Goal: Task Accomplishment & Management: Manage account settings

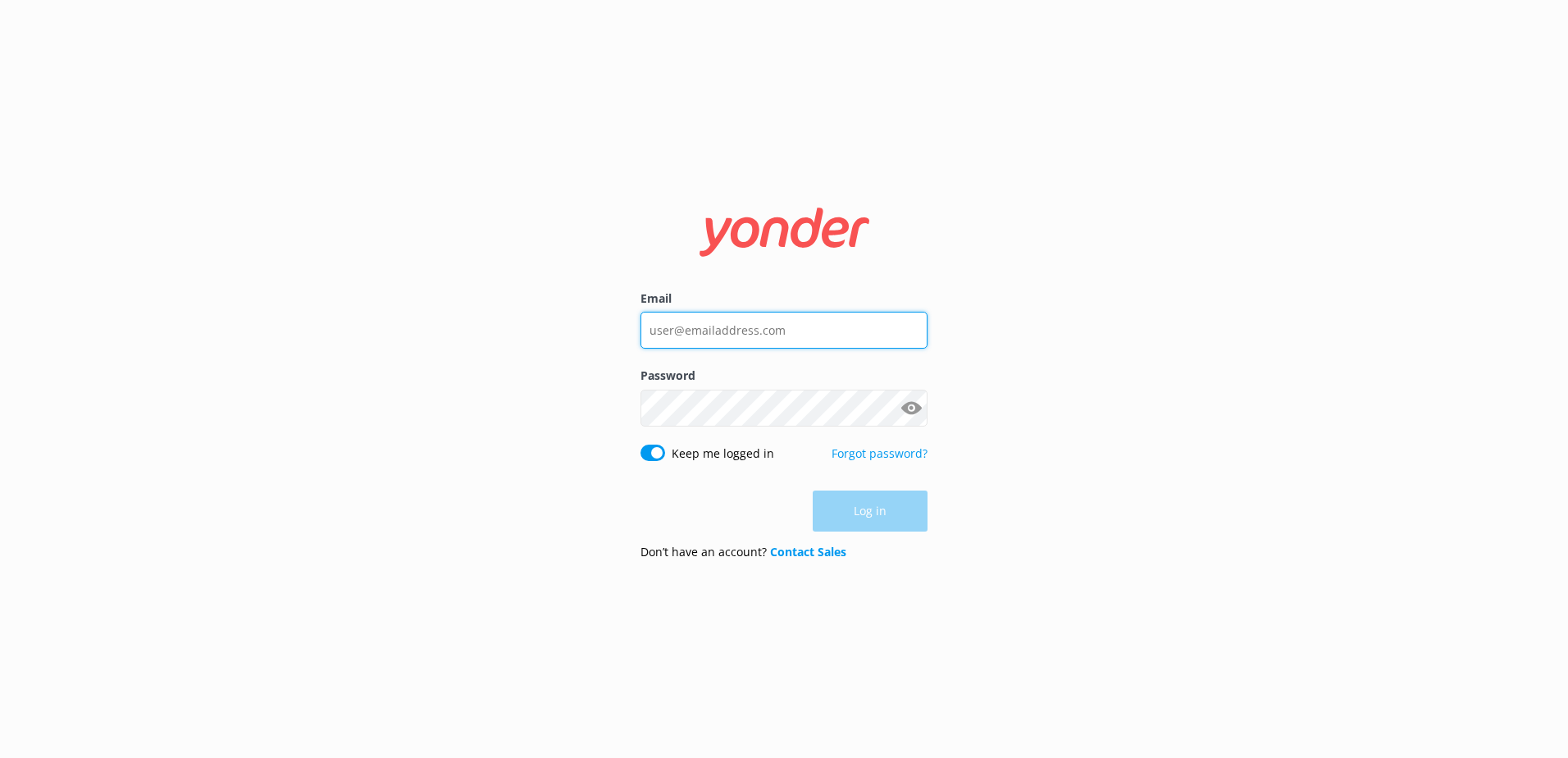
type input "[PERSON_NAME][EMAIL_ADDRESS][DOMAIN_NAME]"
click at [868, 519] on div "Log in" at bounding box center [784, 510] width 287 height 41
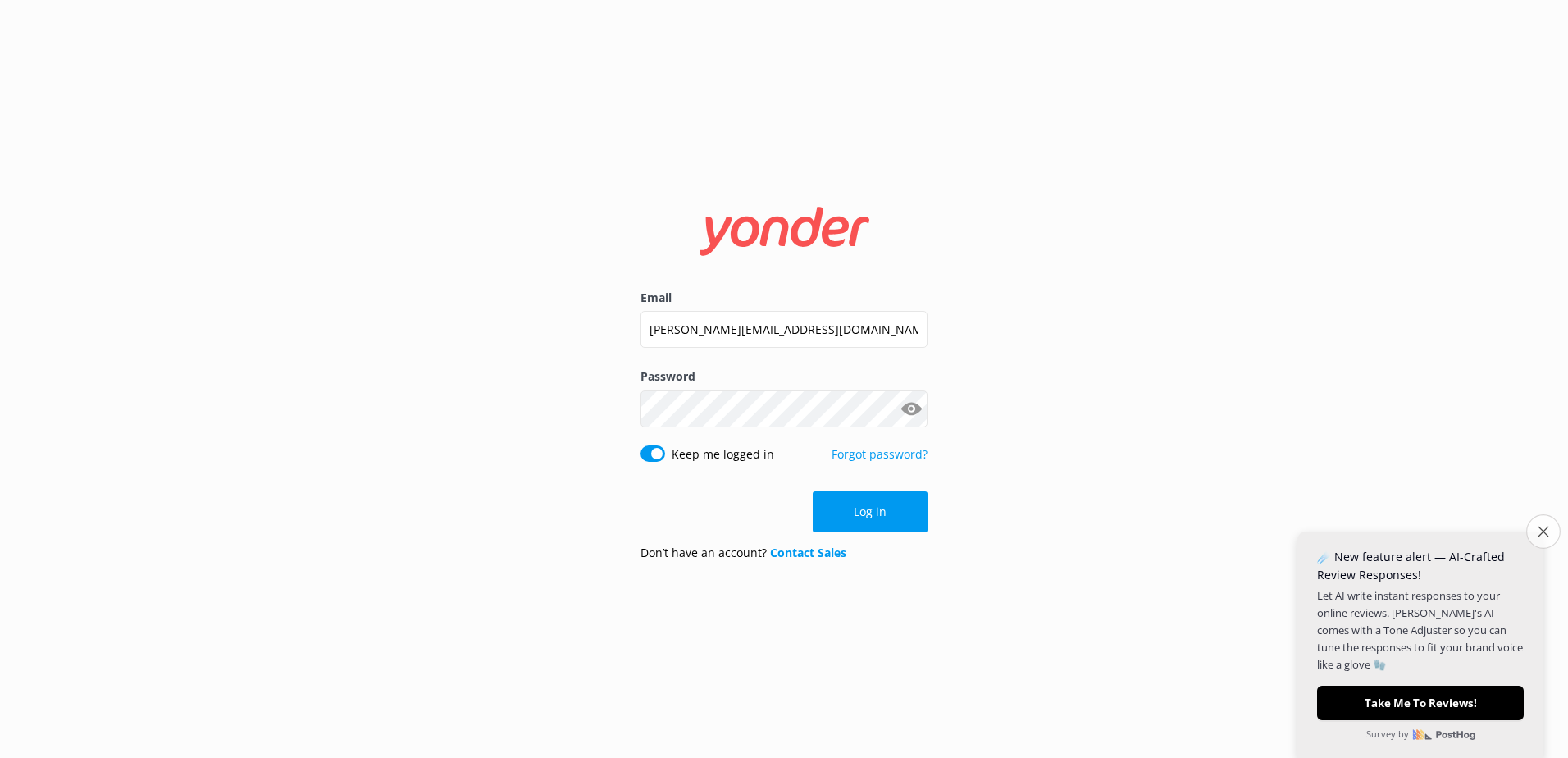
click at [1543, 532] on icon "Close survey" at bounding box center [1543, 531] width 10 height 10
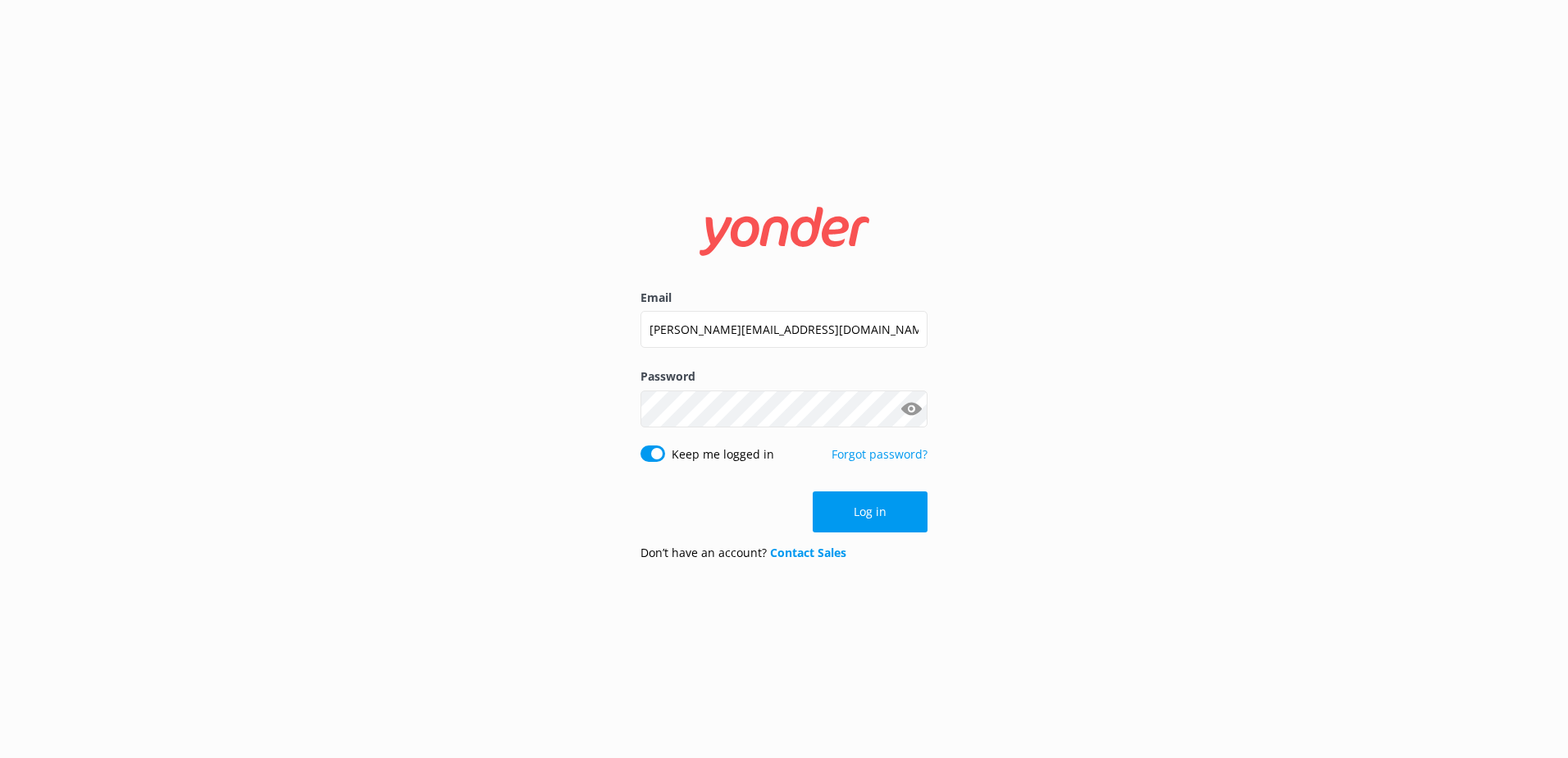
click at [872, 508] on button "Log in" at bounding box center [870, 511] width 115 height 41
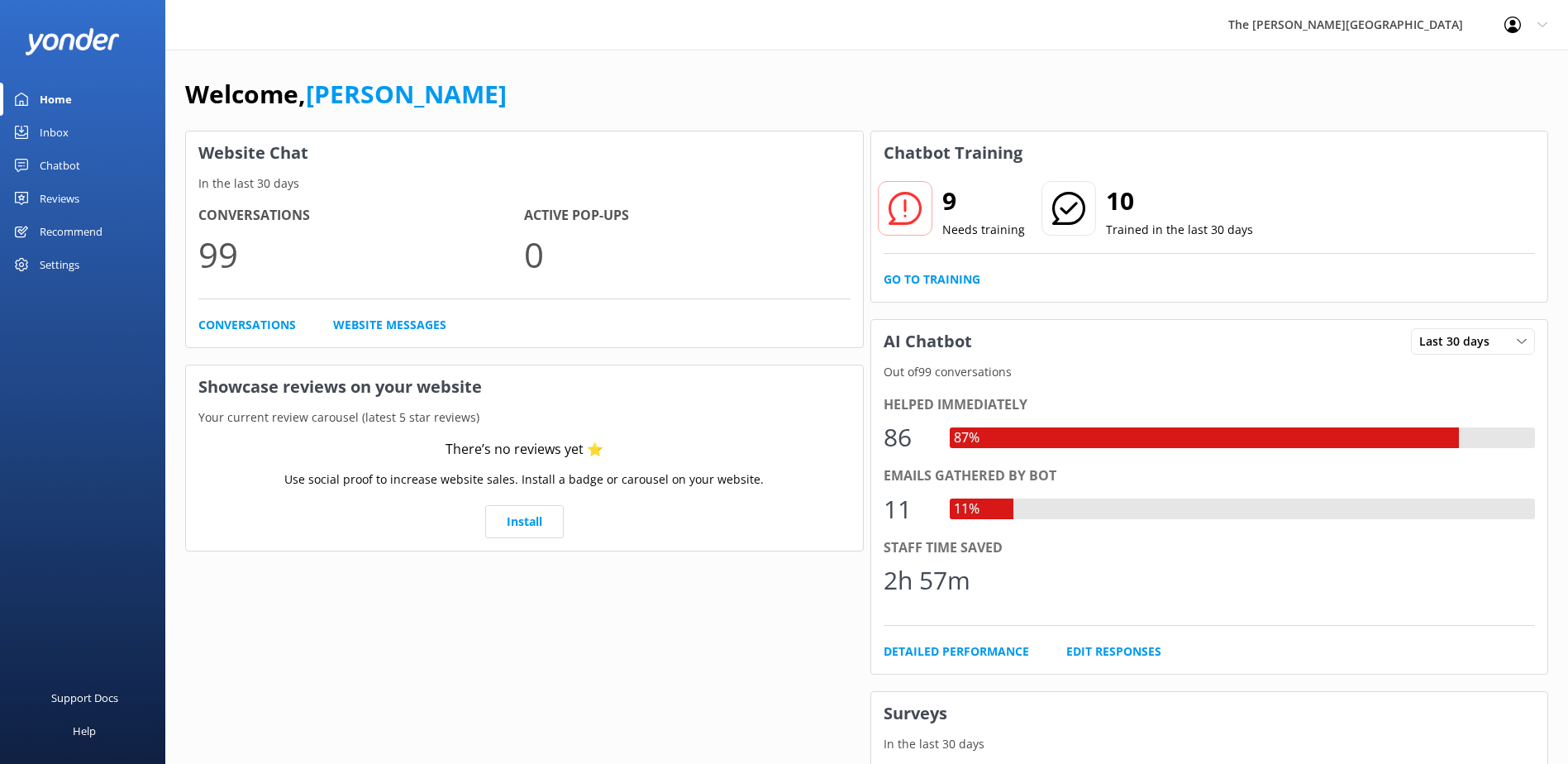
click at [68, 164] on div "Chatbot" at bounding box center [60, 165] width 41 height 33
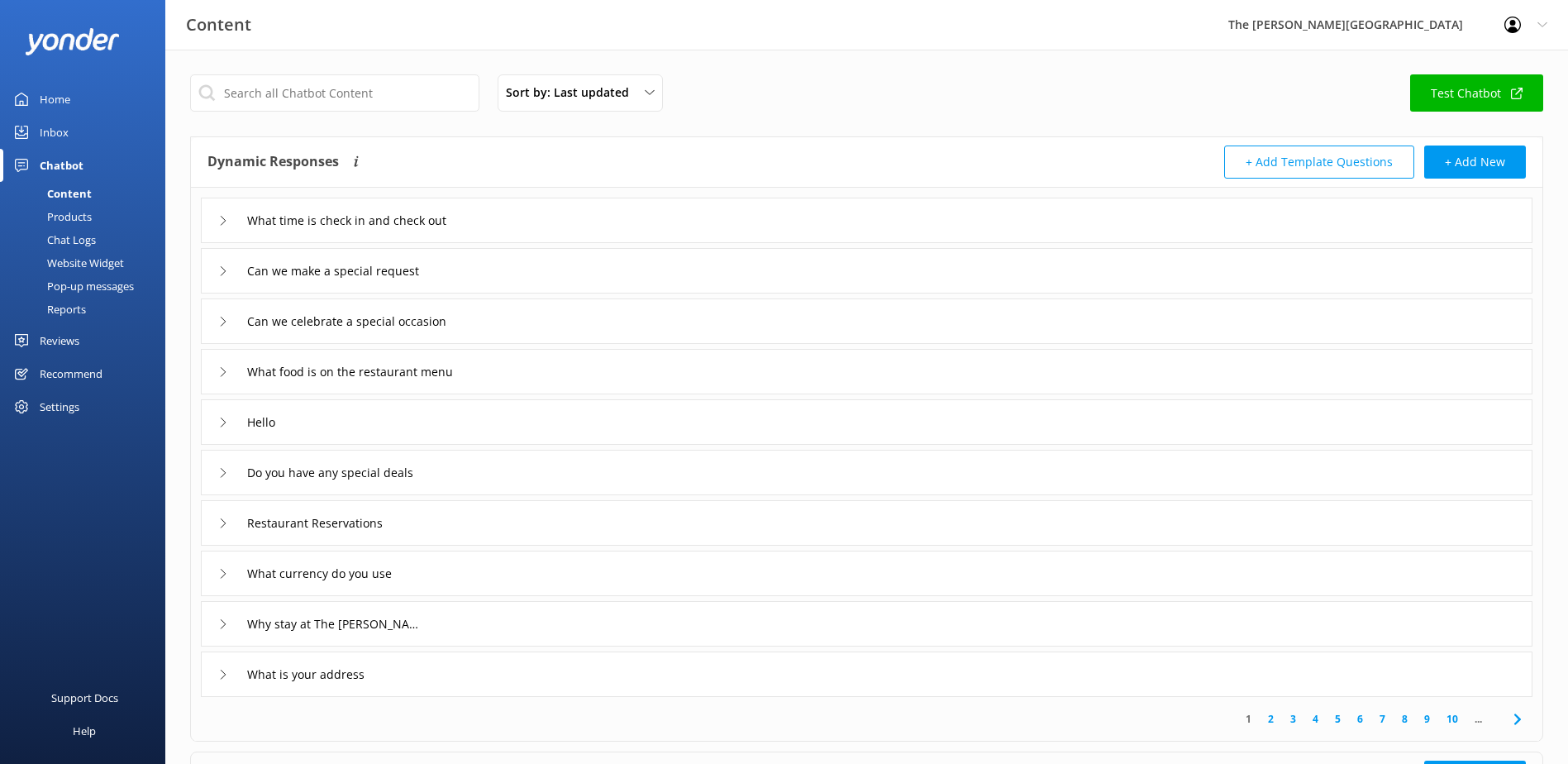
click at [67, 136] on div "Inbox" at bounding box center [54, 132] width 29 height 33
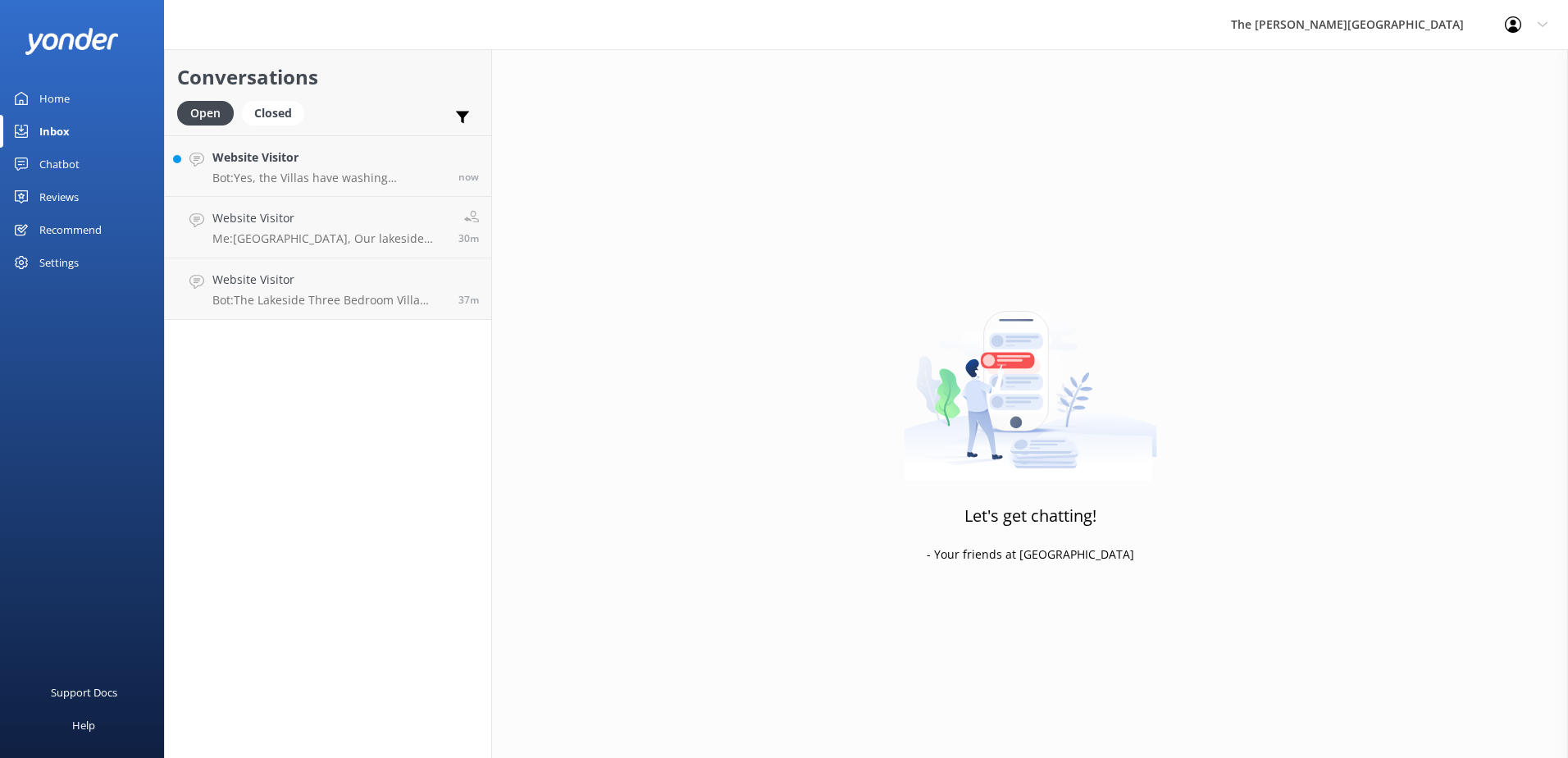
click at [58, 101] on div "Home" at bounding box center [55, 98] width 30 height 33
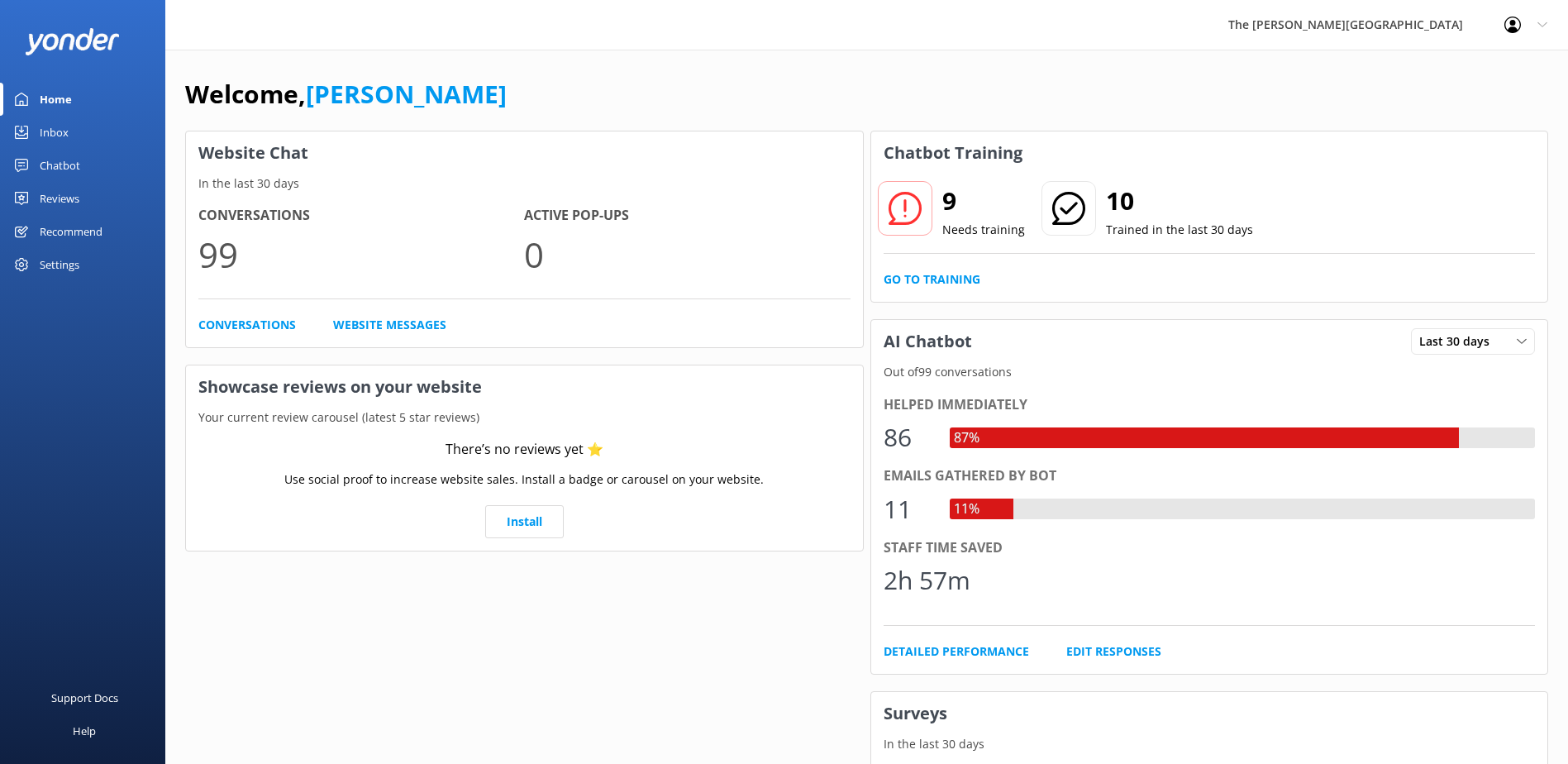
click at [66, 162] on div "Chatbot" at bounding box center [60, 165] width 41 height 33
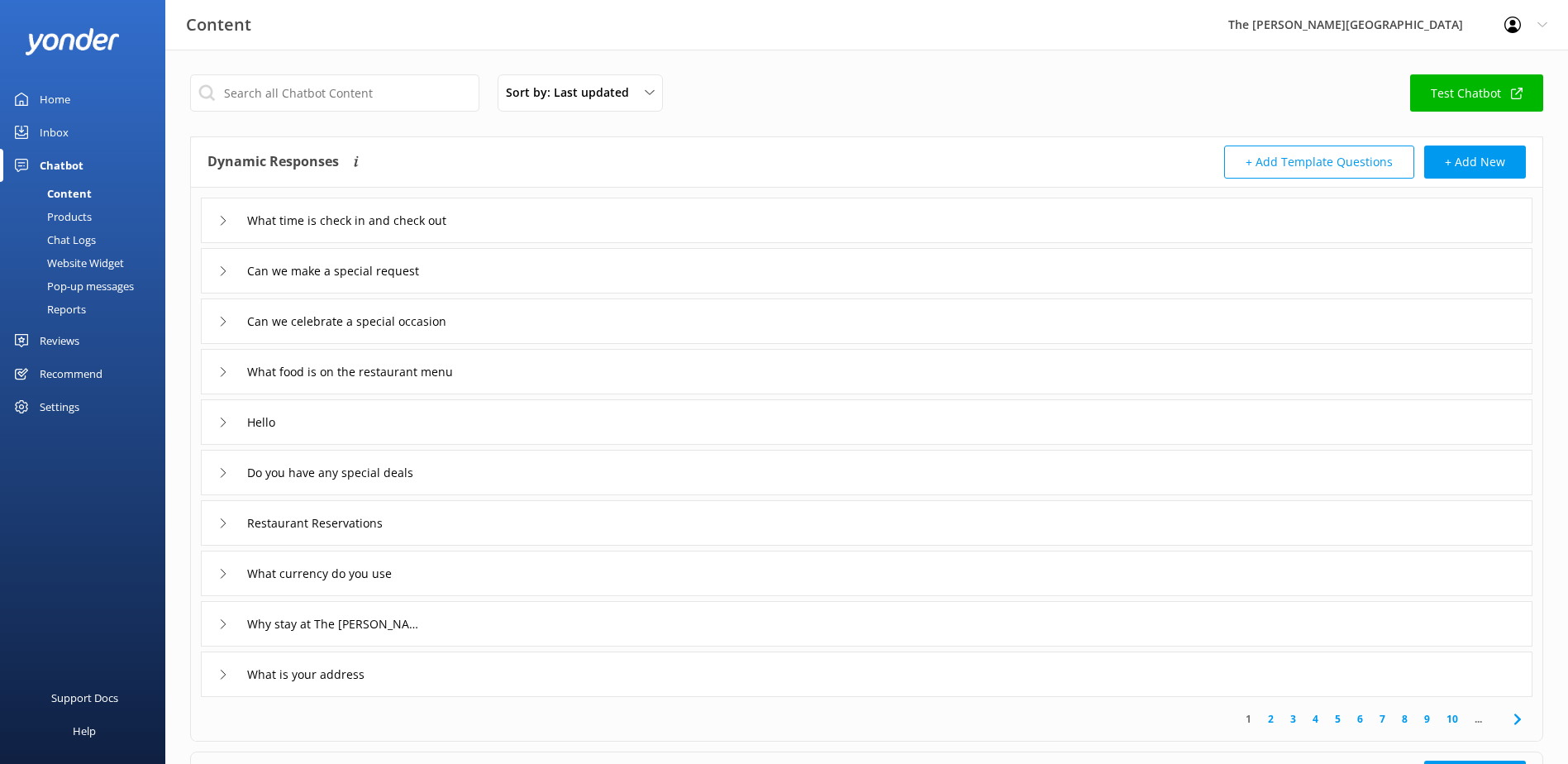
click at [86, 216] on div "Products" at bounding box center [50, 217] width 82 height 23
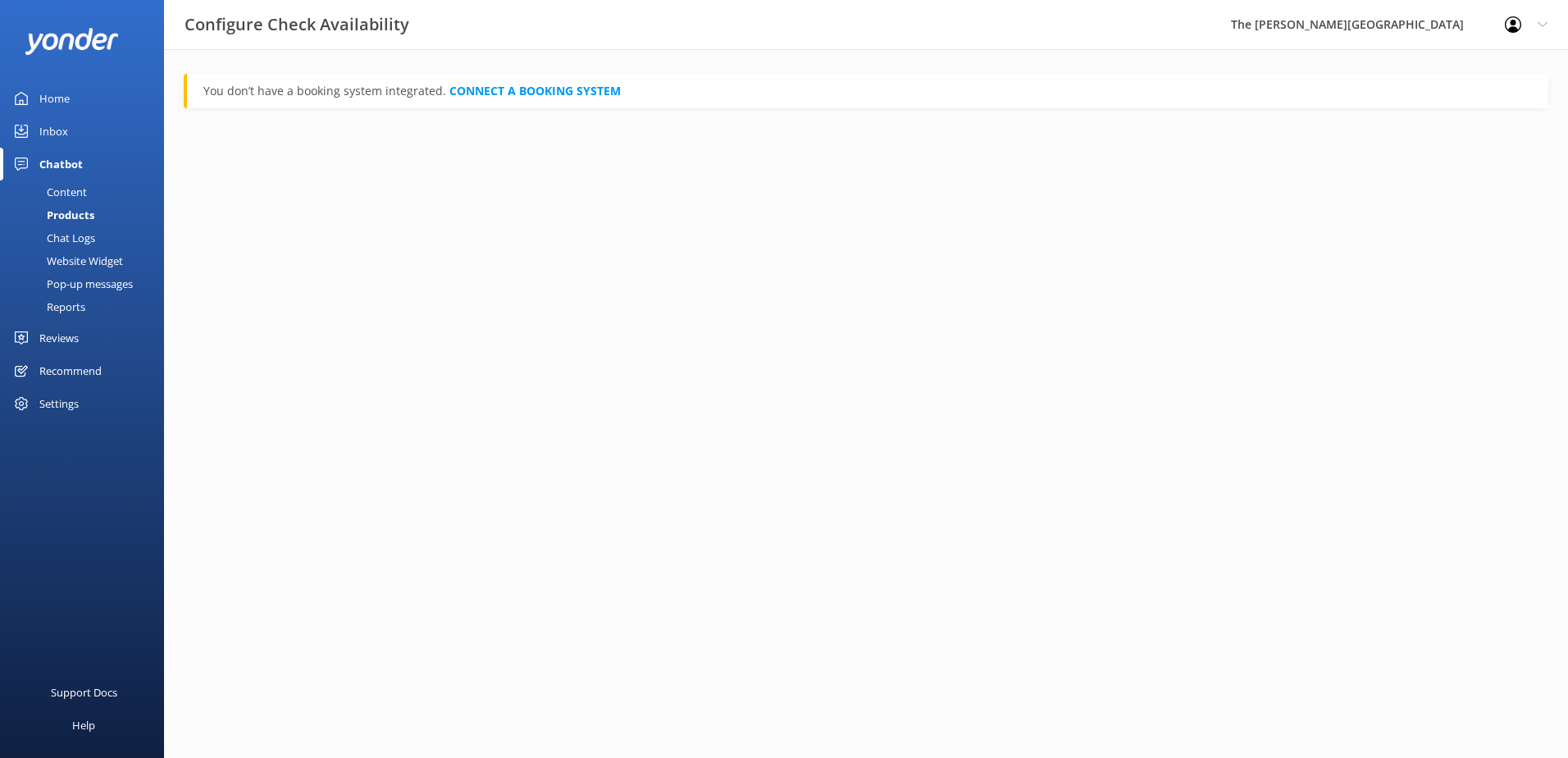
click at [73, 237] on div "Chat Logs" at bounding box center [52, 238] width 85 height 23
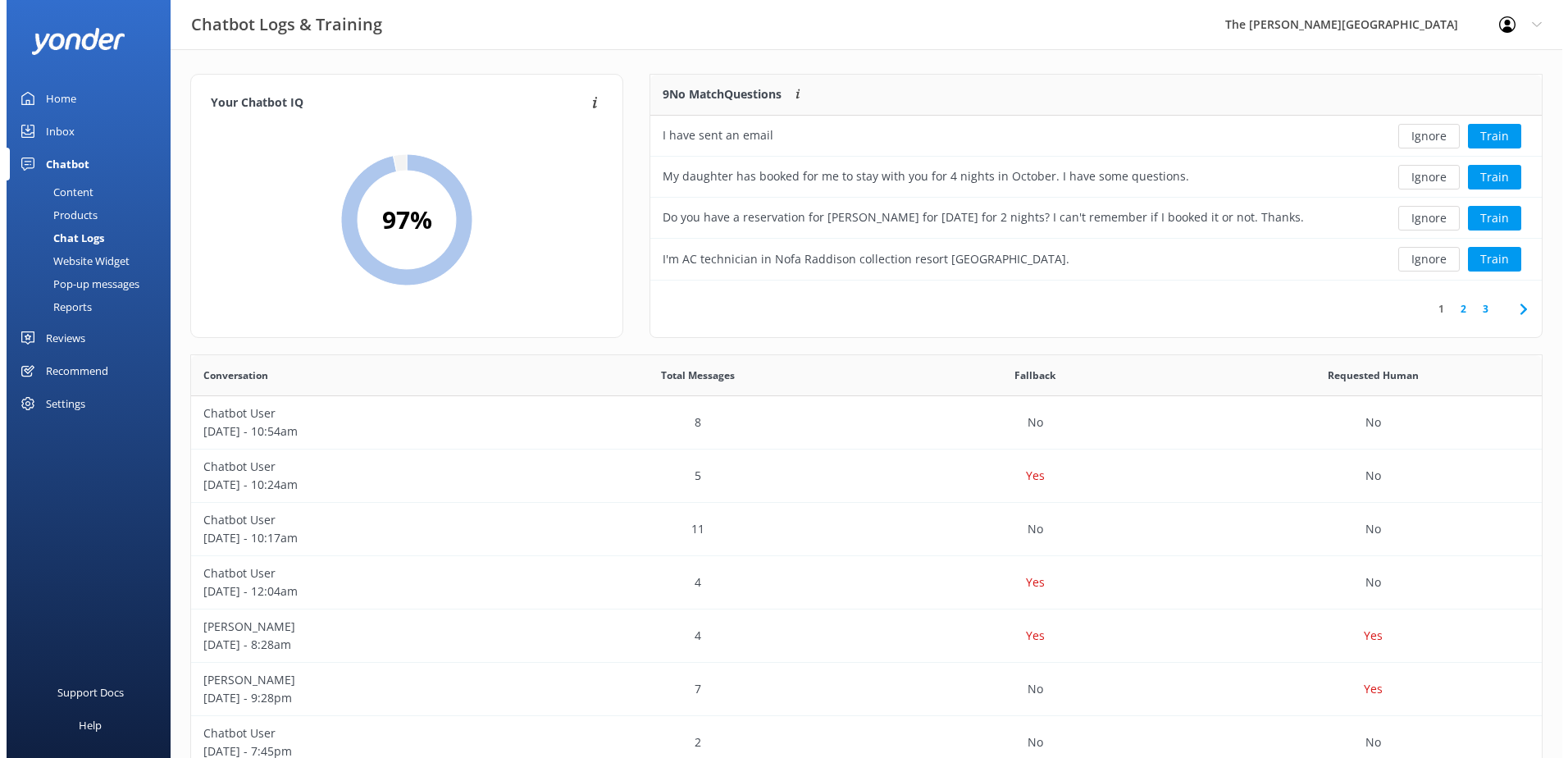
scroll to position [193, 879]
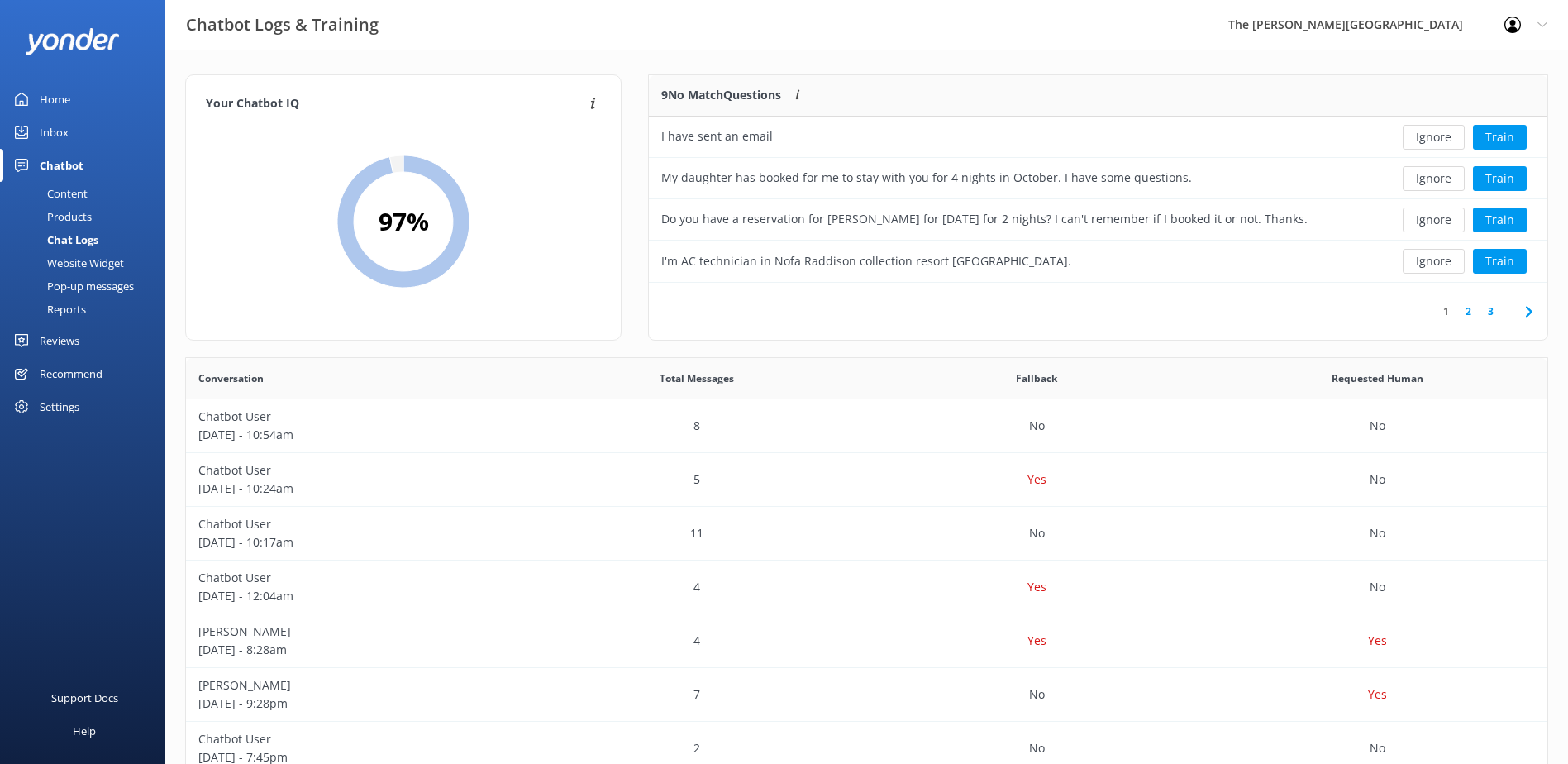
click at [82, 263] on div "Website Widget" at bounding box center [67, 262] width 114 height 23
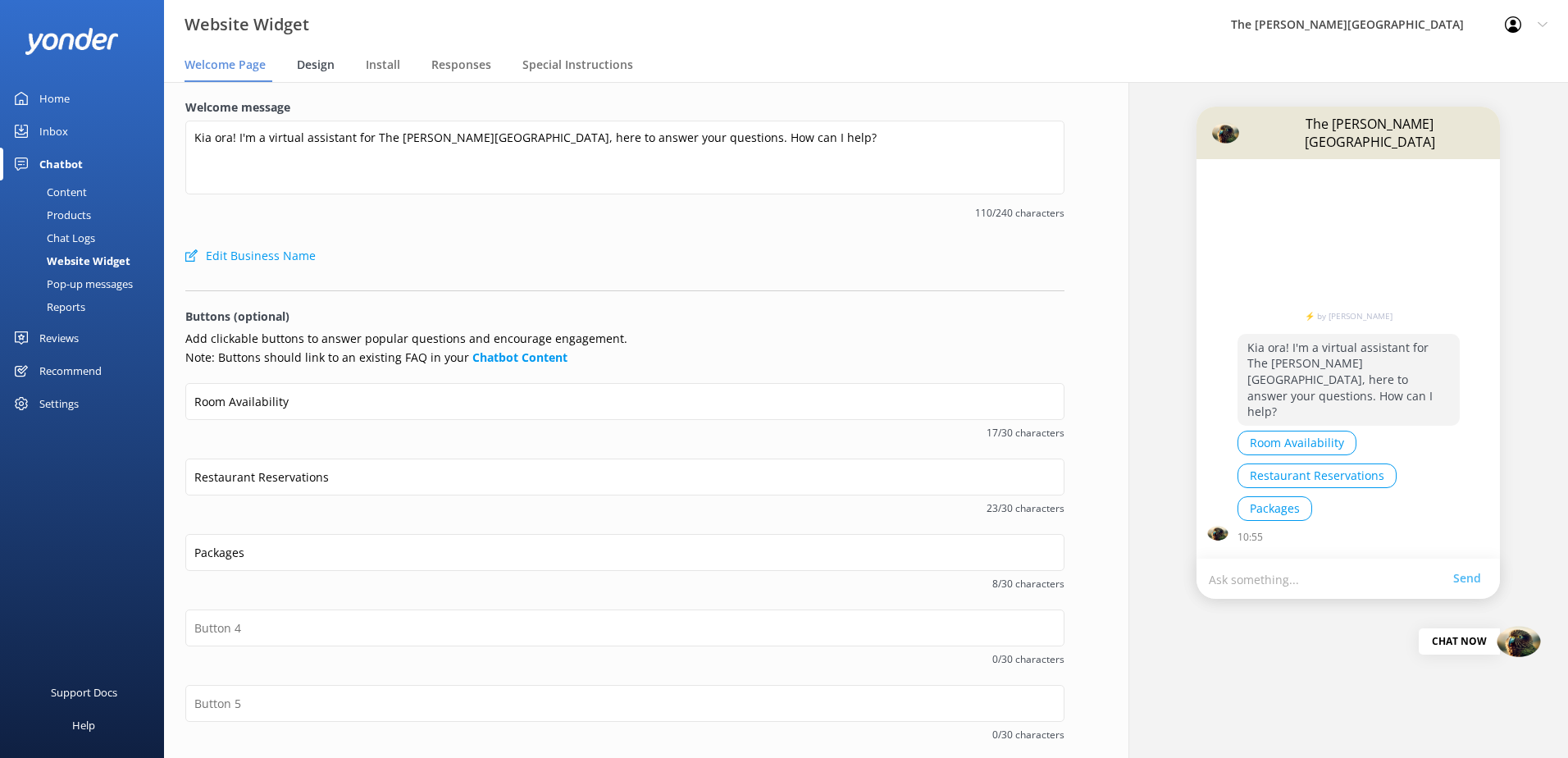
click at [326, 69] on span "Design" at bounding box center [316, 64] width 38 height 16
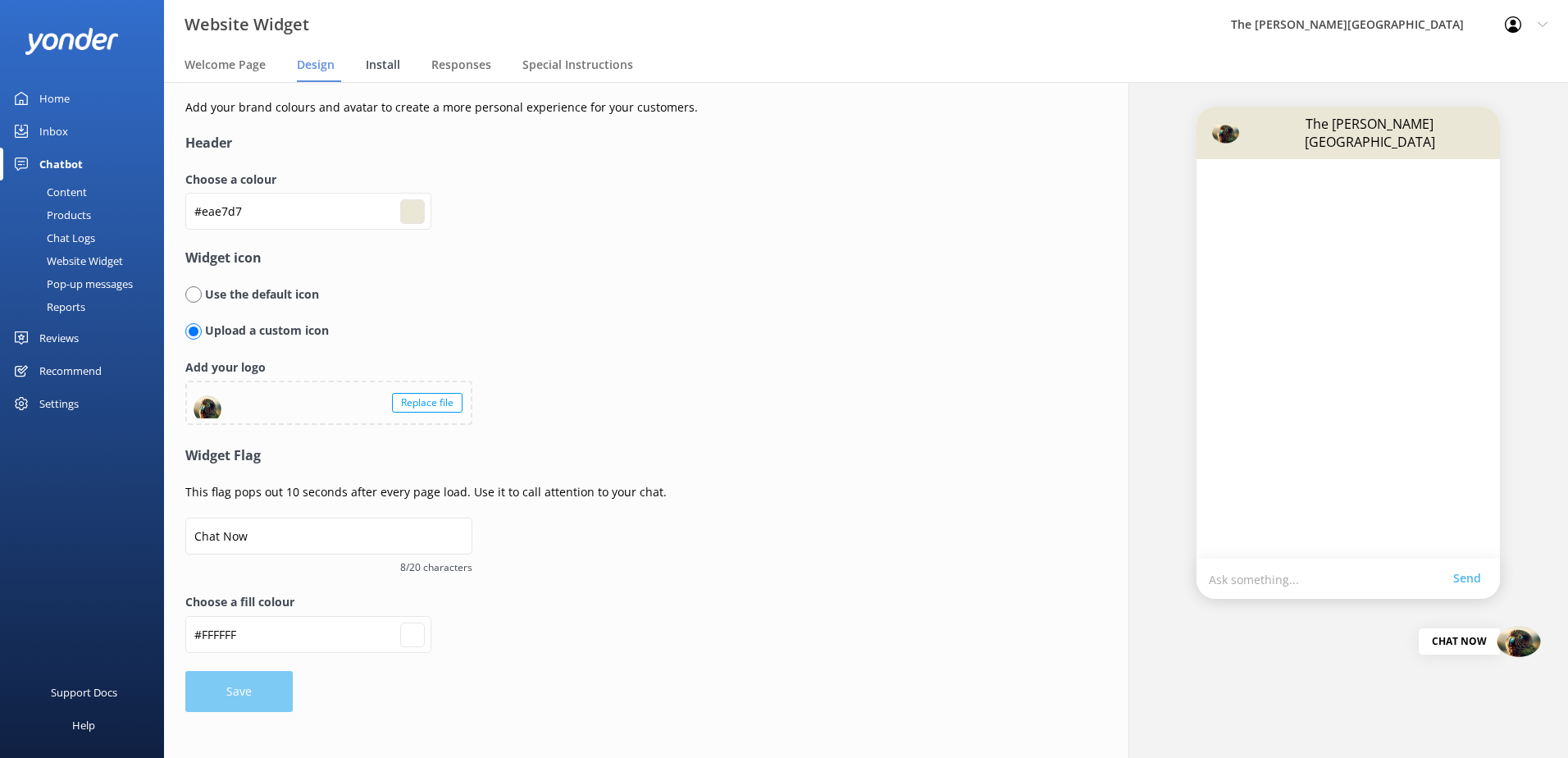
click at [389, 65] on span "Install" at bounding box center [383, 64] width 35 height 16
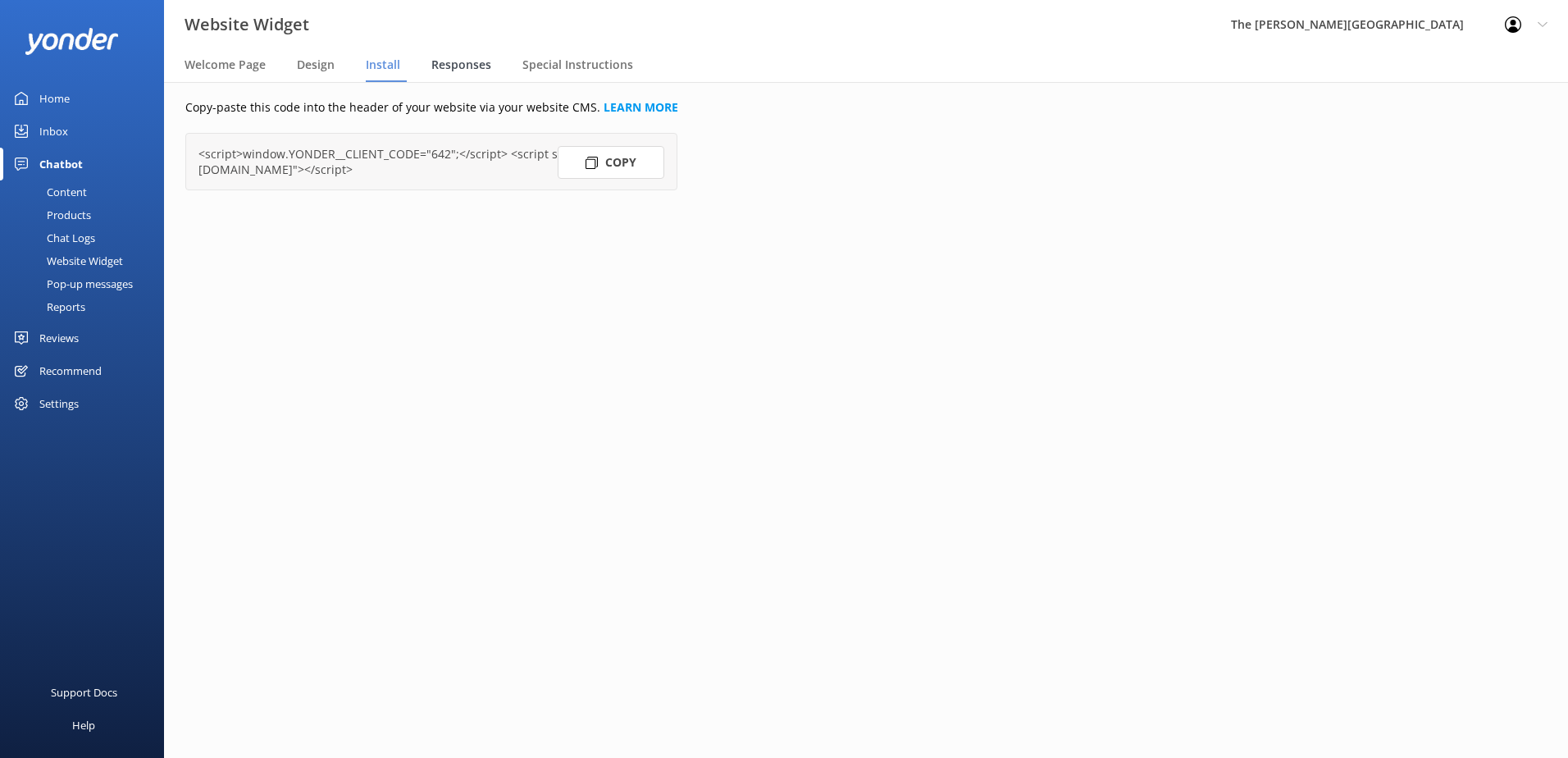
click at [449, 58] on span "Responses" at bounding box center [462, 64] width 60 height 16
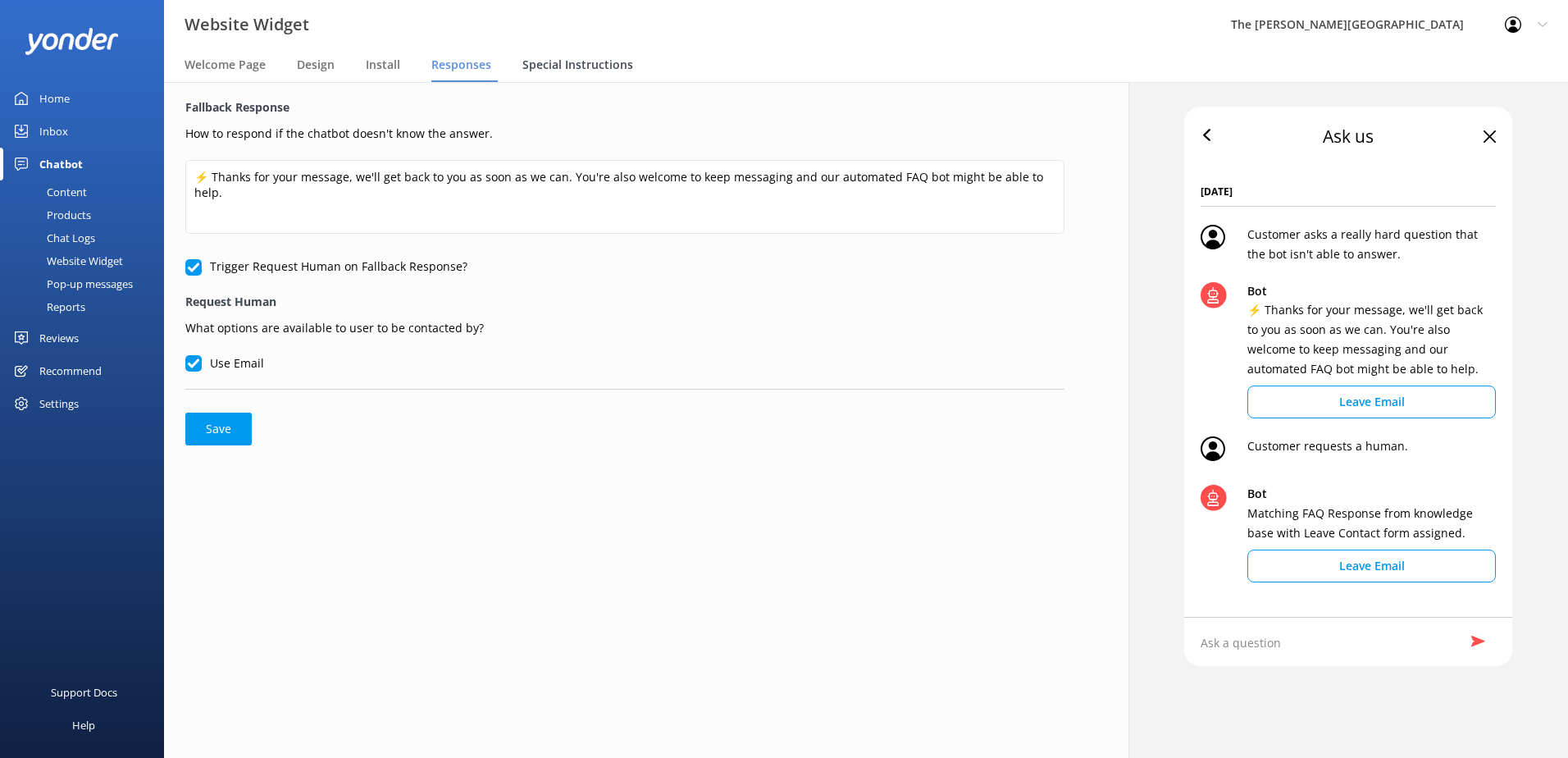
click at [558, 66] on span "Special Instructions" at bounding box center [577, 64] width 110 height 16
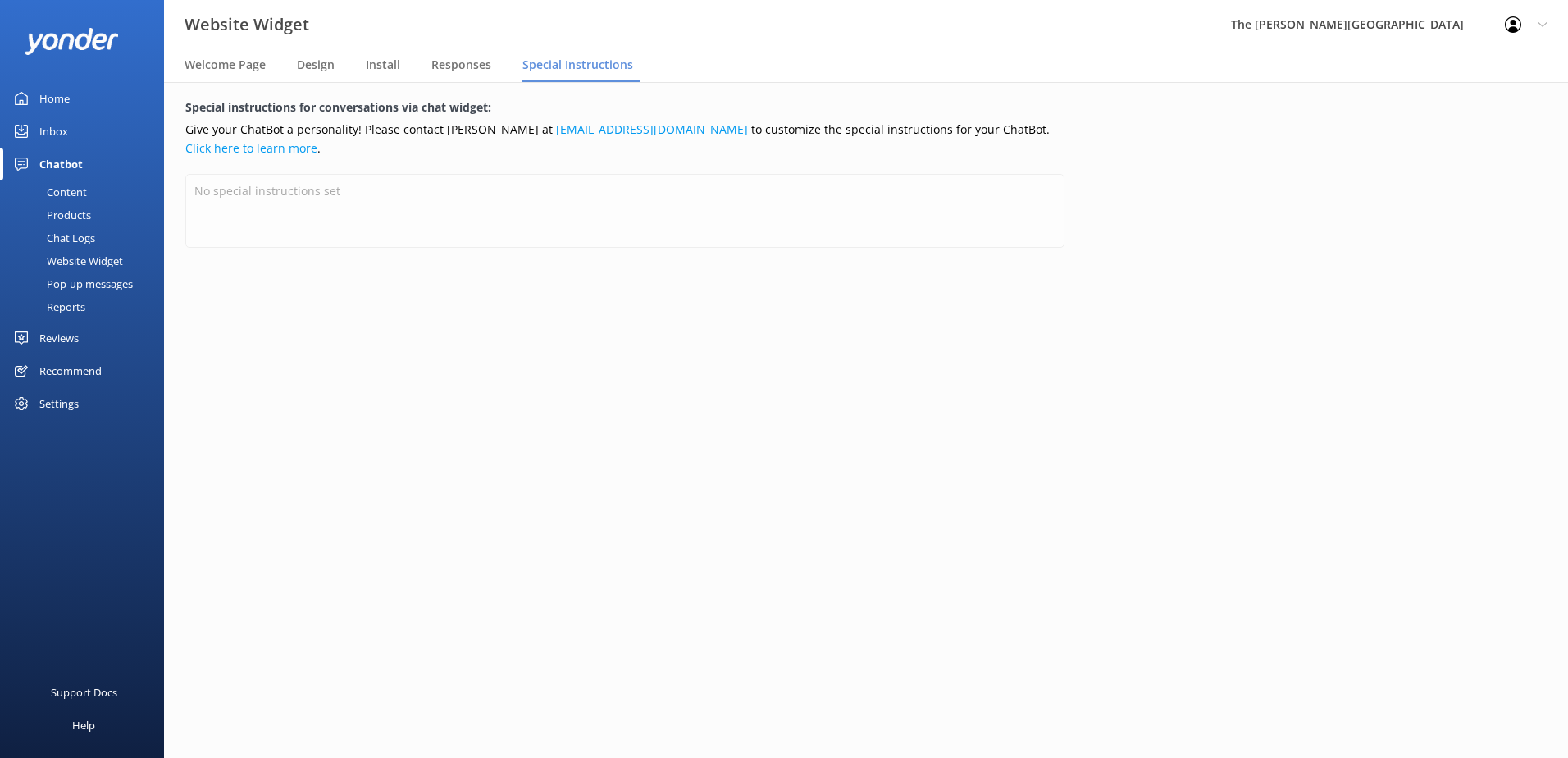
click at [77, 287] on div "Pop-up messages" at bounding box center [71, 284] width 123 height 23
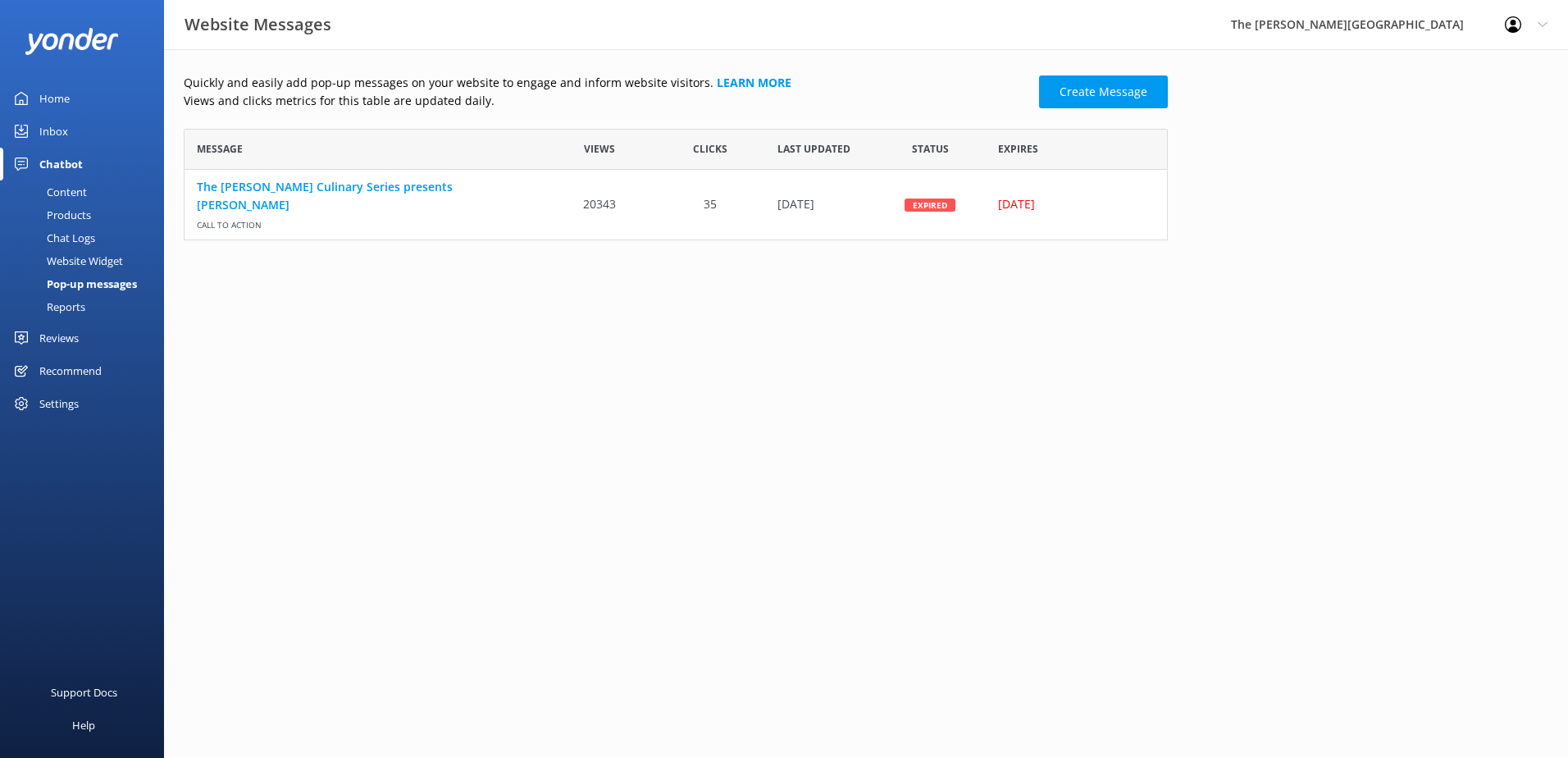
scroll to position [99, 972]
click at [1109, 97] on link "Create Message" at bounding box center [1103, 91] width 129 height 33
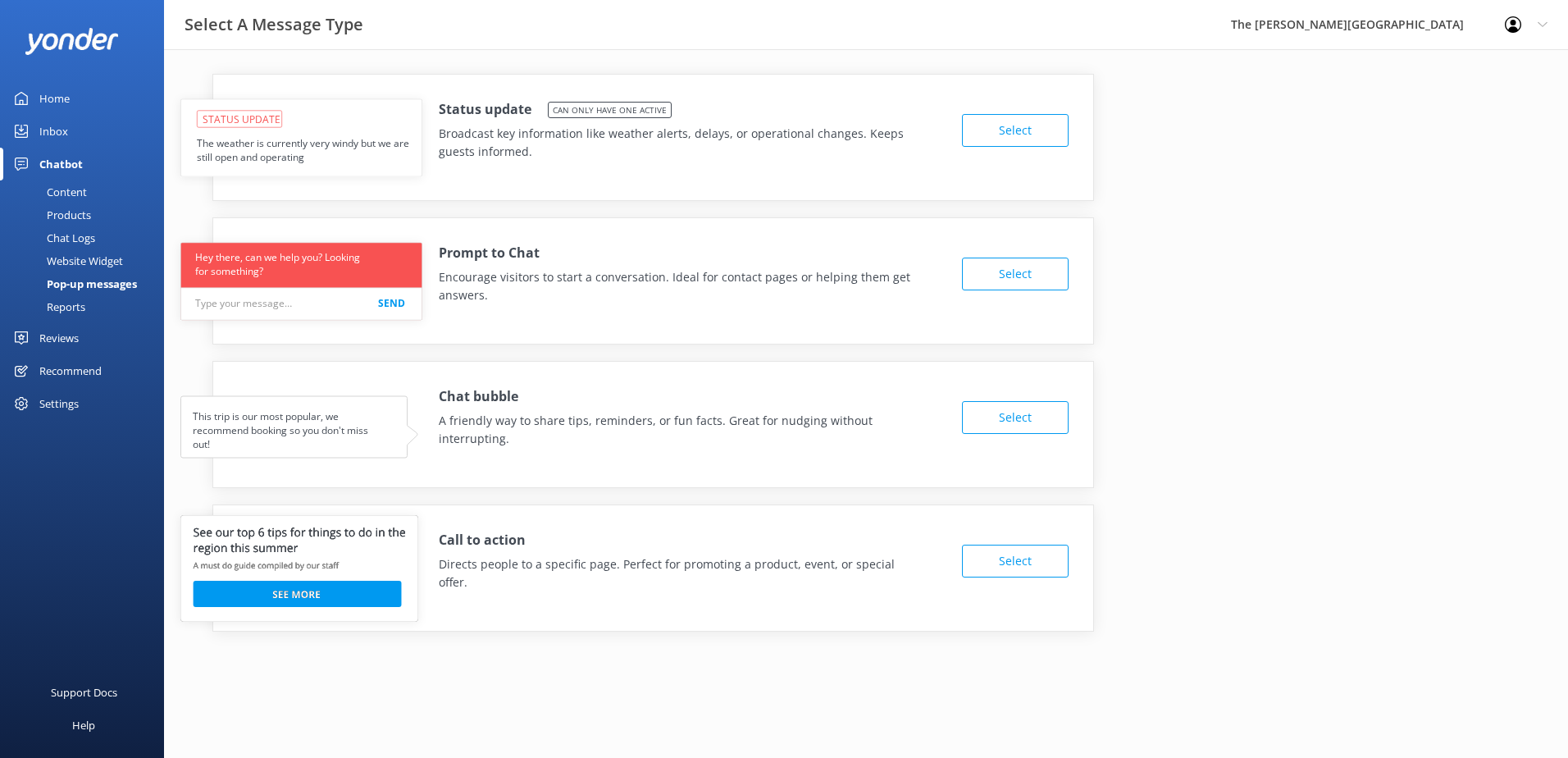
click at [1262, 177] on div "Status update Can only have one active Broadcast key information like weather a…" at bounding box center [867, 353] width 1365 height 558
click at [63, 288] on div "Pop-up messages" at bounding box center [73, 284] width 127 height 23
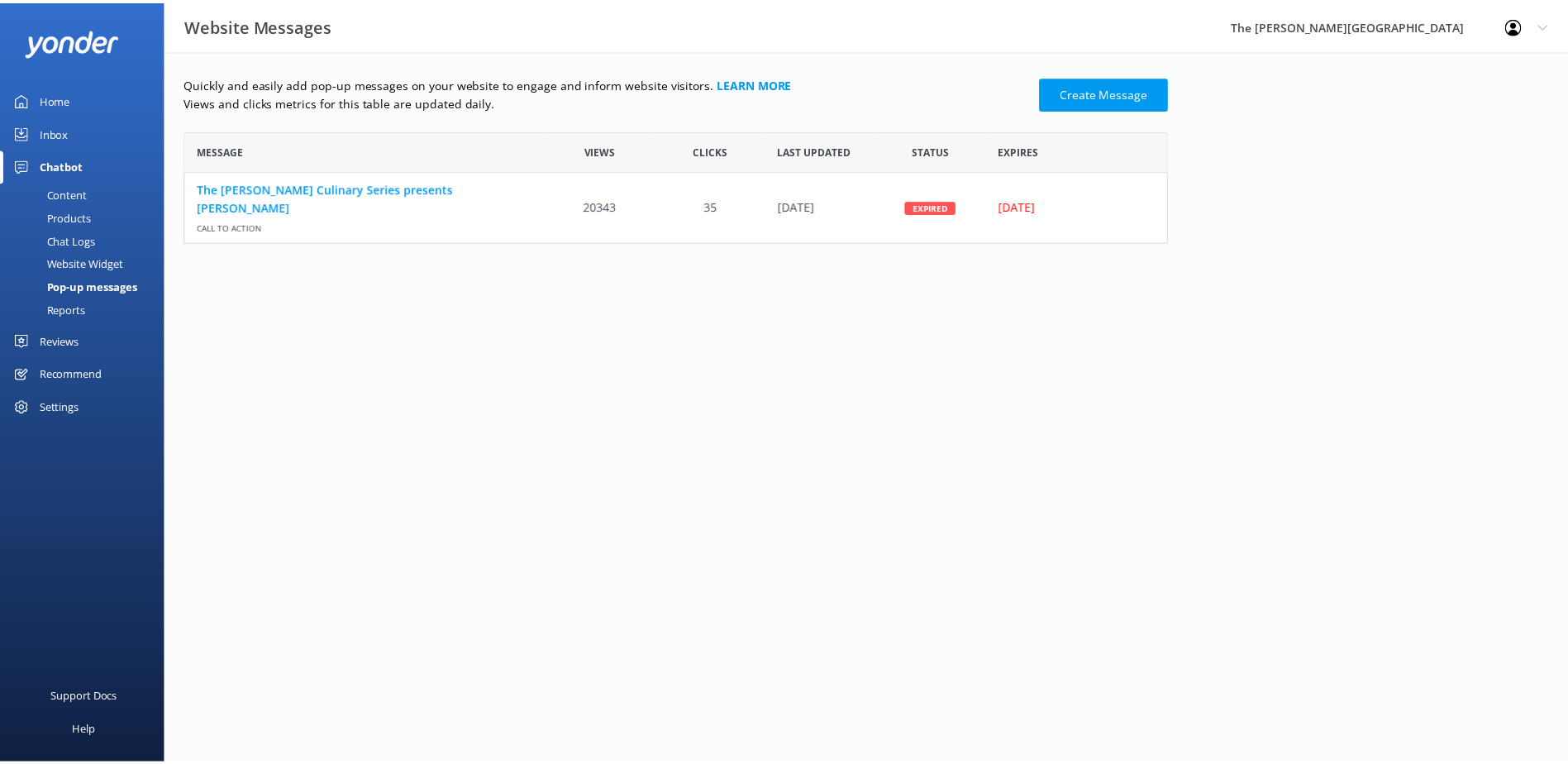
scroll to position [100, 980]
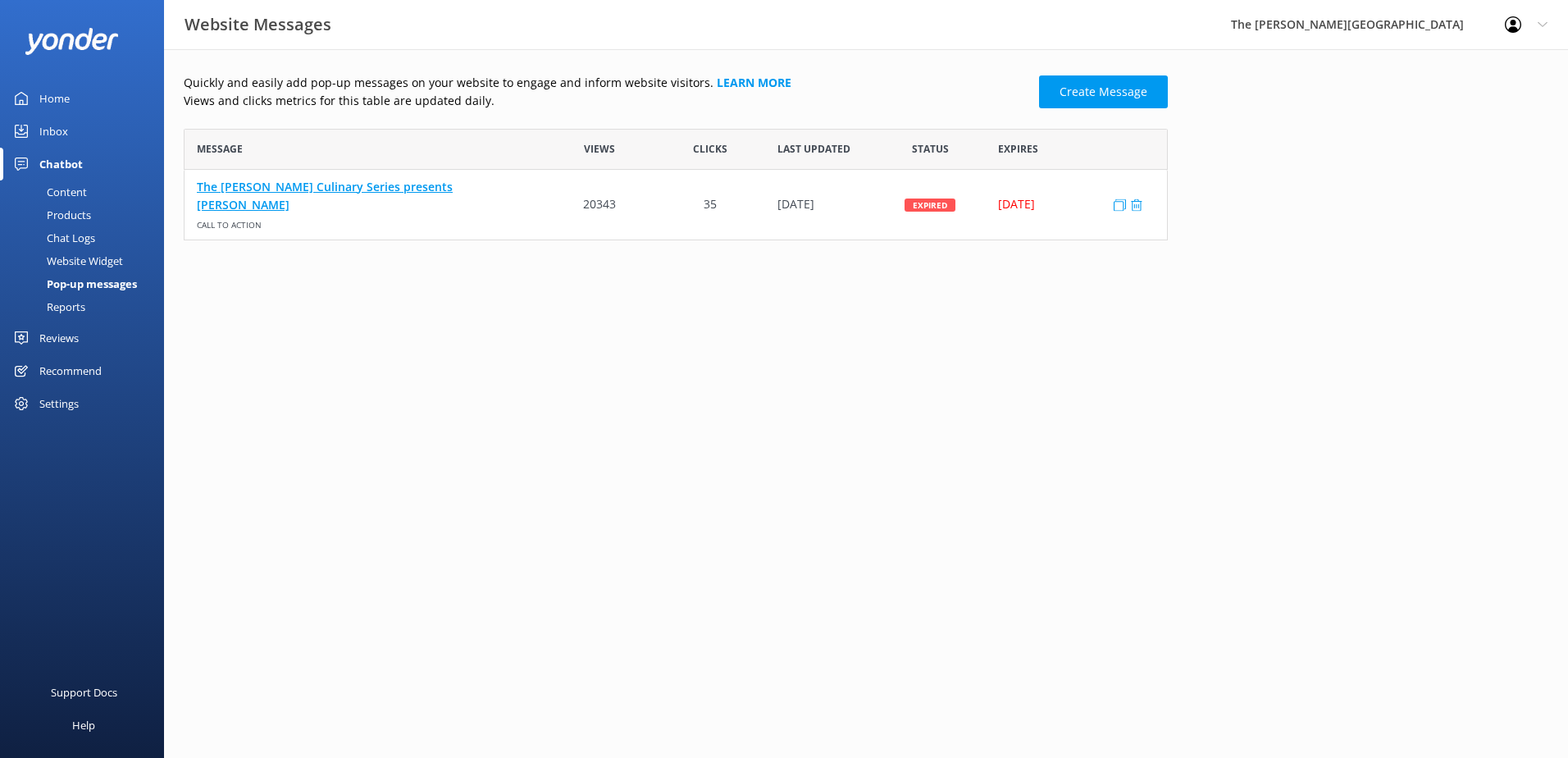
click at [266, 198] on link "The [PERSON_NAME] Culinary Series presents [PERSON_NAME]" at bounding box center [365, 195] width 336 height 37
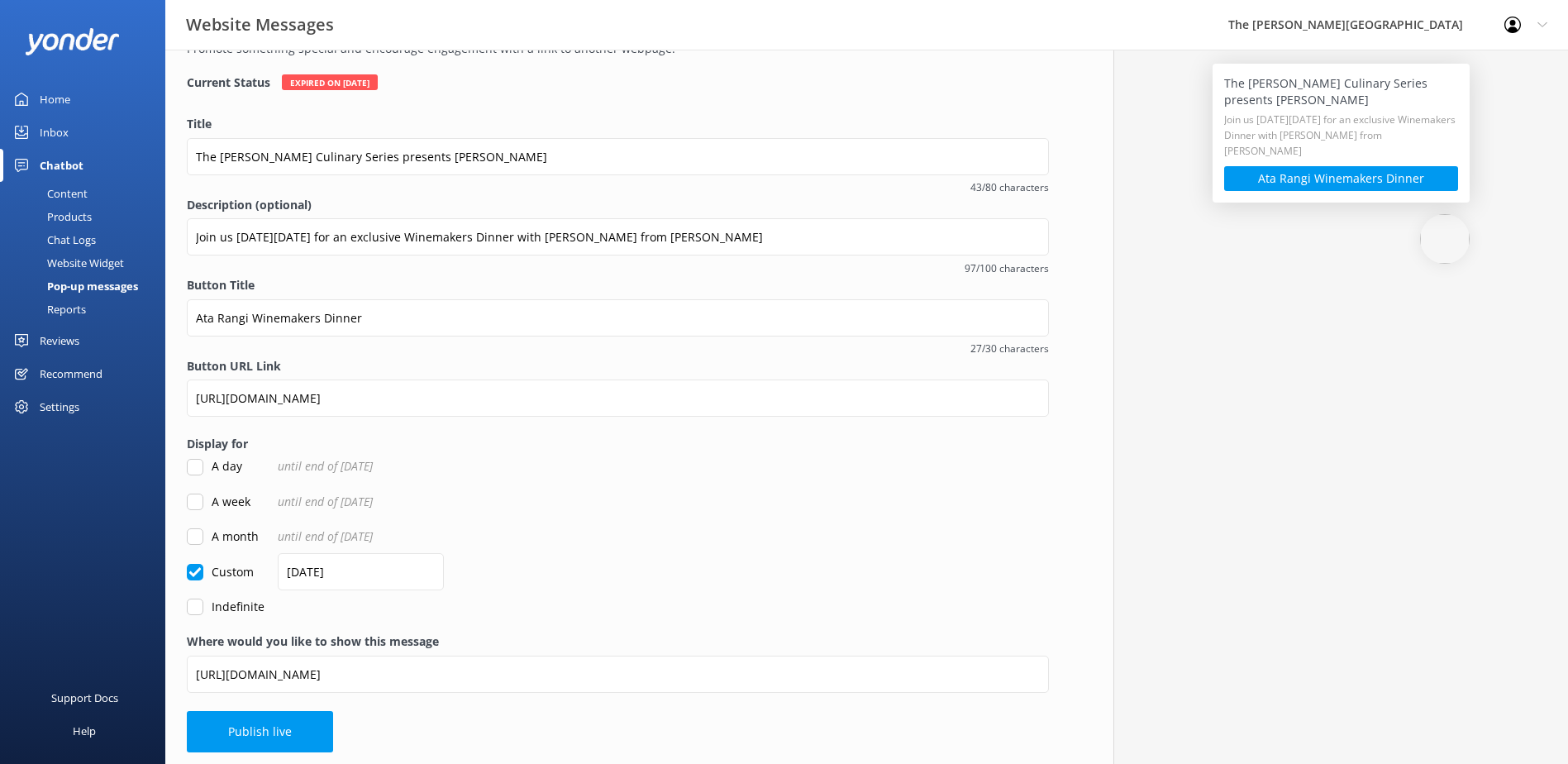
scroll to position [106, 0]
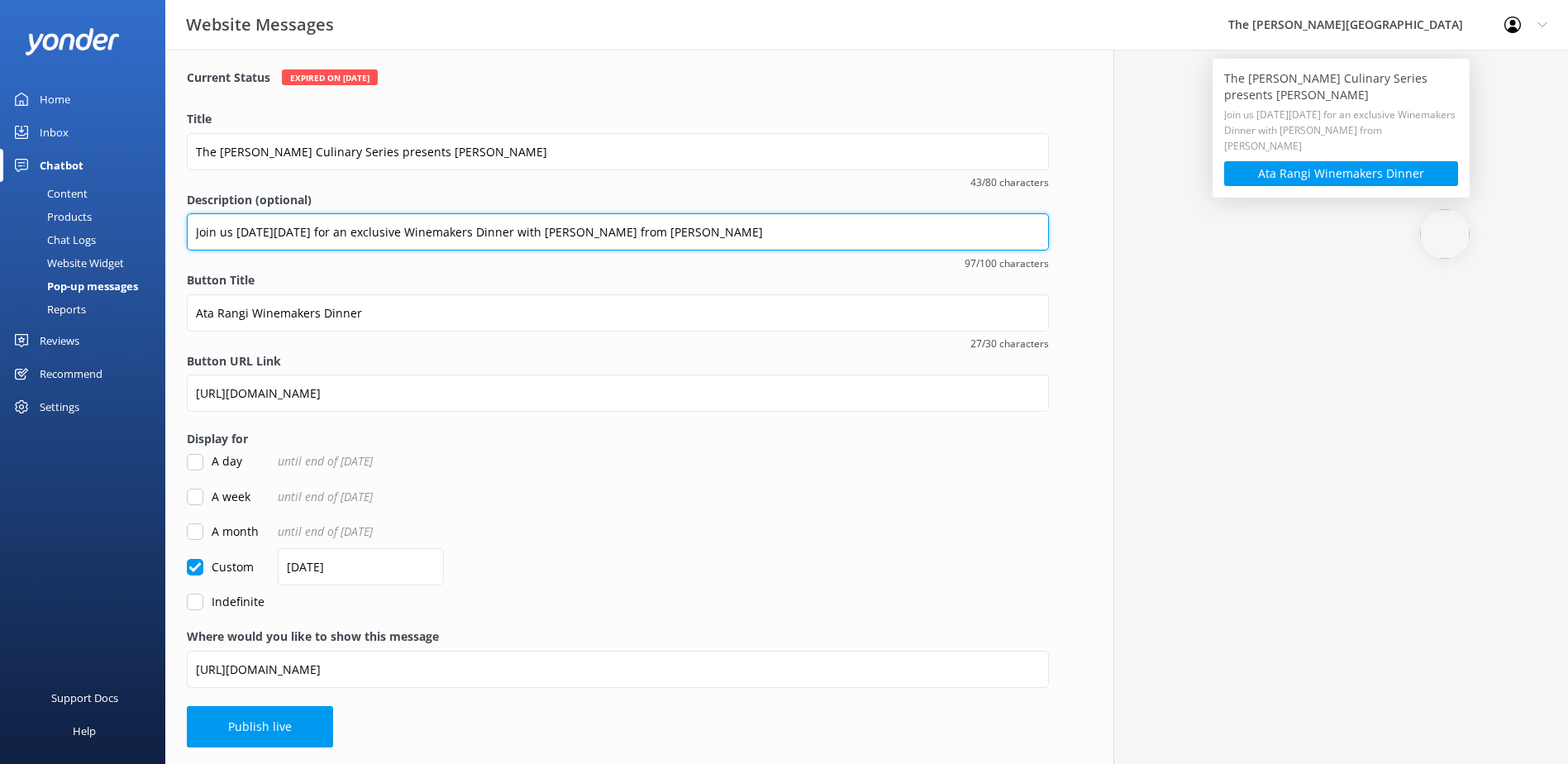
drag, startPoint x: 785, startPoint y: 239, endPoint x: -539, endPoint y: 202, distance: 1324.5
click at [0, 202] on html "Website Messages The [PERSON_NAME] Hotel Profile Settings Logout Home Inbox Cha…" at bounding box center [784, 329] width 1568 height 870
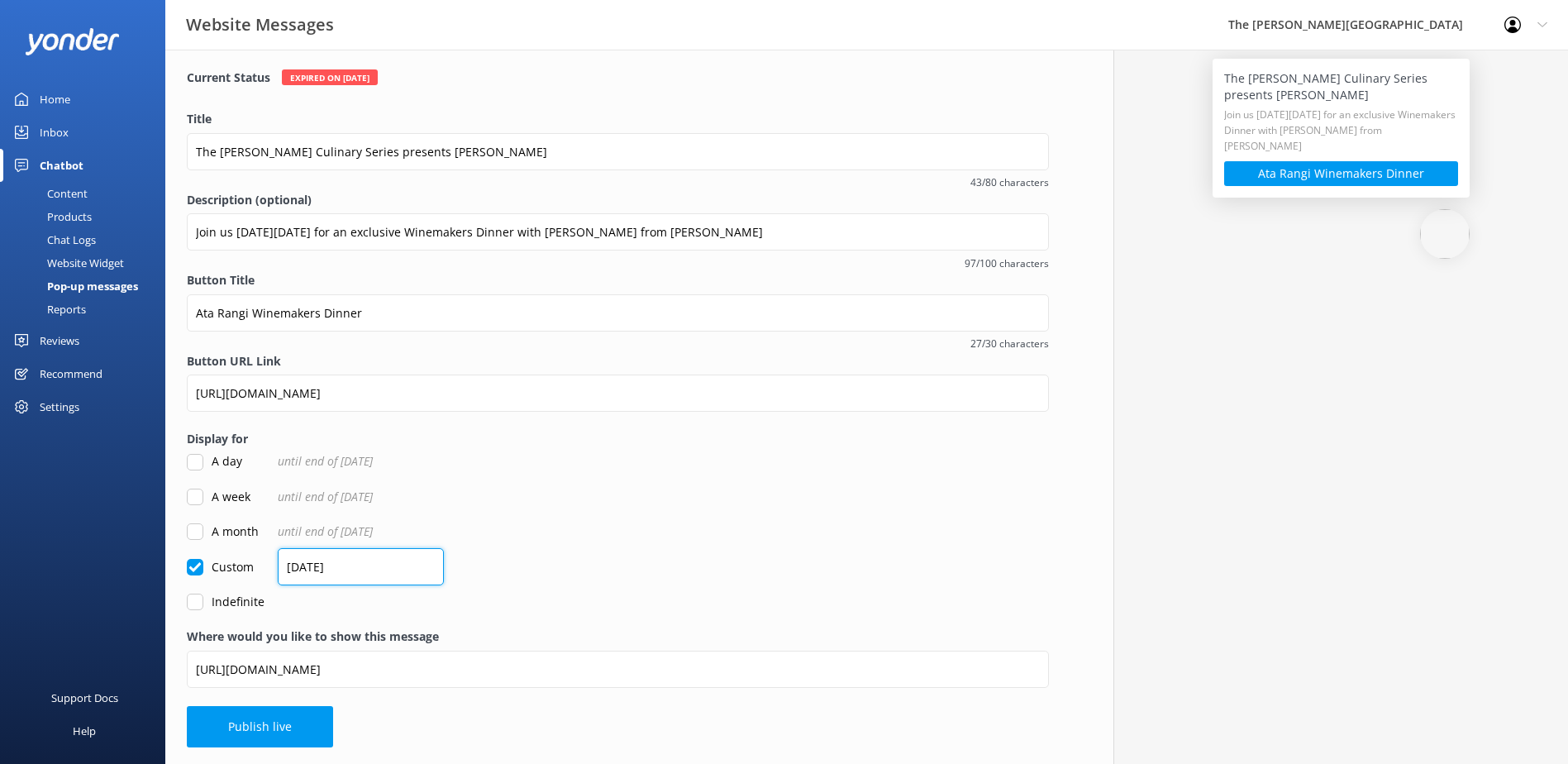
click at [378, 570] on input "[DATE]" at bounding box center [360, 566] width 166 height 37
click at [309, 568] on input "[DATE]" at bounding box center [360, 568] width 166 height 37
click at [289, 569] on input "[DATE]" at bounding box center [360, 568] width 166 height 37
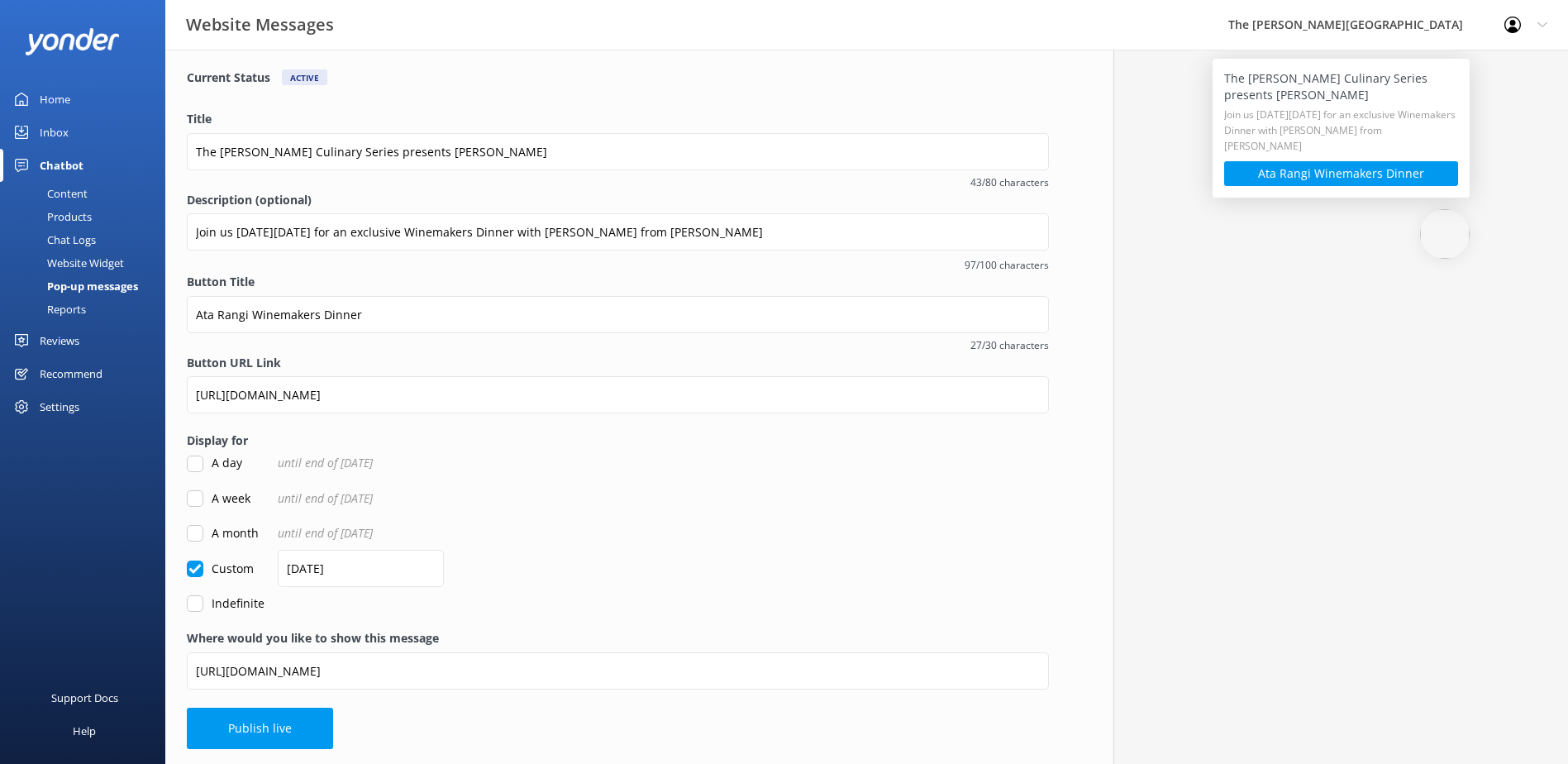
scroll to position [108, 0]
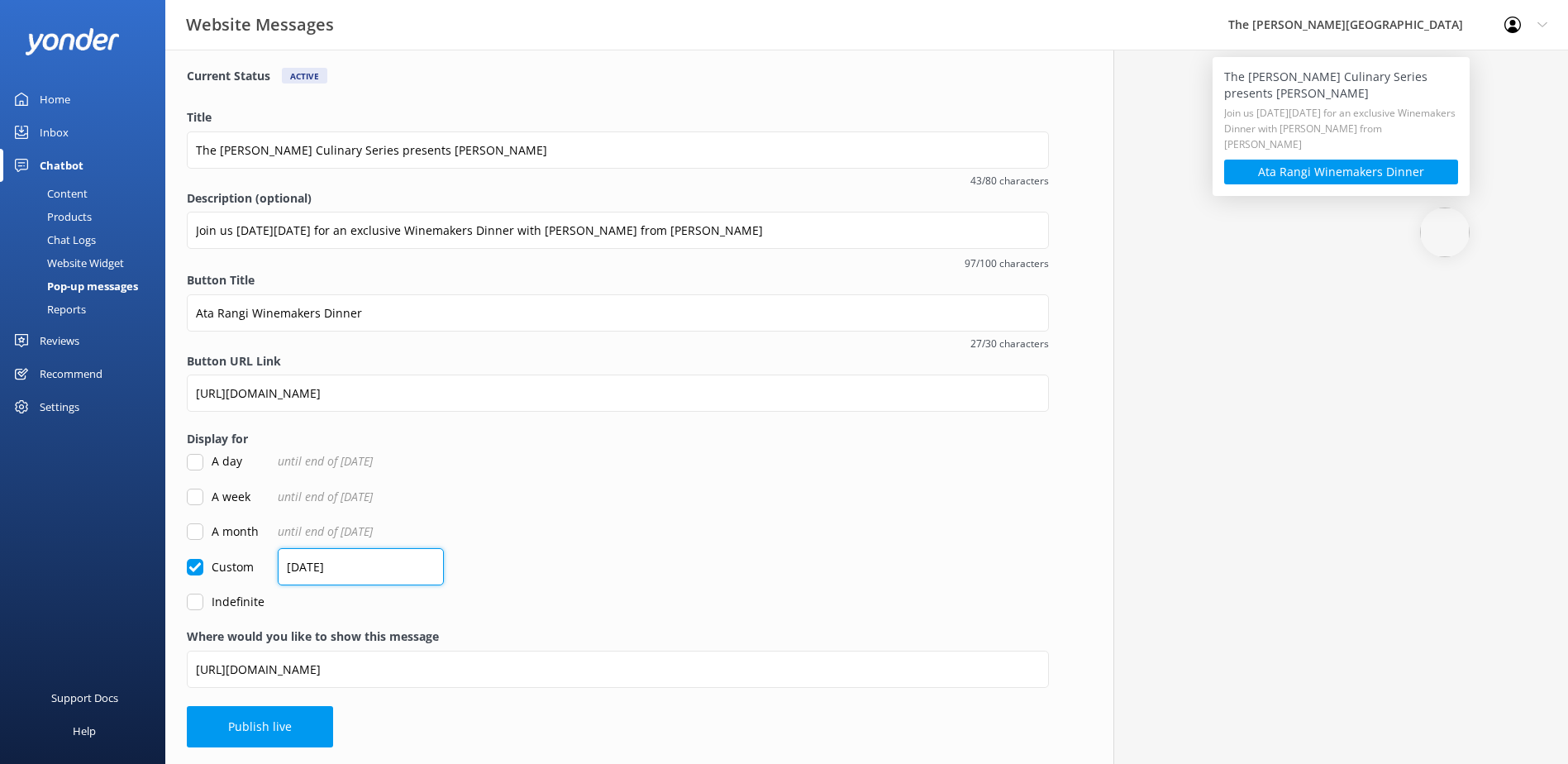
click at [293, 566] on input "[DATE]" at bounding box center [360, 566] width 166 height 37
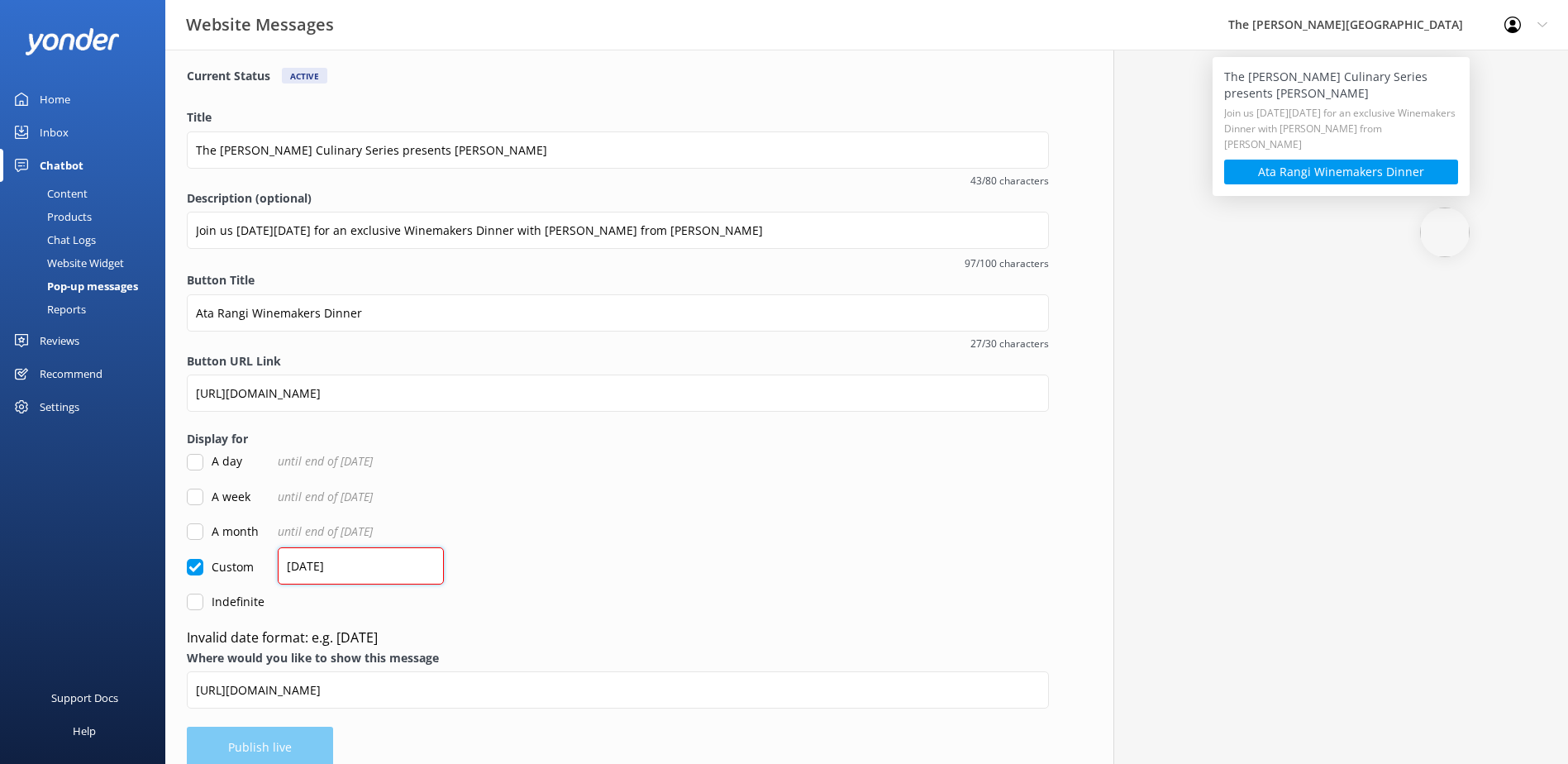
type input "[DATE]"
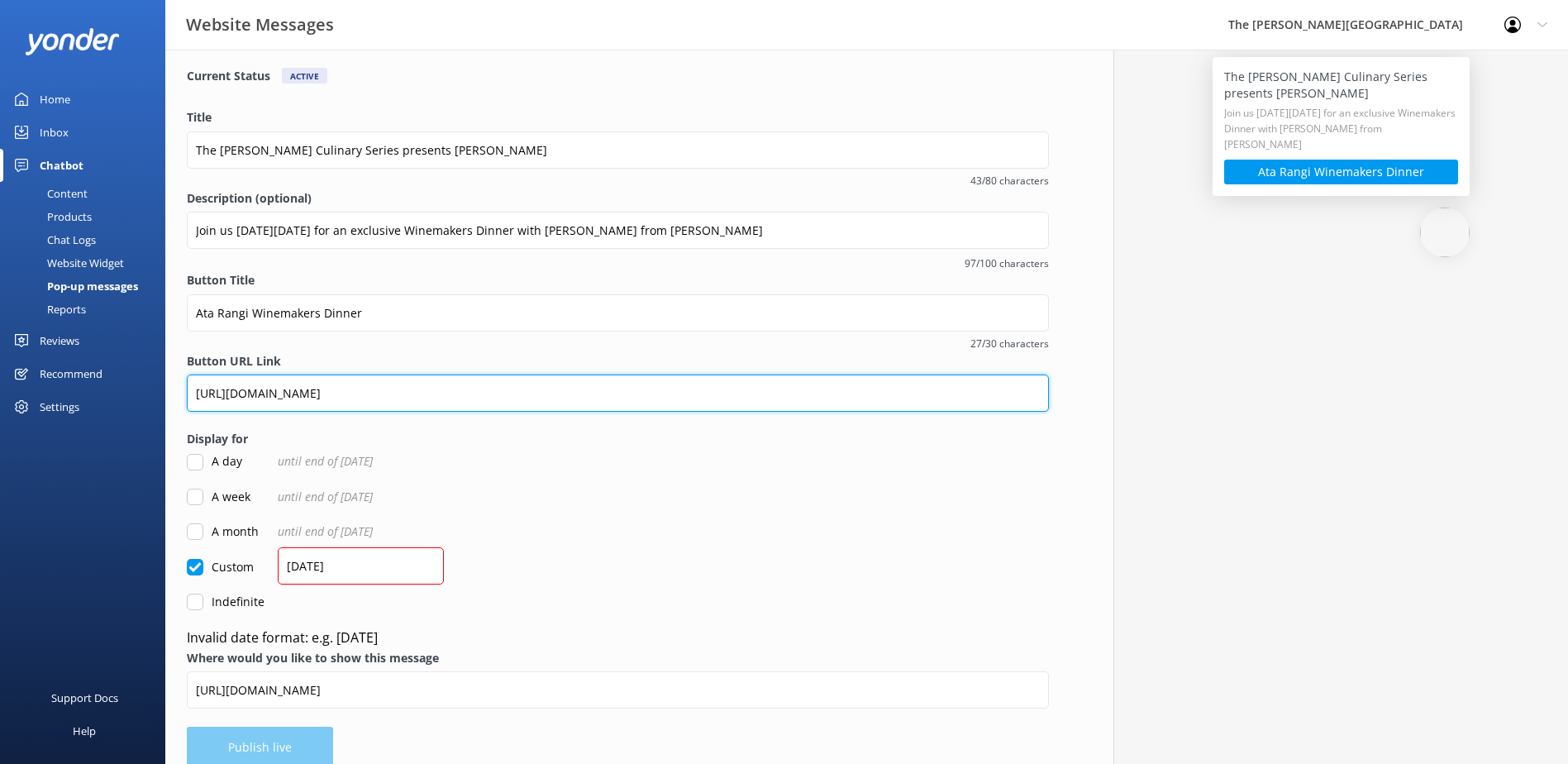
drag, startPoint x: 406, startPoint y: 388, endPoint x: -156, endPoint y: 390, distance: 562.0
click at [0, 390] on html "Website Messages The [PERSON_NAME] Hotel Profile Settings Logout Home Inbox Cha…" at bounding box center [784, 338] width 1568 height 893
paste input "accommodation/central-[GEOGRAPHIC_DATA]-wine-weekend-package-3"
type input "[URL][DOMAIN_NAME]"
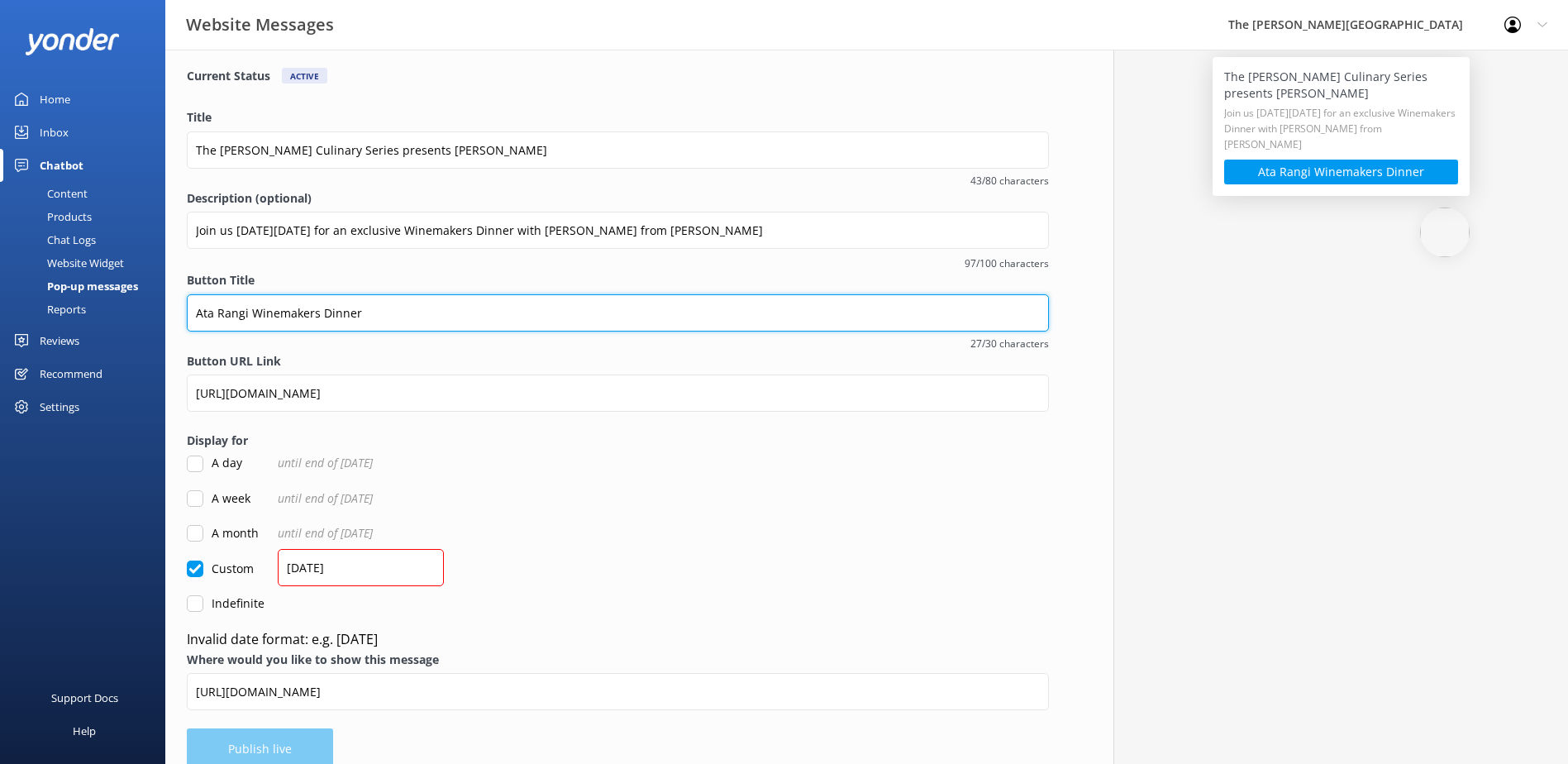
drag, startPoint x: 404, startPoint y: 322, endPoint x: -245, endPoint y: 321, distance: 649.0
click at [0, 321] on html "Website Messages The [PERSON_NAME] Hotel Profile Settings Logout Home Inbox Cha…" at bounding box center [784, 338] width 1568 height 894
type input "Wine Weekend"
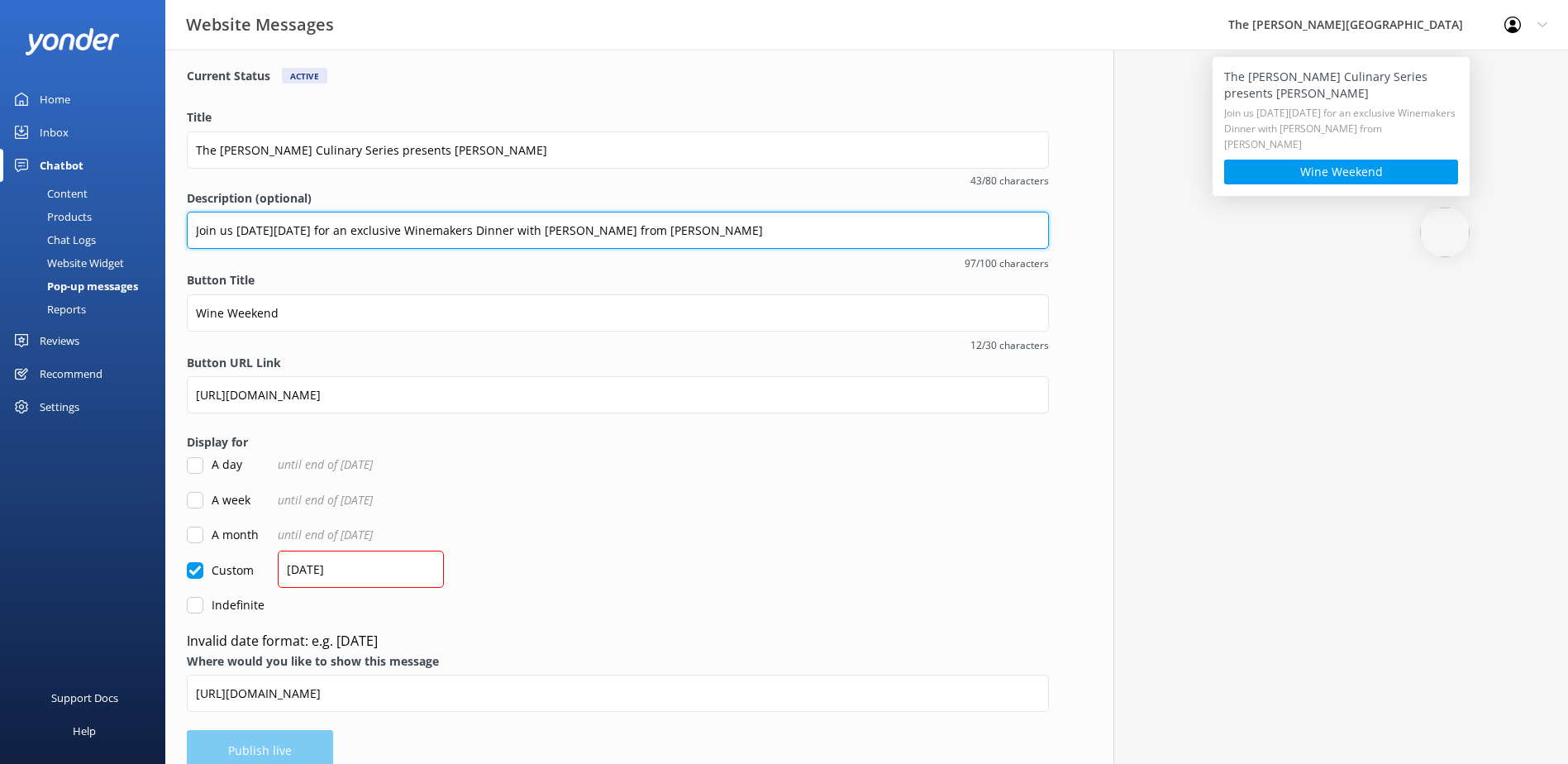
drag, startPoint x: 783, startPoint y: 236, endPoint x: -10, endPoint y: 235, distance: 793.0
click at [0, 235] on html "Website Messages The [PERSON_NAME] Hotel Profile Settings Logout Home Inbox Cha…" at bounding box center [784, 339] width 1568 height 896
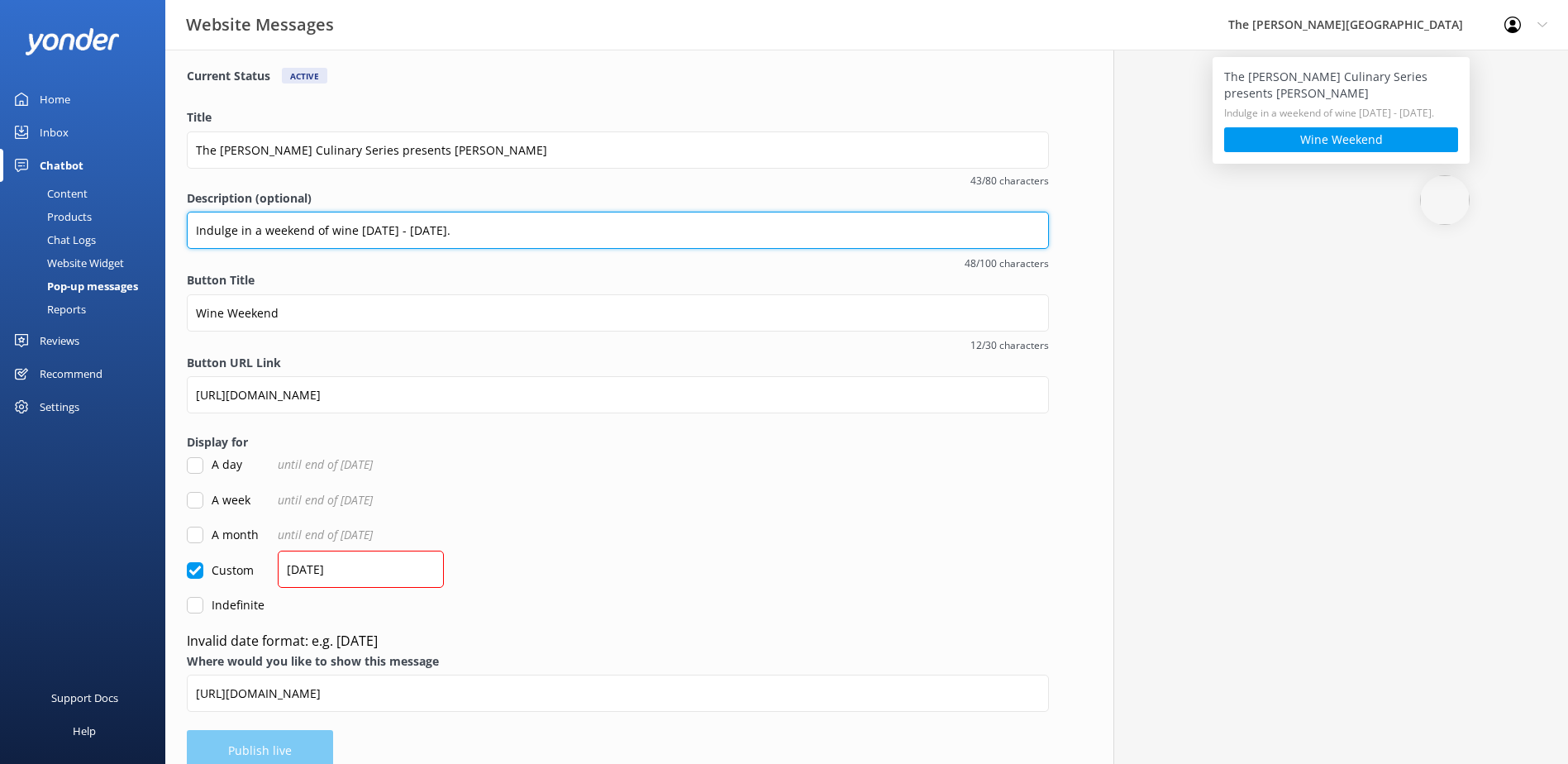
click at [435, 228] on input "Indulge in a weekend of wine [DATE] - [DATE]." at bounding box center [618, 230] width 862 height 37
click at [555, 225] on input "Indulge in a weekend of wine [DATE]-[DATE]." at bounding box center [618, 230] width 862 height 37
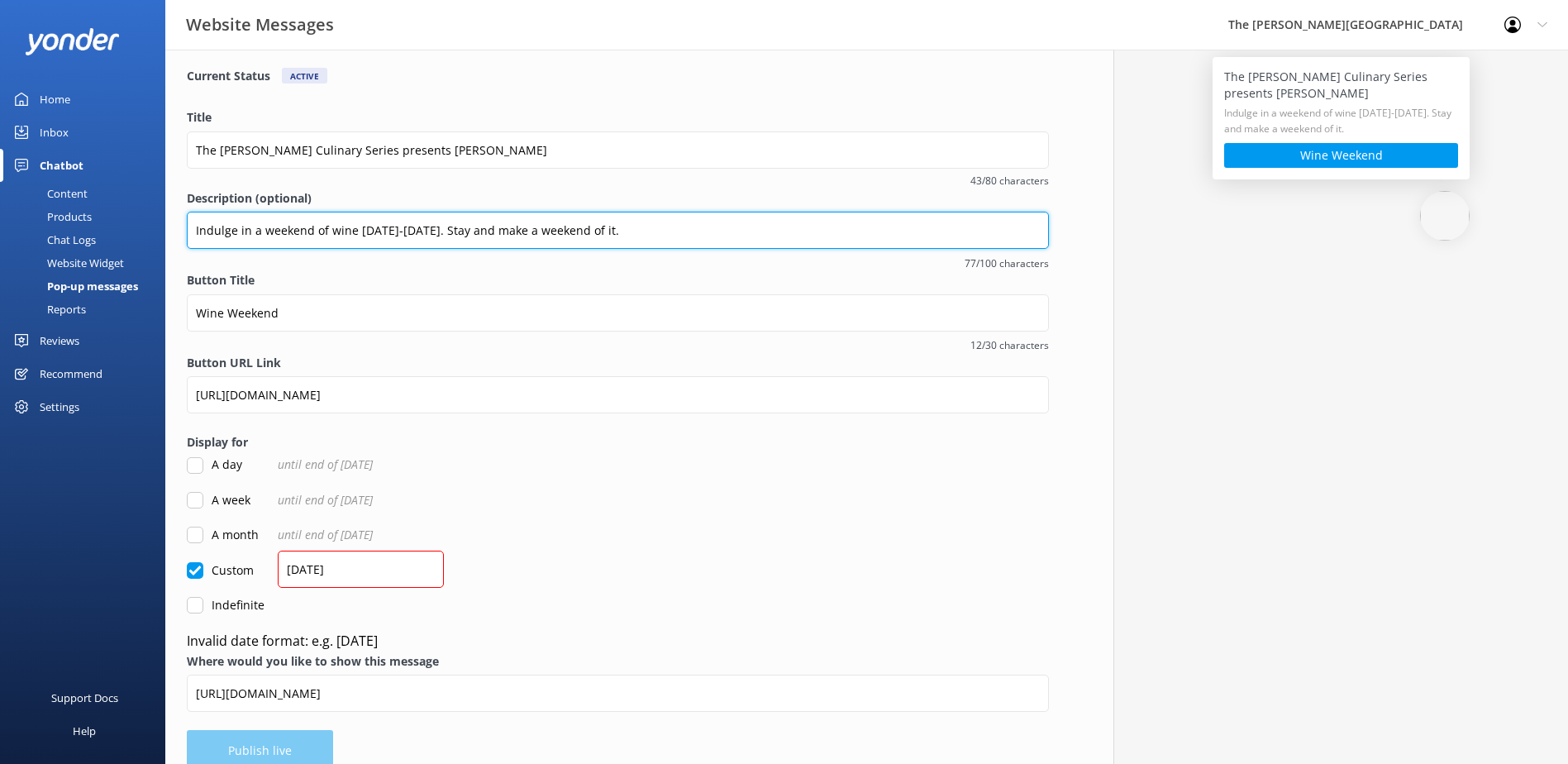
type input "Indulge in a weekend of wine [DATE]-[DATE]. Stay and make a weekend of it."
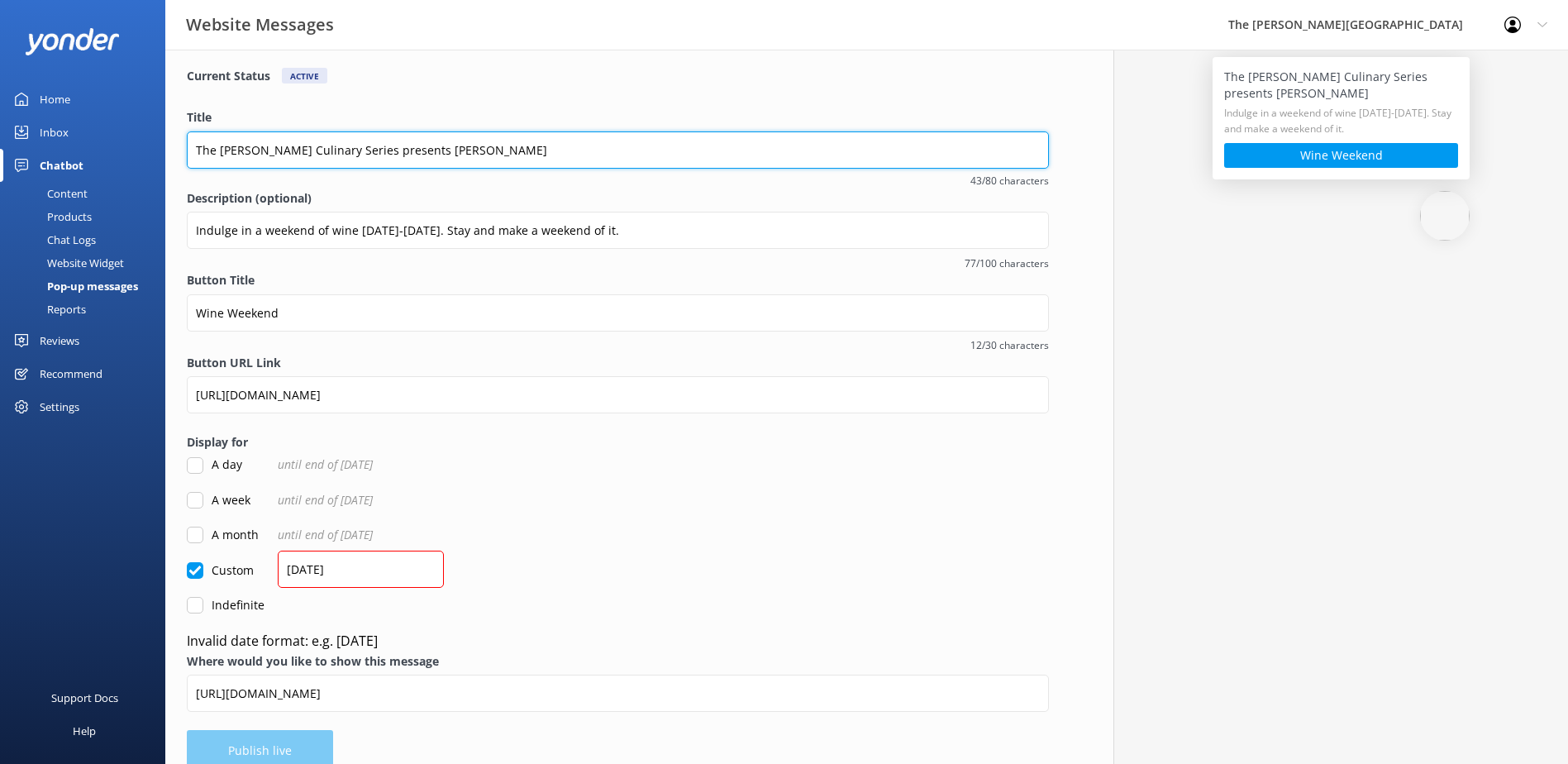
drag, startPoint x: 239, startPoint y: 153, endPoint x: -410, endPoint y: 113, distance: 650.2
click at [0, 113] on html "Website Messages The [PERSON_NAME] Hotel Profile Settings Logout Home Inbox Cha…" at bounding box center [784, 339] width 1568 height 896
type input "The [PERSON_NAME] Hotel Wine Weekend"
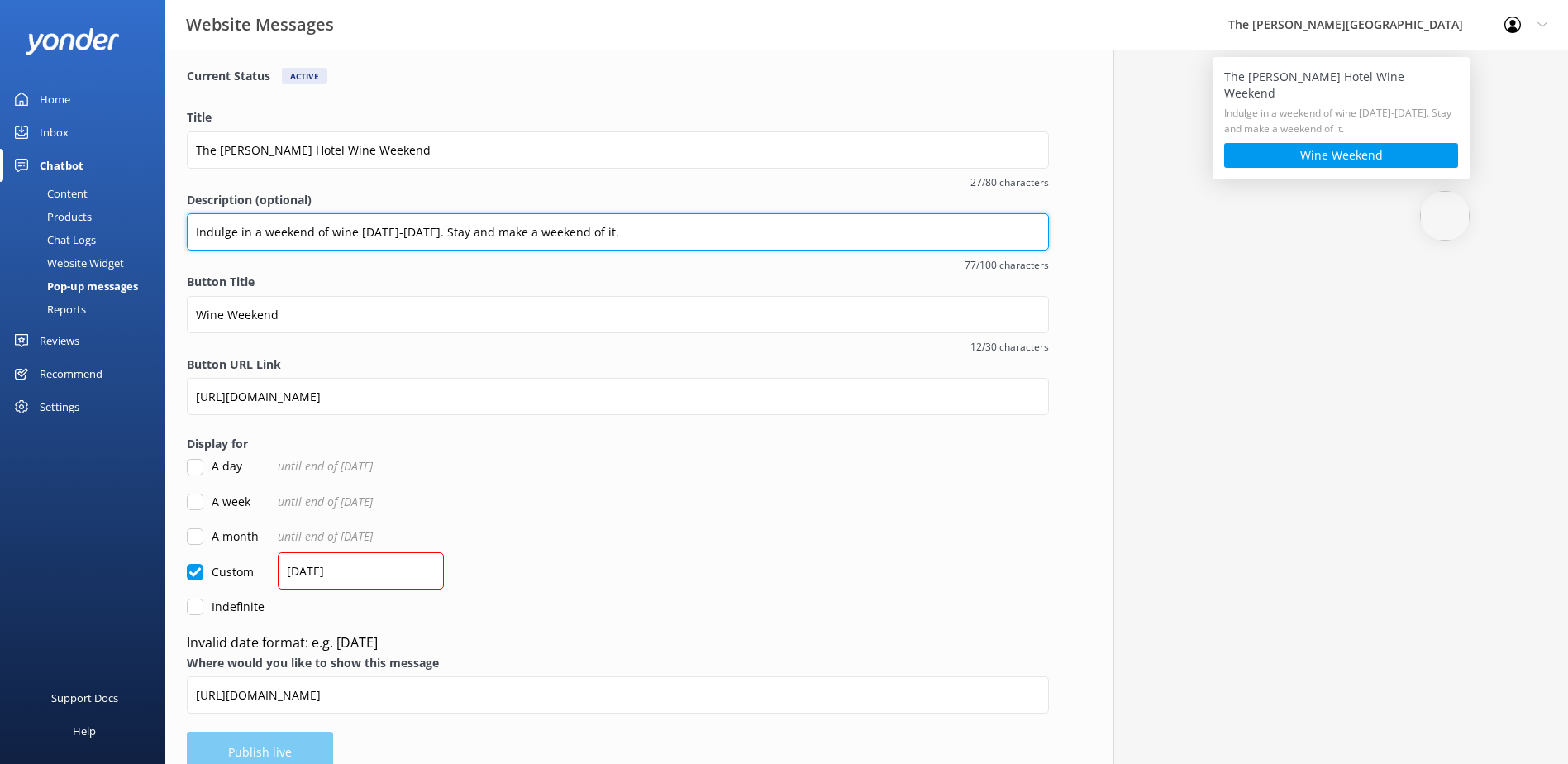
drag, startPoint x: 702, startPoint y: 231, endPoint x: 454, endPoint y: 220, distance: 248.2
click at [454, 220] on input "Indulge in a weekend of wine [DATE]-[DATE]. Stay and make a weekend of it." at bounding box center [618, 231] width 862 height 37
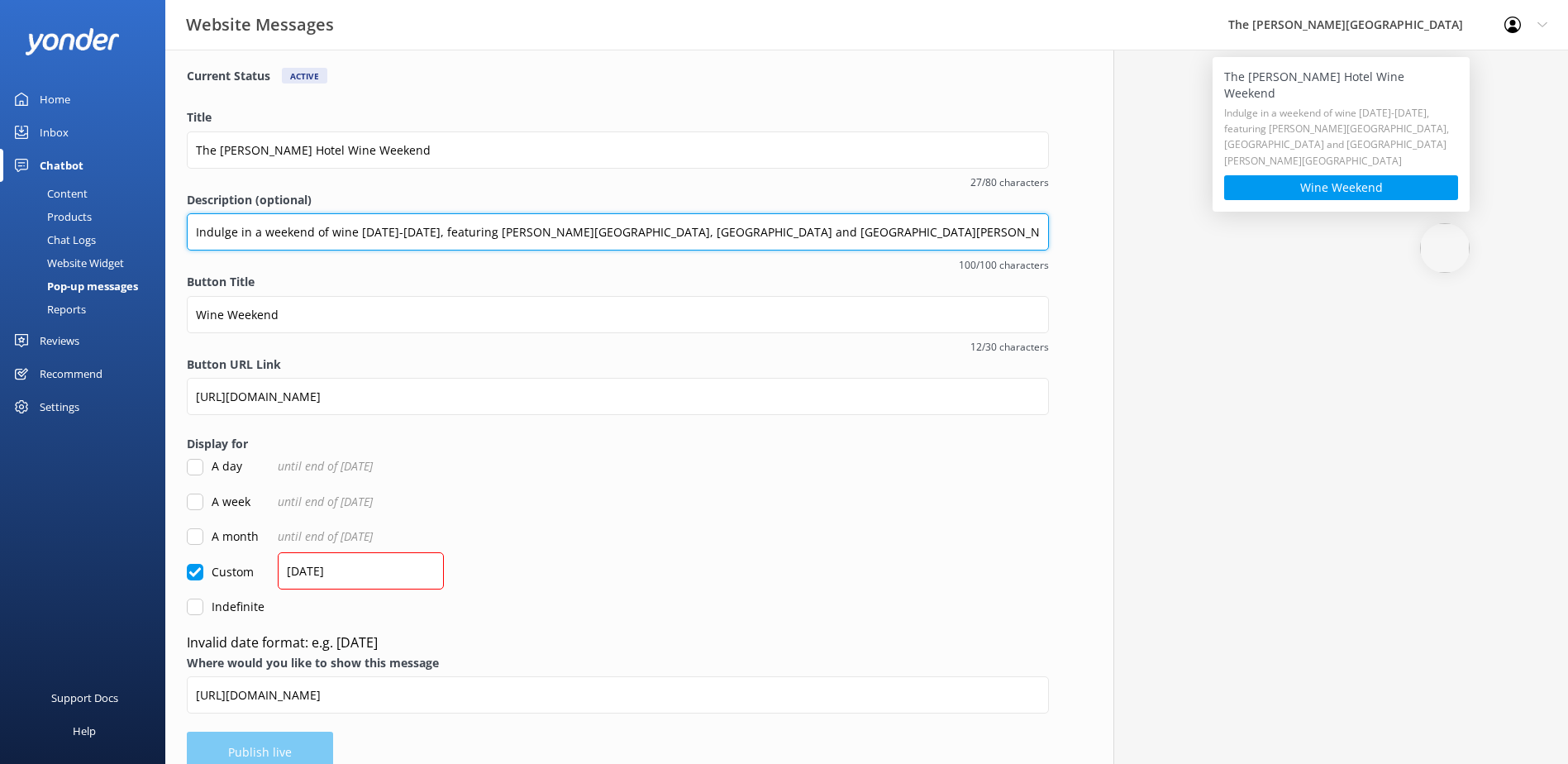
drag, startPoint x: 378, startPoint y: 229, endPoint x: 412, endPoint y: 232, distance: 34.1
click at [412, 232] on input "Indulge in a weekend of wine [DATE]-[DATE], featuring [PERSON_NAME][GEOGRAPHIC_…" at bounding box center [618, 231] width 862 height 37
click at [722, 239] on input "Indulge in a weekend of wine [DATE]-[DATE], featuring [PERSON_NAME][GEOGRAPHIC_…" at bounding box center [618, 231] width 862 height 37
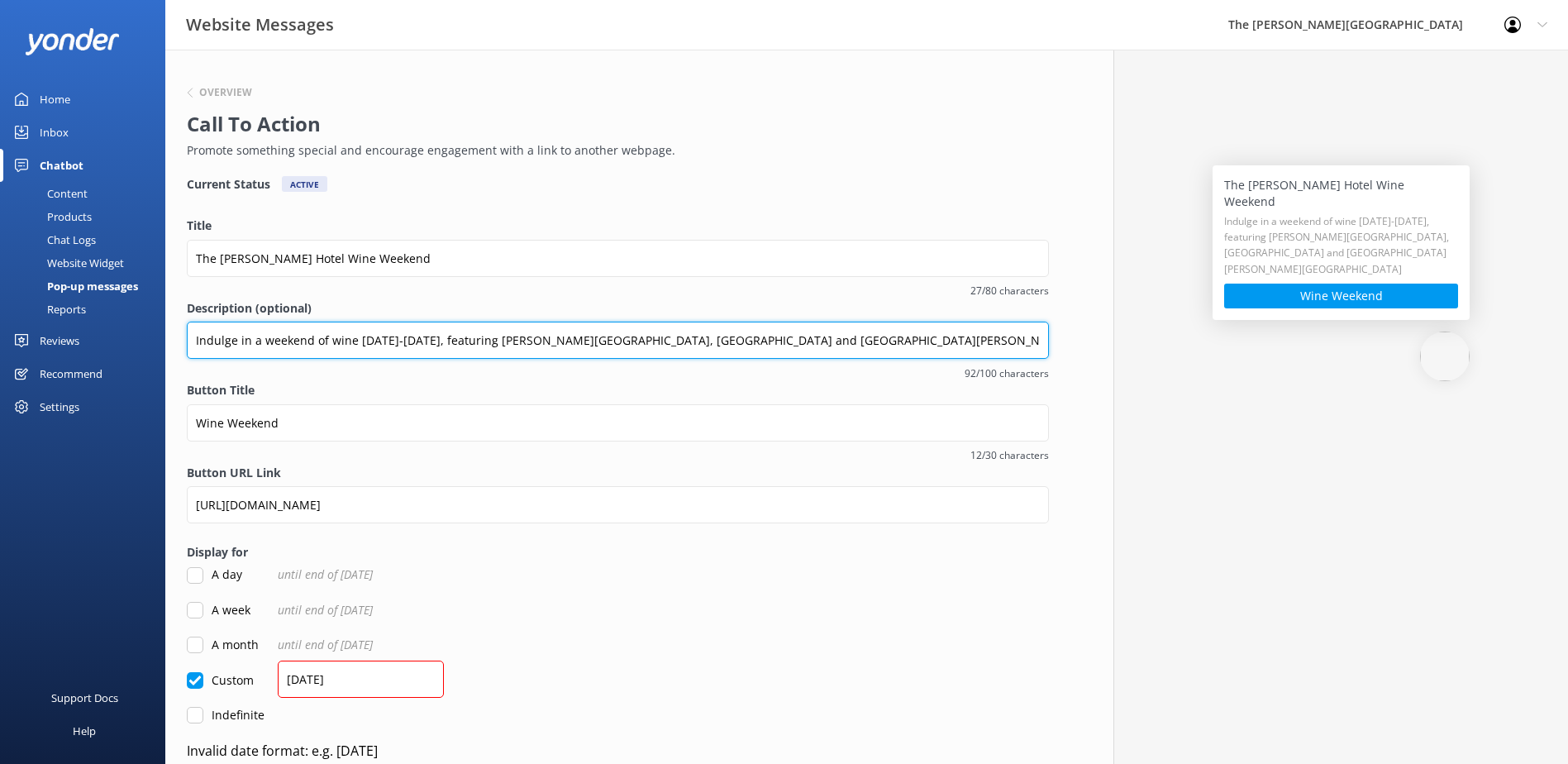
scroll to position [134, 0]
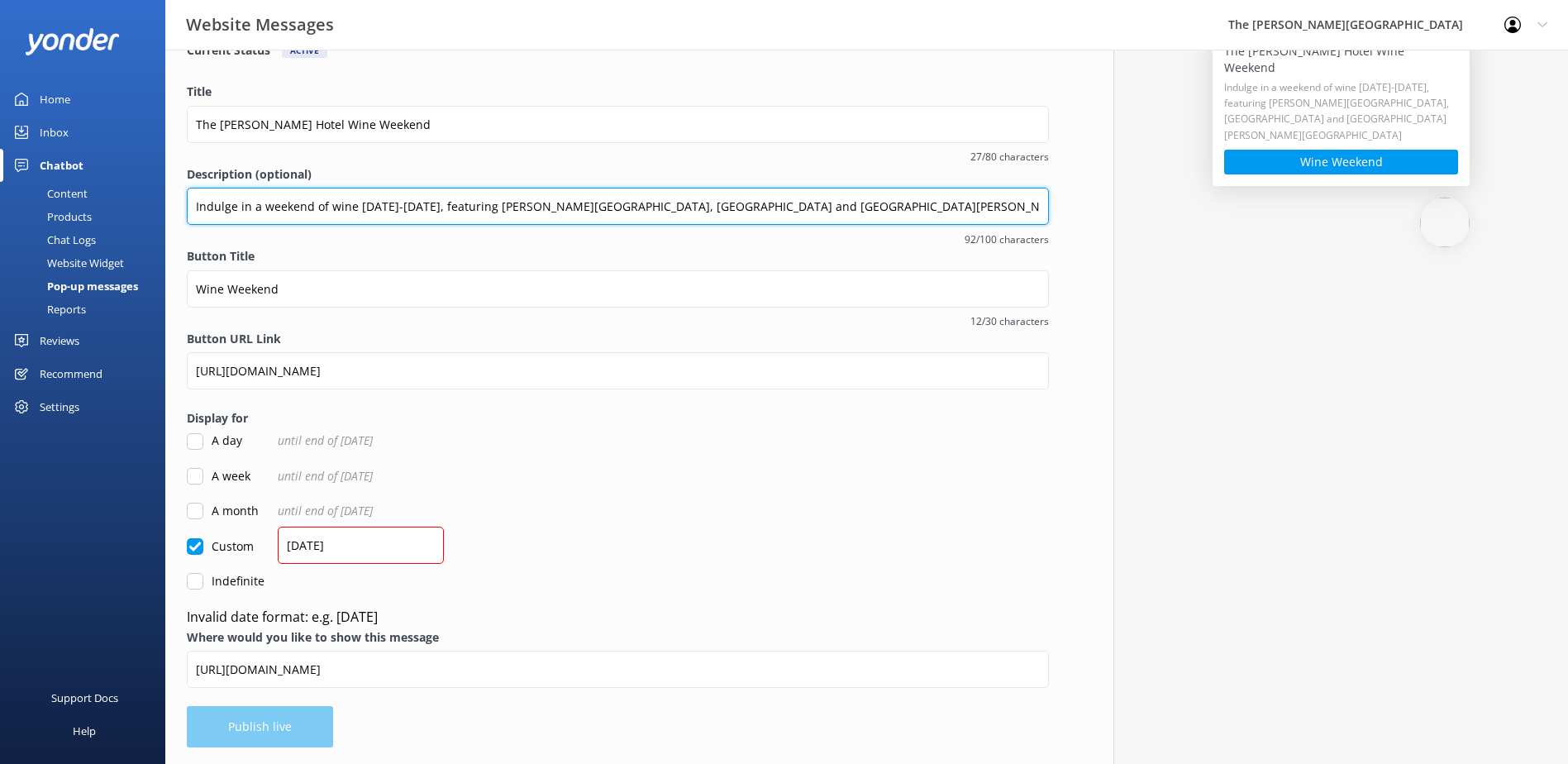
type input "Indulge in a weekend of wine [DATE]-[DATE], featuring [PERSON_NAME][GEOGRAPHIC_…"
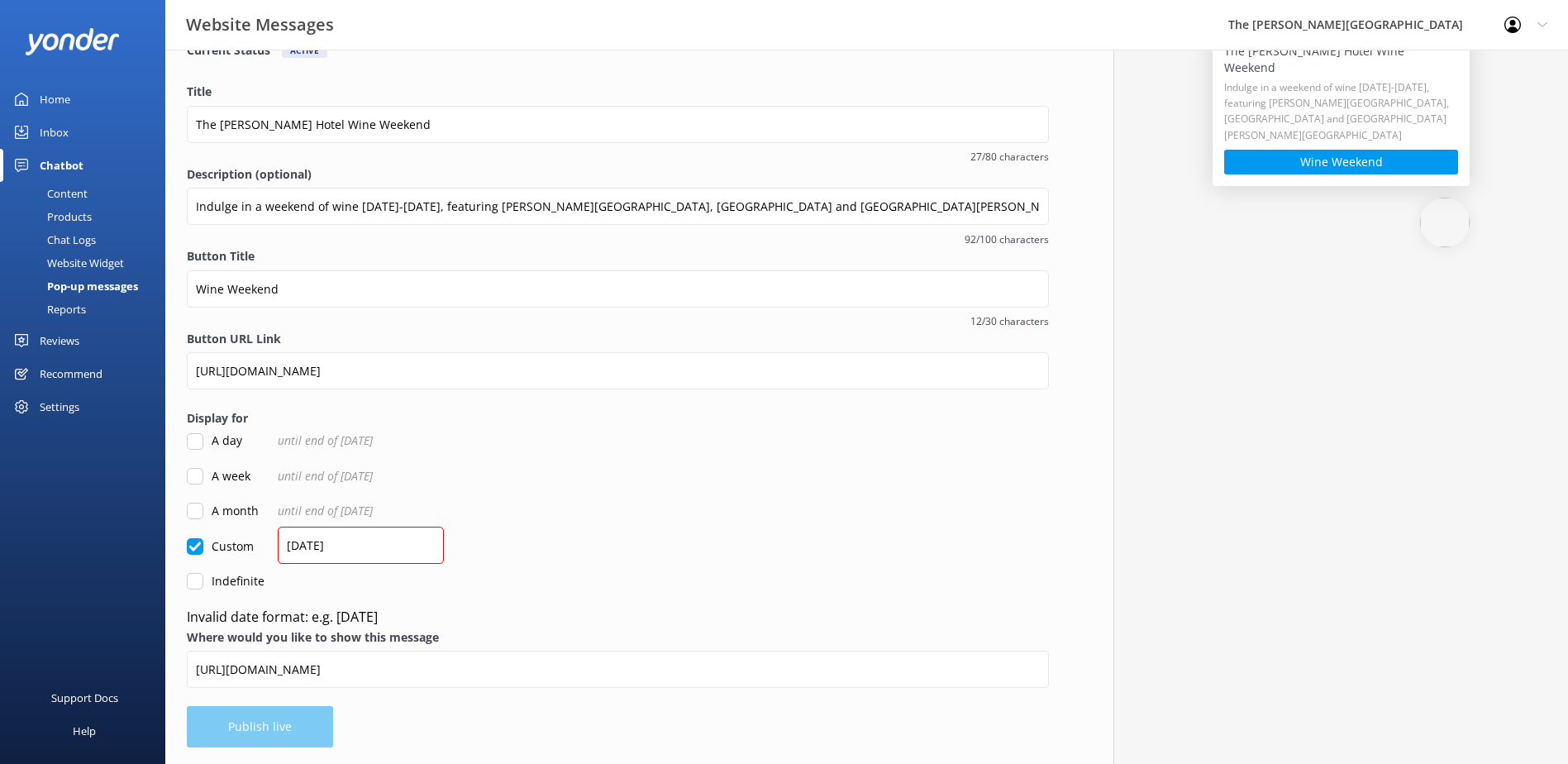
click at [259, 725] on div "Overview Call To Action Promote something special and encourage engagement with…" at bounding box center [618, 339] width 906 height 849
click at [246, 717] on div "Overview Call To Action Promote something special and encourage engagement with…" at bounding box center [618, 339] width 906 height 849
drag, startPoint x: 210, startPoint y: 721, endPoint x: 243, endPoint y: 719, distance: 33.1
click at [213, 721] on div "Overview Call To Action Promote something special and encourage engagement with…" at bounding box center [618, 339] width 906 height 849
click at [283, 546] on input "[DATE]" at bounding box center [360, 544] width 166 height 37
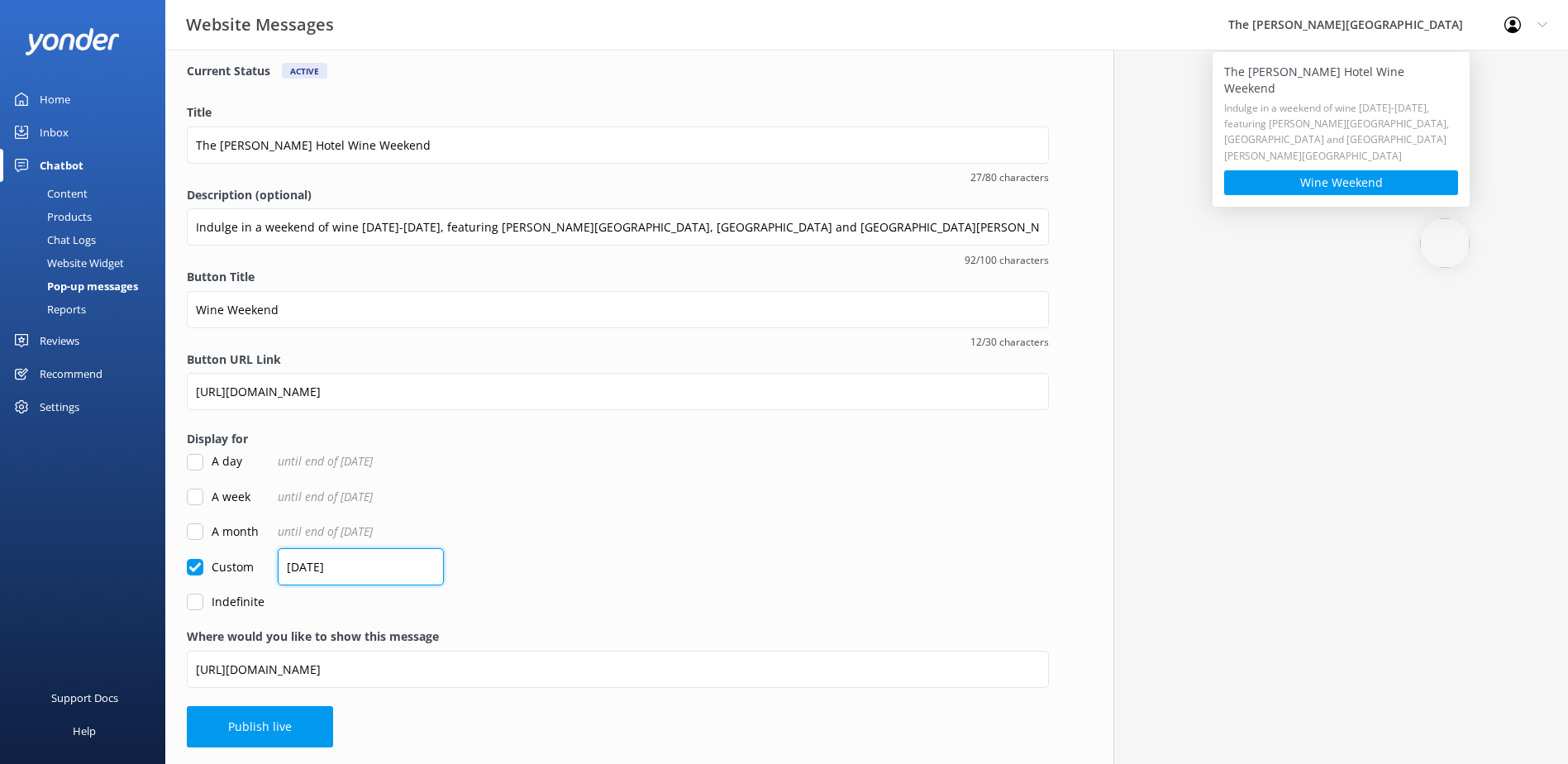
scroll to position [113, 0]
type input "[DATE]"
click at [256, 715] on button "Publish live" at bounding box center [260, 726] width 146 height 41
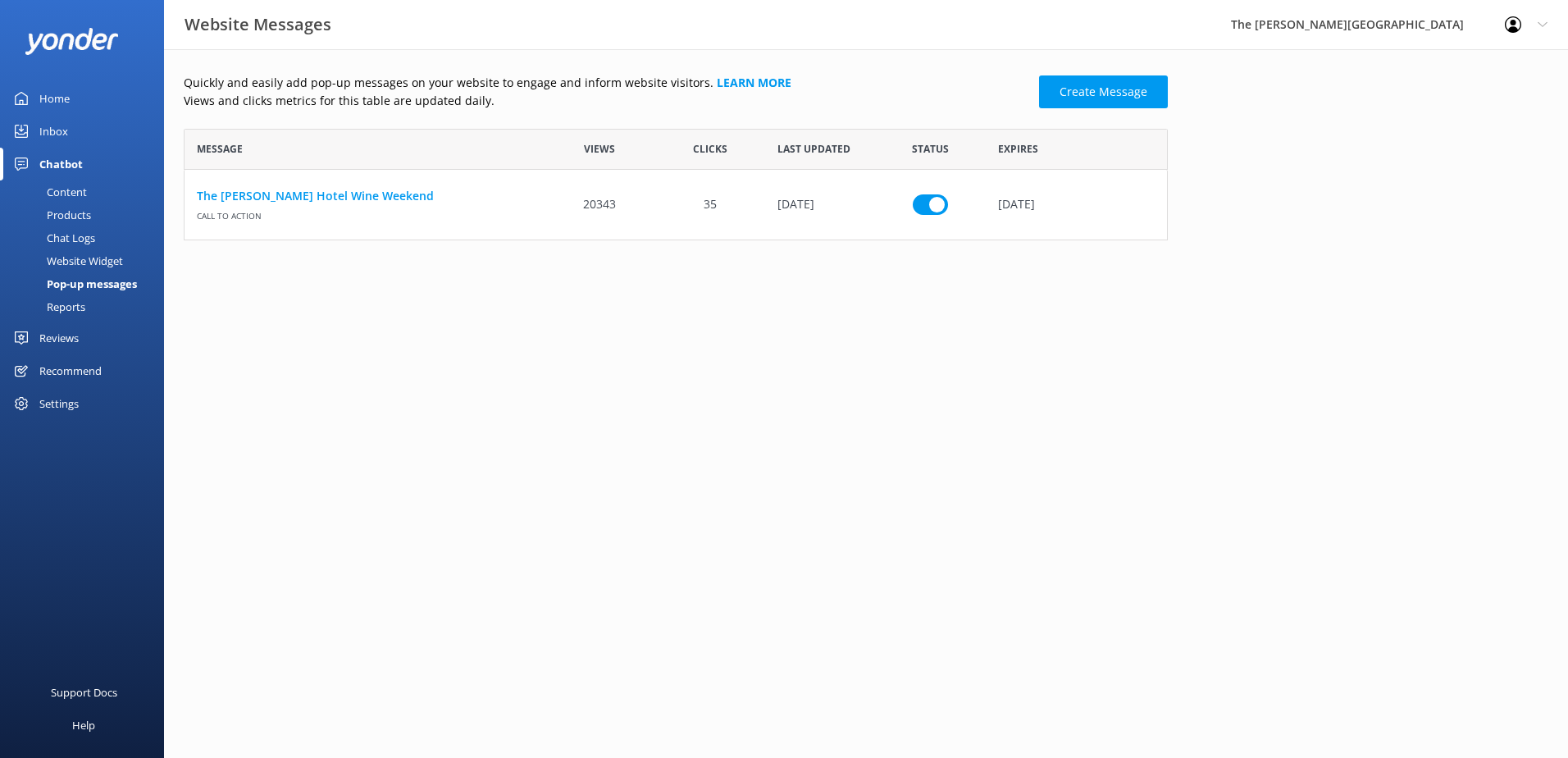
scroll to position [13, 13]
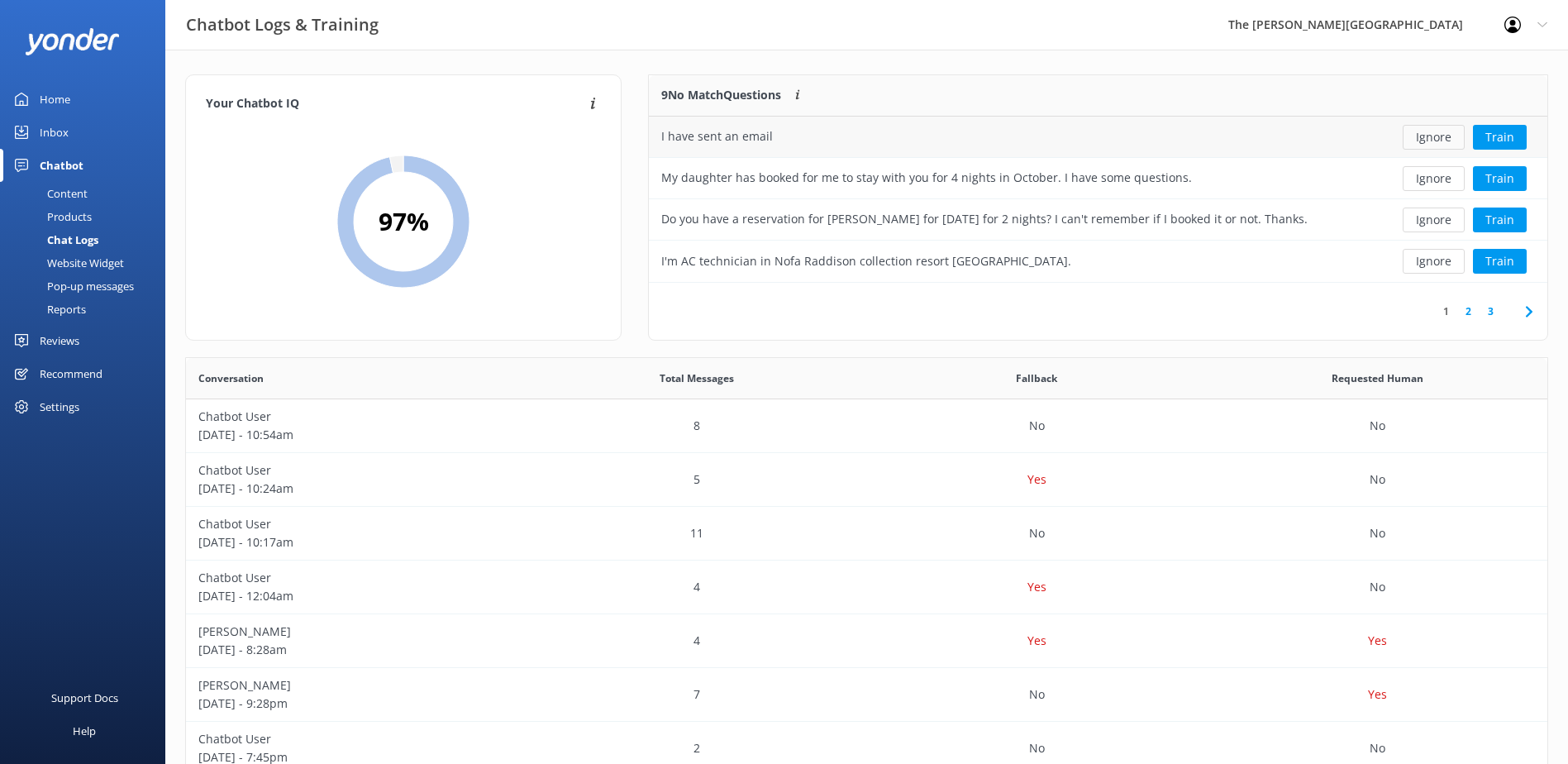
click at [1441, 139] on button "Ignore" at bounding box center [1433, 137] width 62 height 25
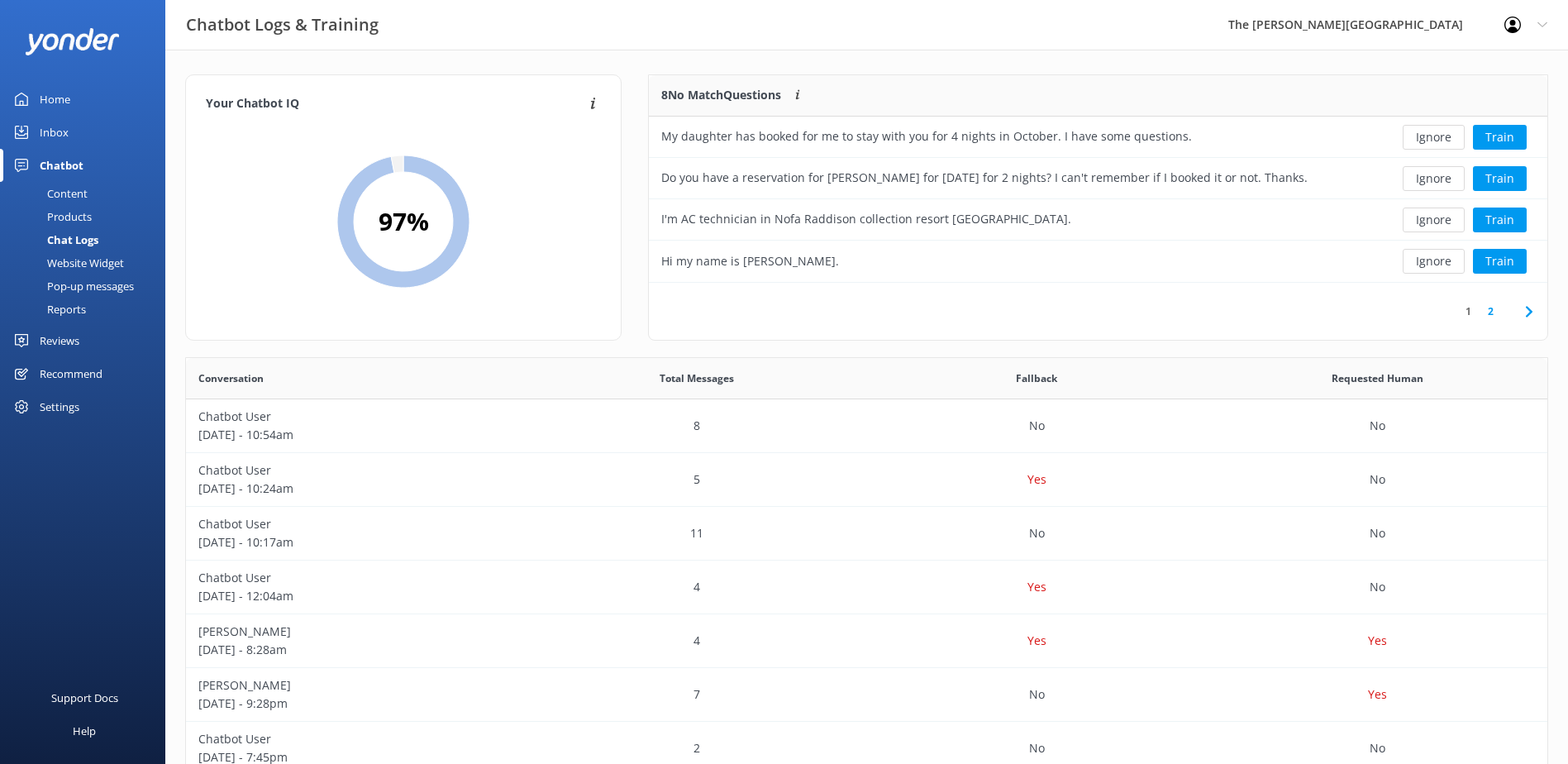
click at [1438, 134] on button "Ignore" at bounding box center [1433, 137] width 62 height 25
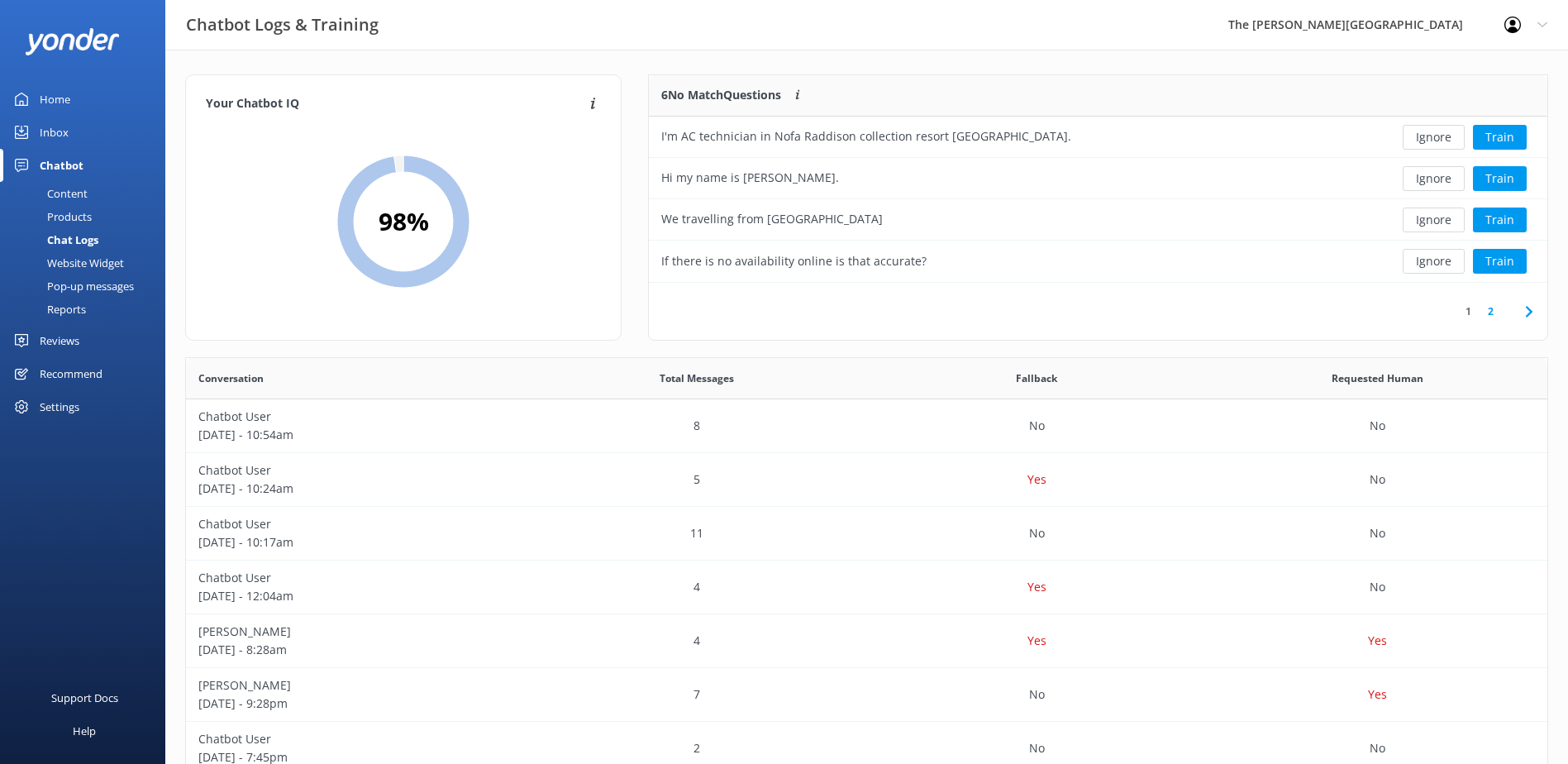
click at [1438, 134] on button "Ignore" at bounding box center [1433, 137] width 62 height 25
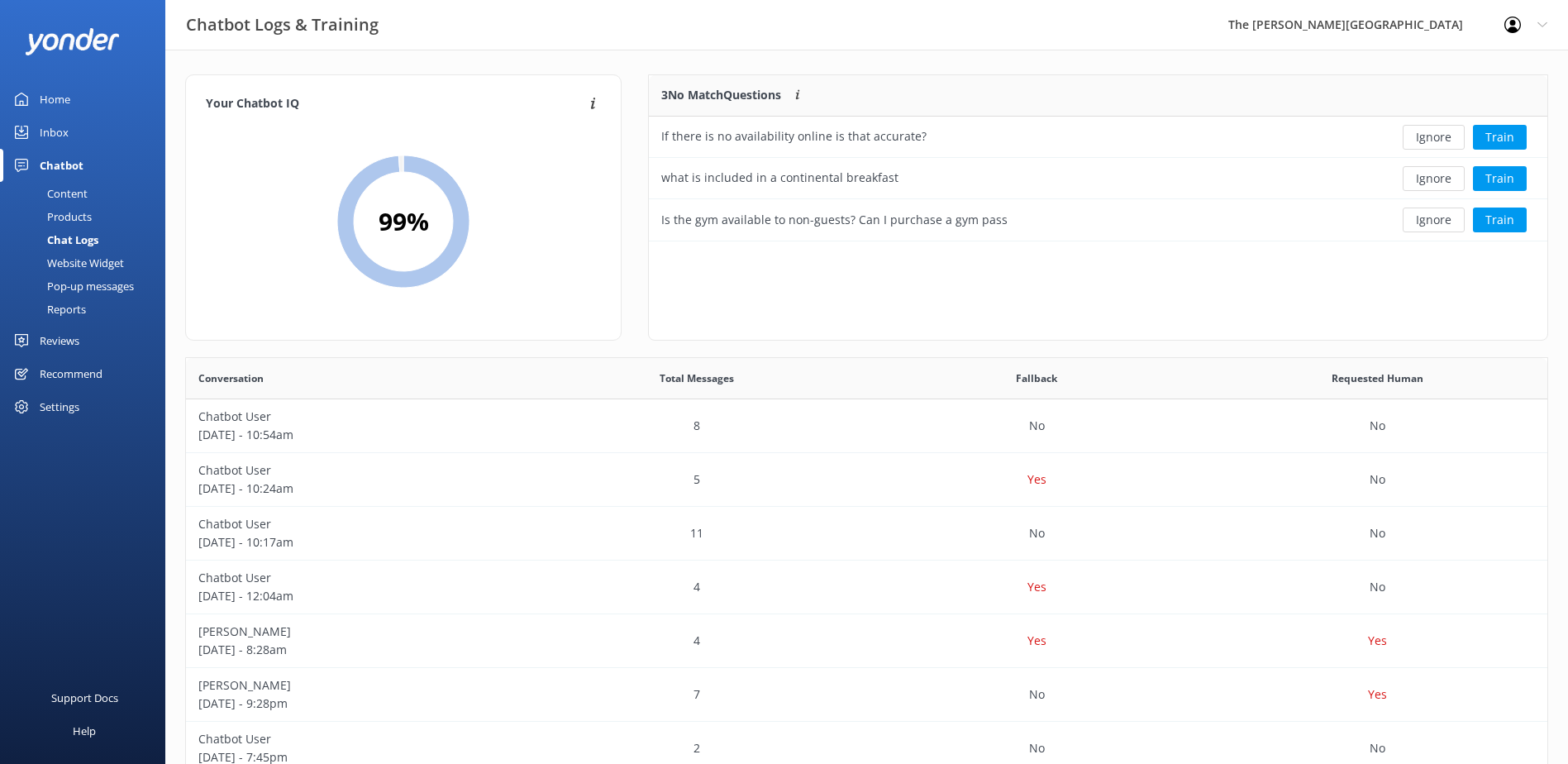
scroll to position [154, 886]
click at [1438, 134] on button "Ignore" at bounding box center [1433, 137] width 62 height 25
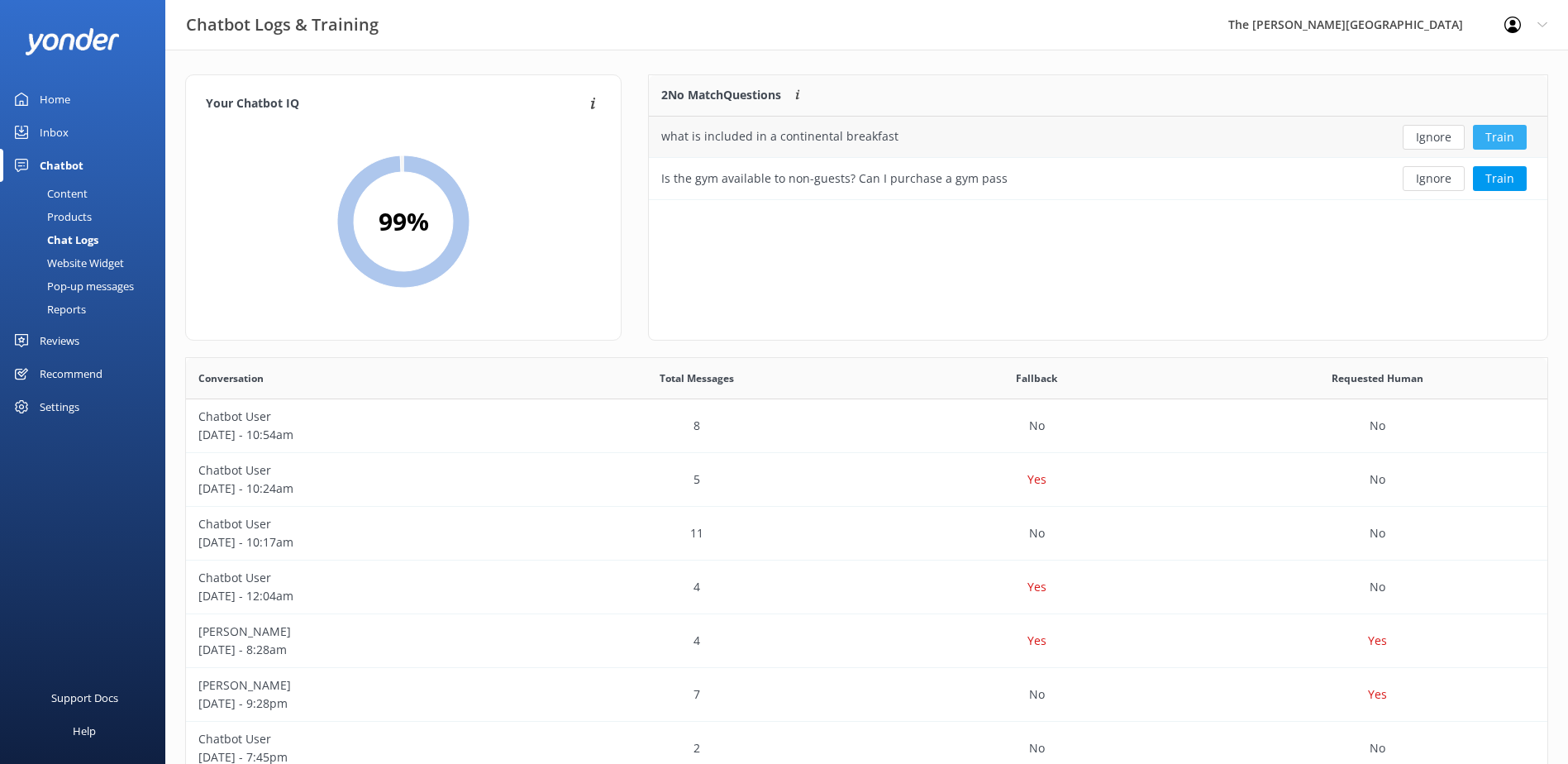
click at [1509, 135] on button "Train" at bounding box center [1500, 137] width 54 height 25
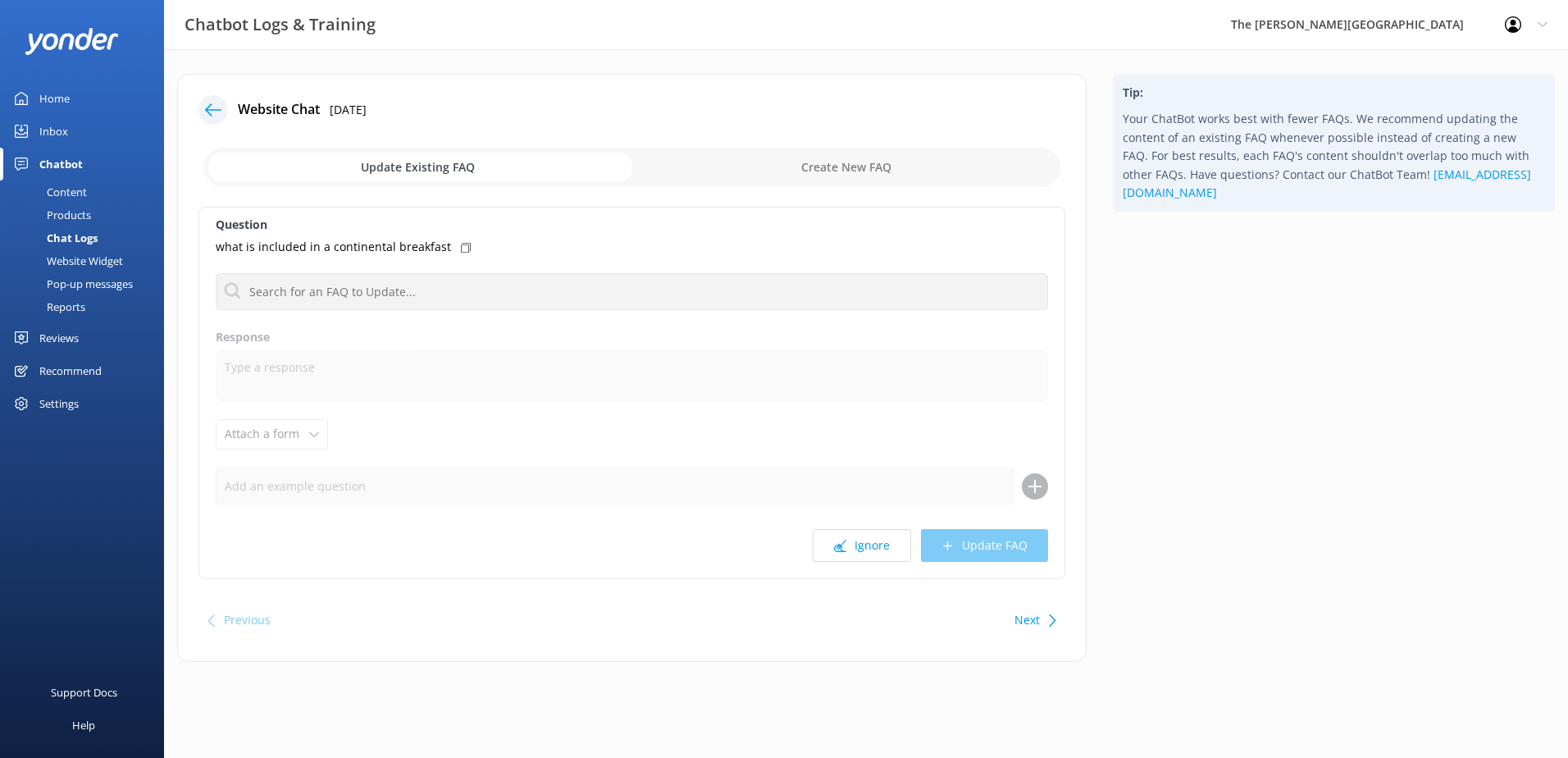
click at [813, 167] on input "checkbox" at bounding box center [632, 168] width 857 height 40
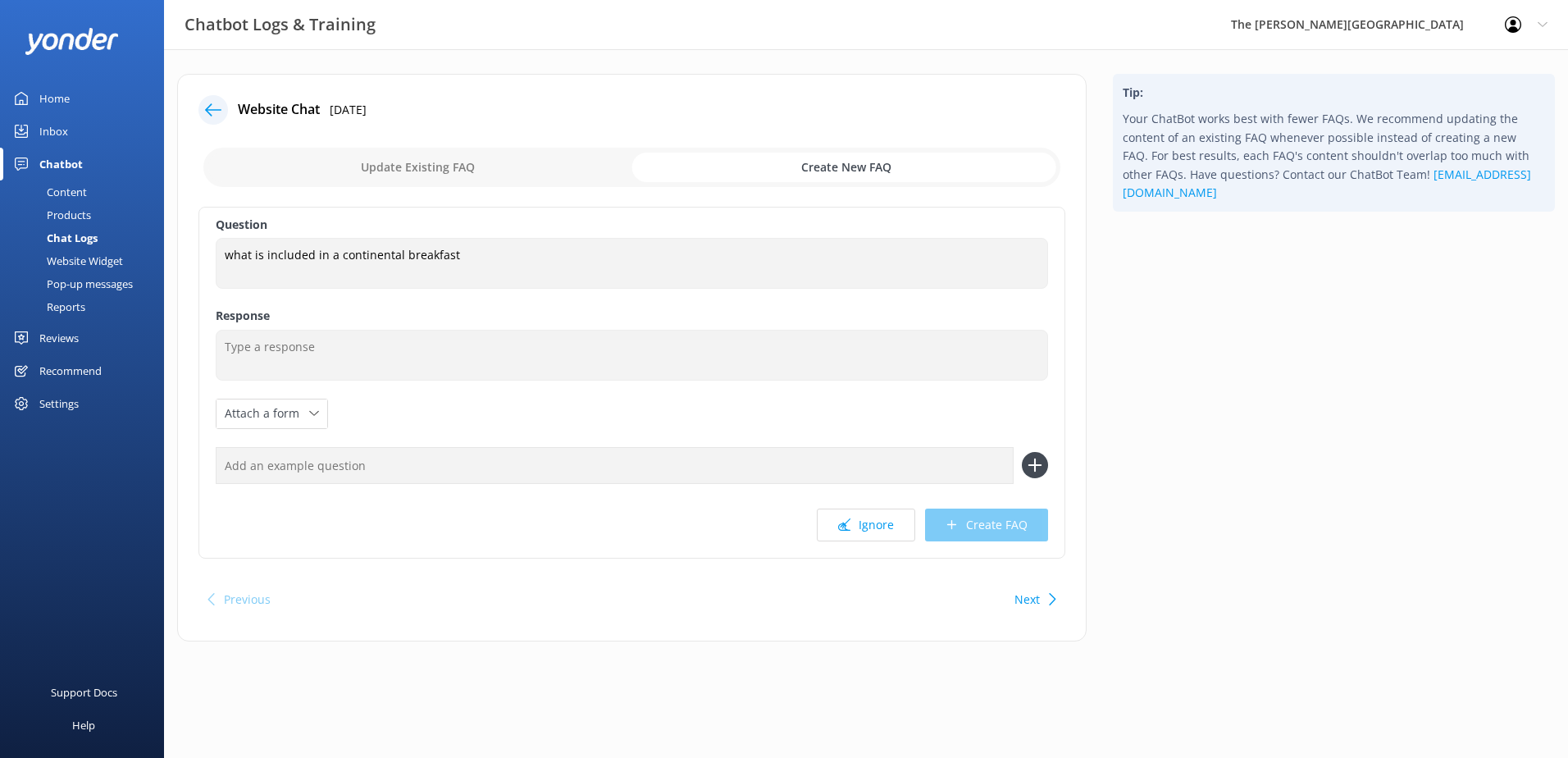
click at [510, 167] on input "checkbox" at bounding box center [632, 168] width 857 height 40
checkbox input "false"
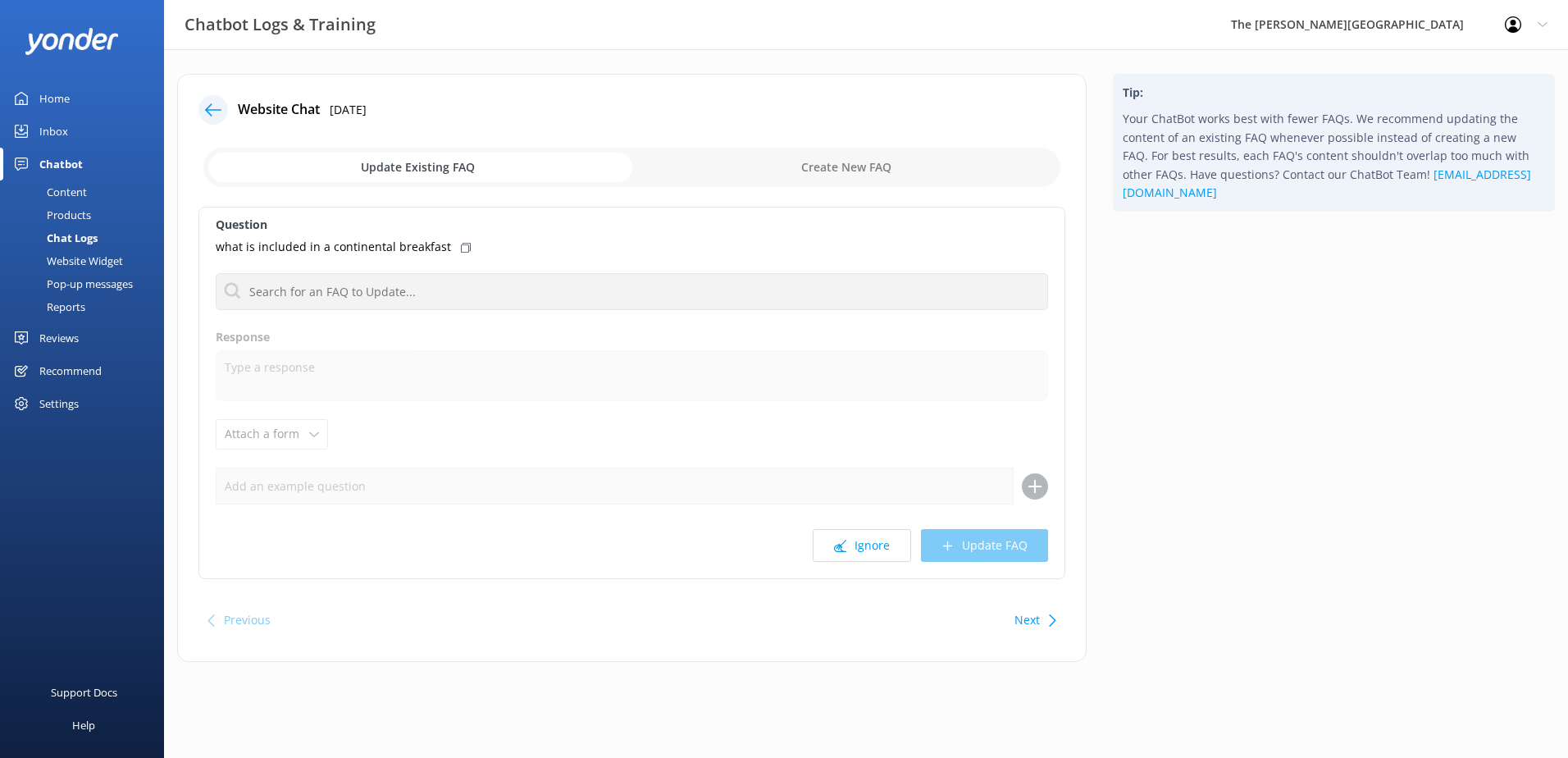
click at [1030, 621] on button "Next" at bounding box center [1027, 619] width 25 height 33
click at [215, 107] on icon at bounding box center [212, 109] width 16 height 16
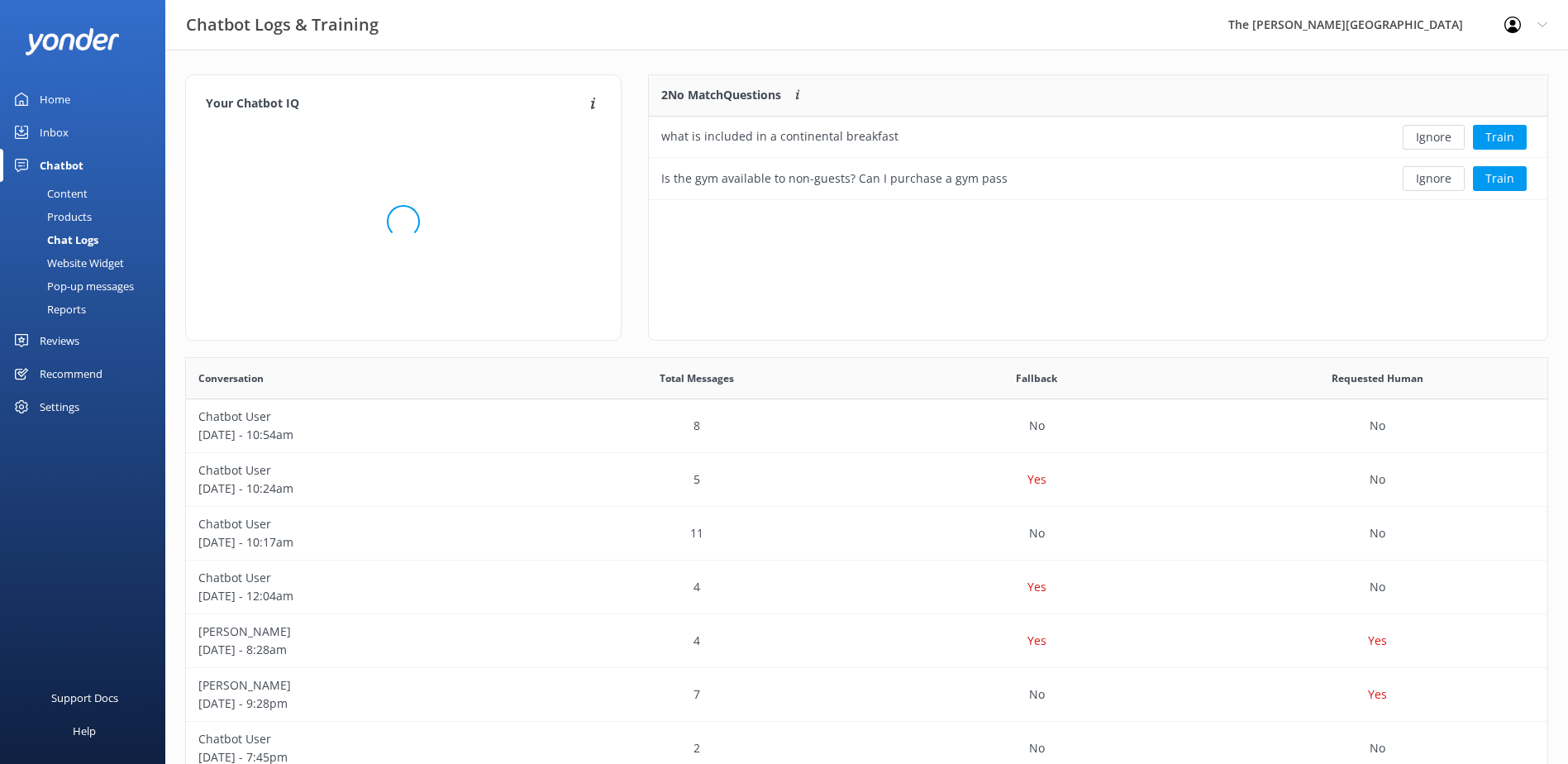
scroll to position [112, 886]
click at [1452, 185] on button "Ignore" at bounding box center [1433, 179] width 62 height 25
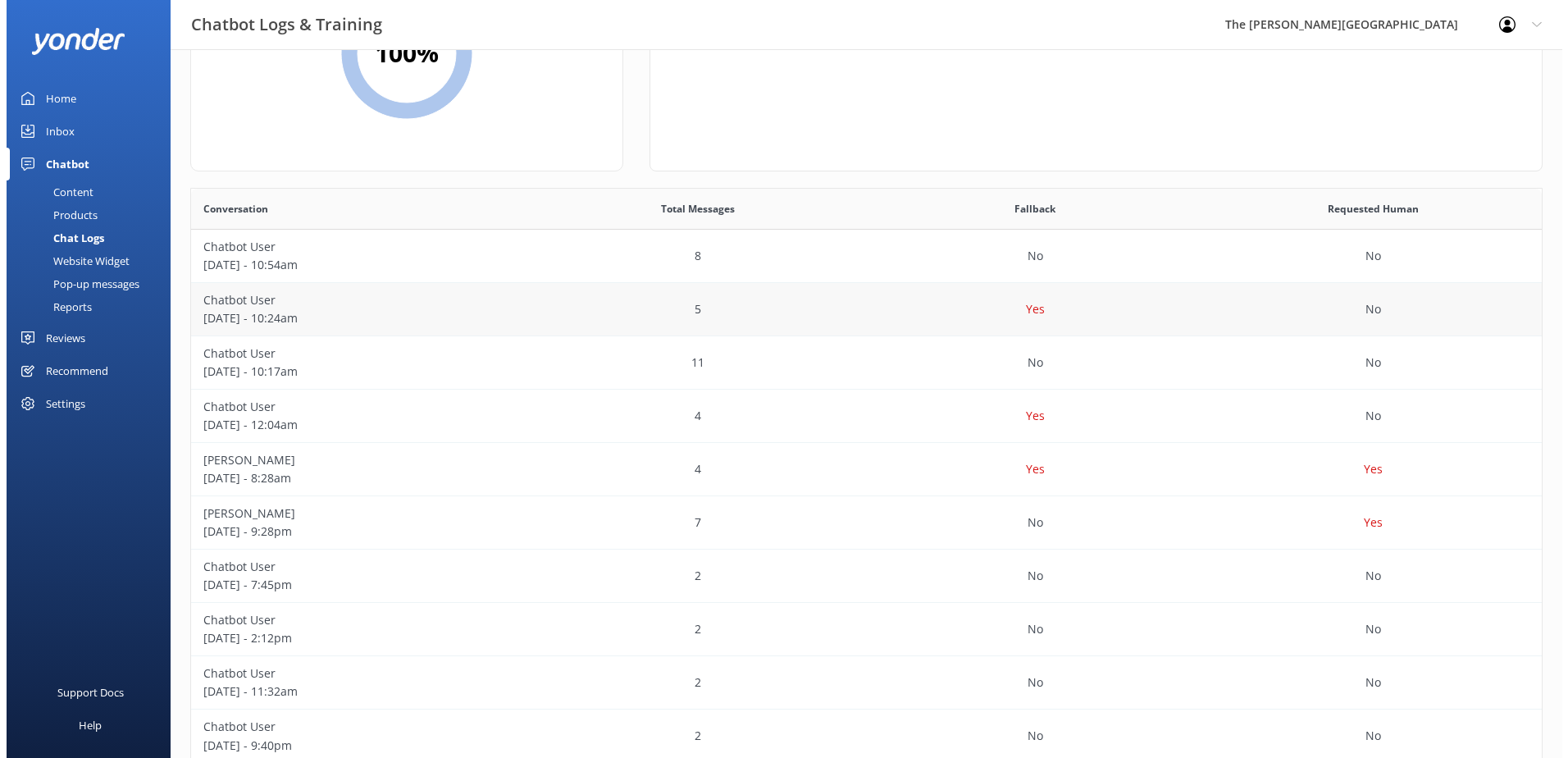
scroll to position [0, 0]
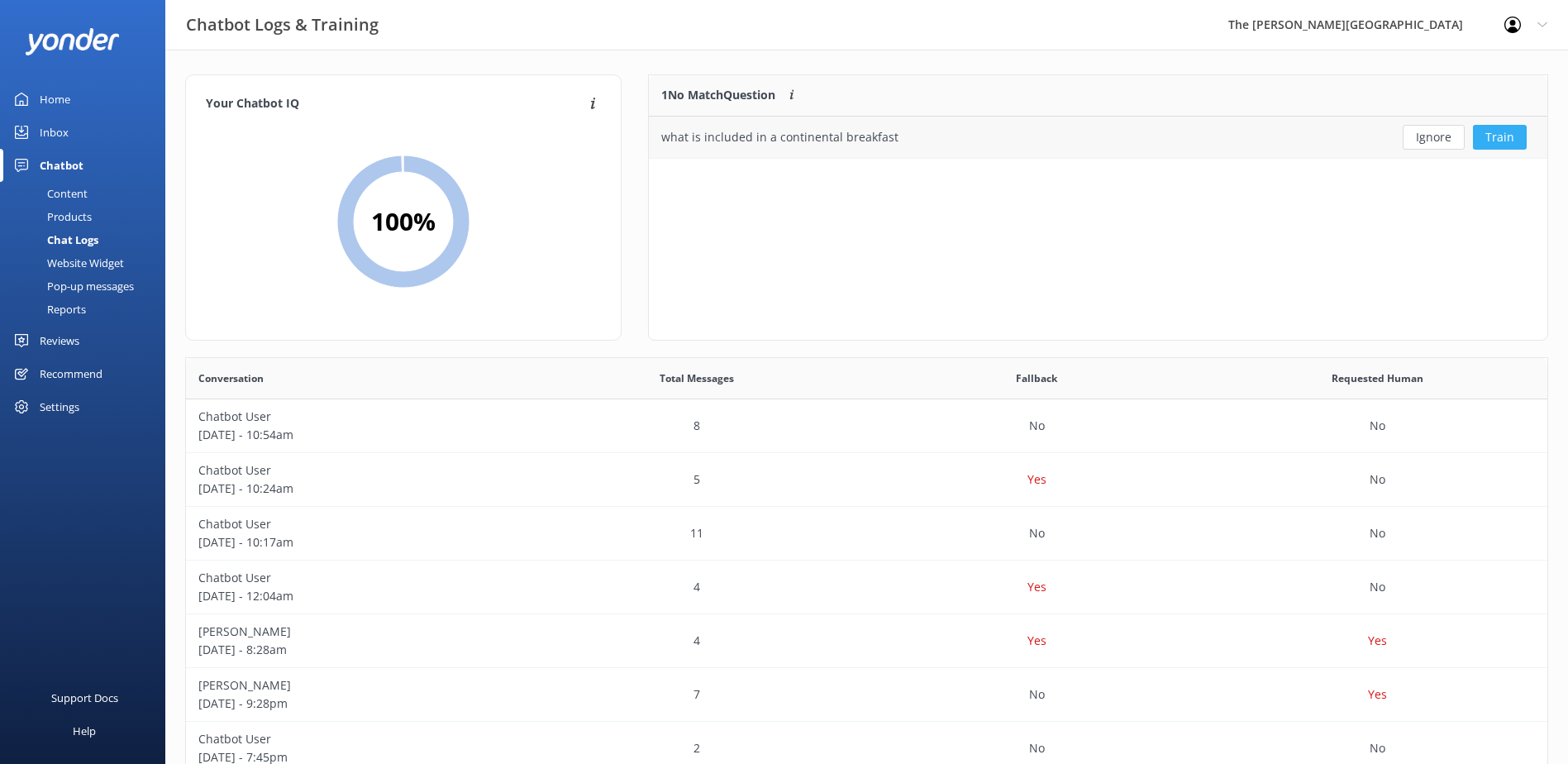
click at [1497, 134] on button "Train" at bounding box center [1500, 137] width 54 height 25
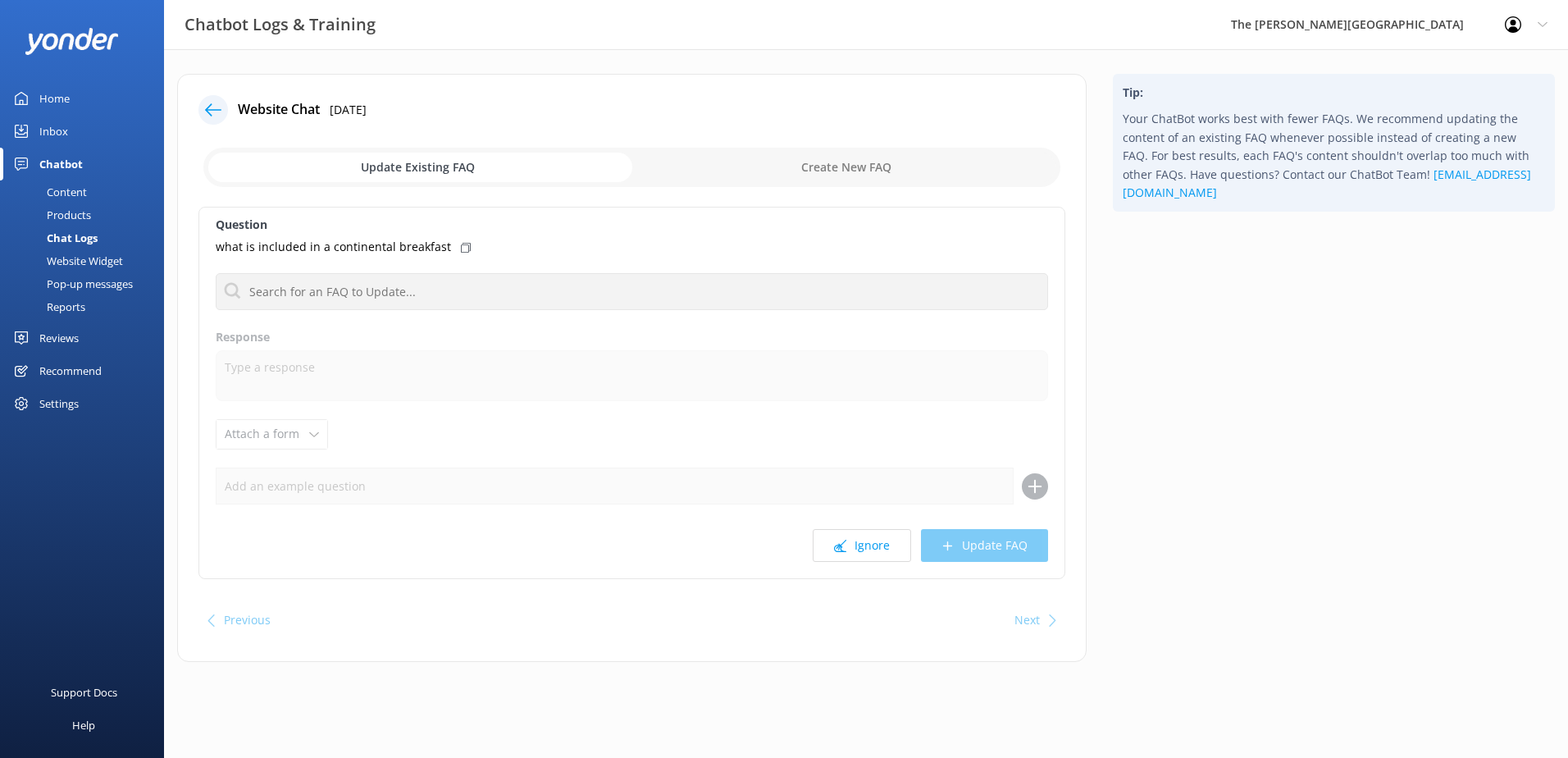
click at [461, 249] on icon at bounding box center [466, 248] width 9 height 9
click at [461, 247] on icon at bounding box center [466, 248] width 9 height 9
click at [795, 169] on input "checkbox" at bounding box center [632, 168] width 857 height 40
checkbox input "true"
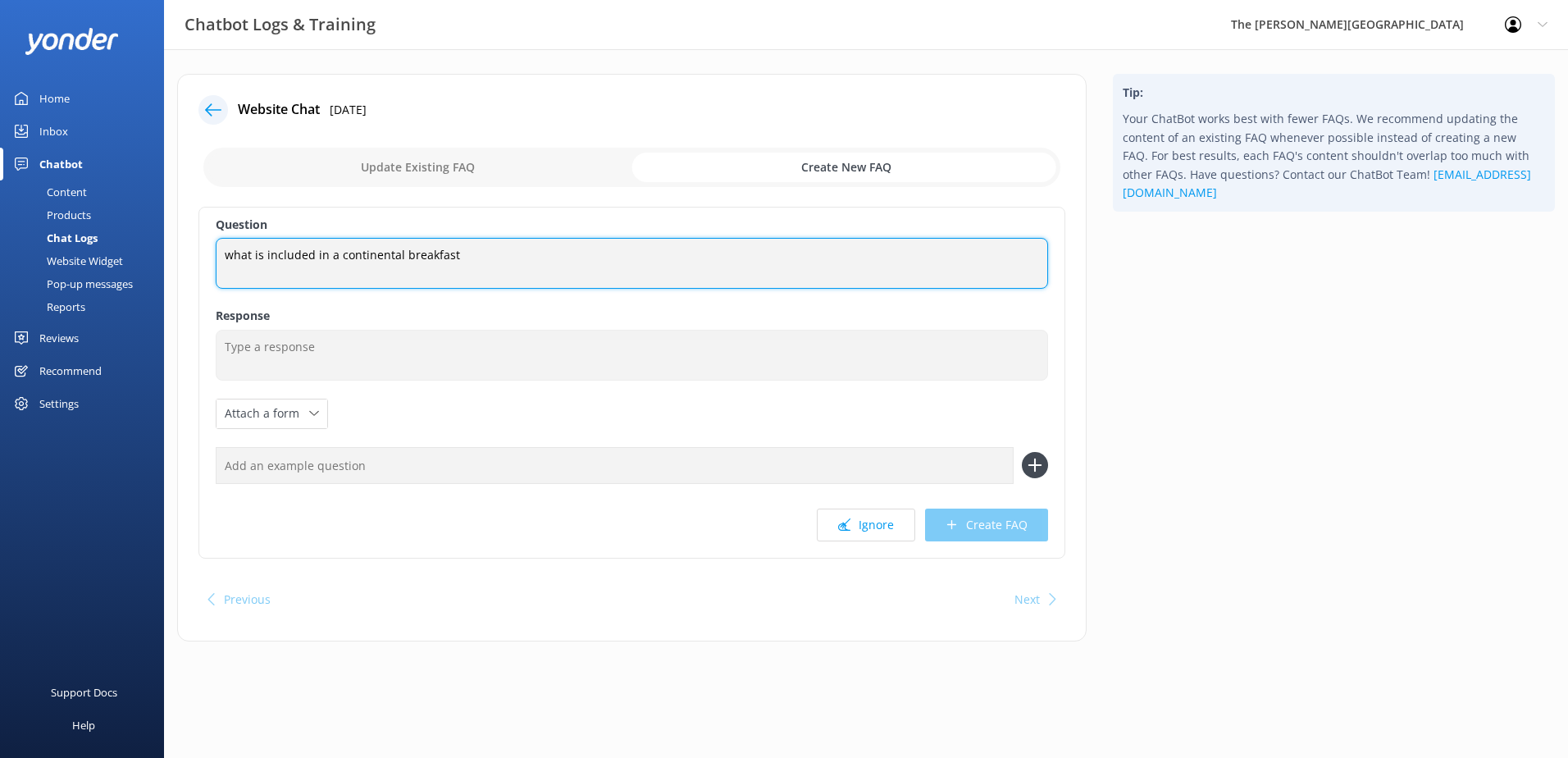
drag, startPoint x: 226, startPoint y: 250, endPoint x: 256, endPoint y: 309, distance: 66.2
click at [227, 252] on textarea "what is included in a continental breakfast" at bounding box center [632, 263] width 833 height 51
click at [491, 257] on textarea "What is included in a continental breakfast" at bounding box center [632, 263] width 833 height 51
type textarea "What is included in a continental breakfast?"
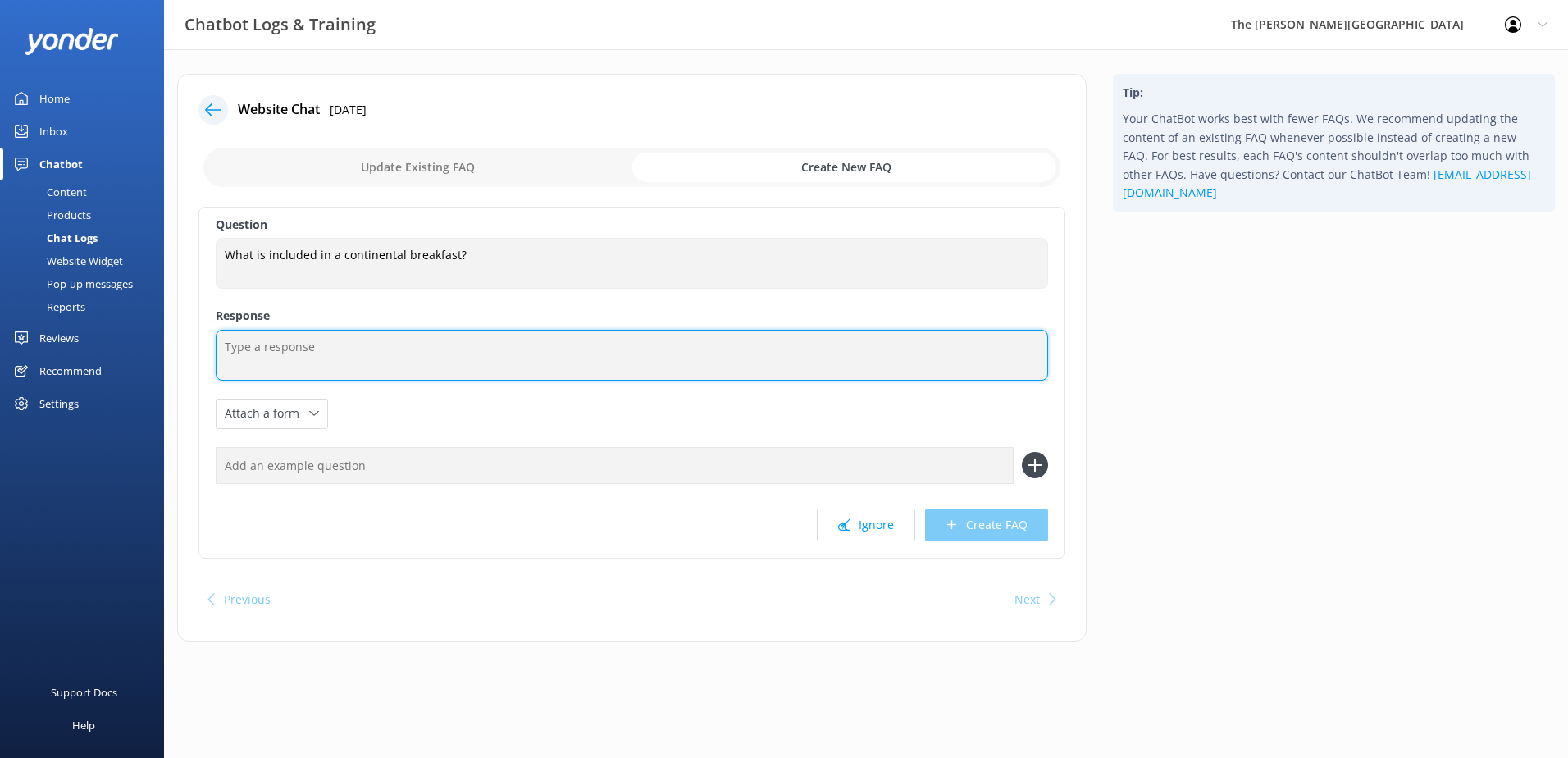
click at [265, 347] on textarea at bounding box center [632, 355] width 833 height 51
type textarea "Cereal, Toast, pastries, fruit, cold buffet items, tea and coffee."
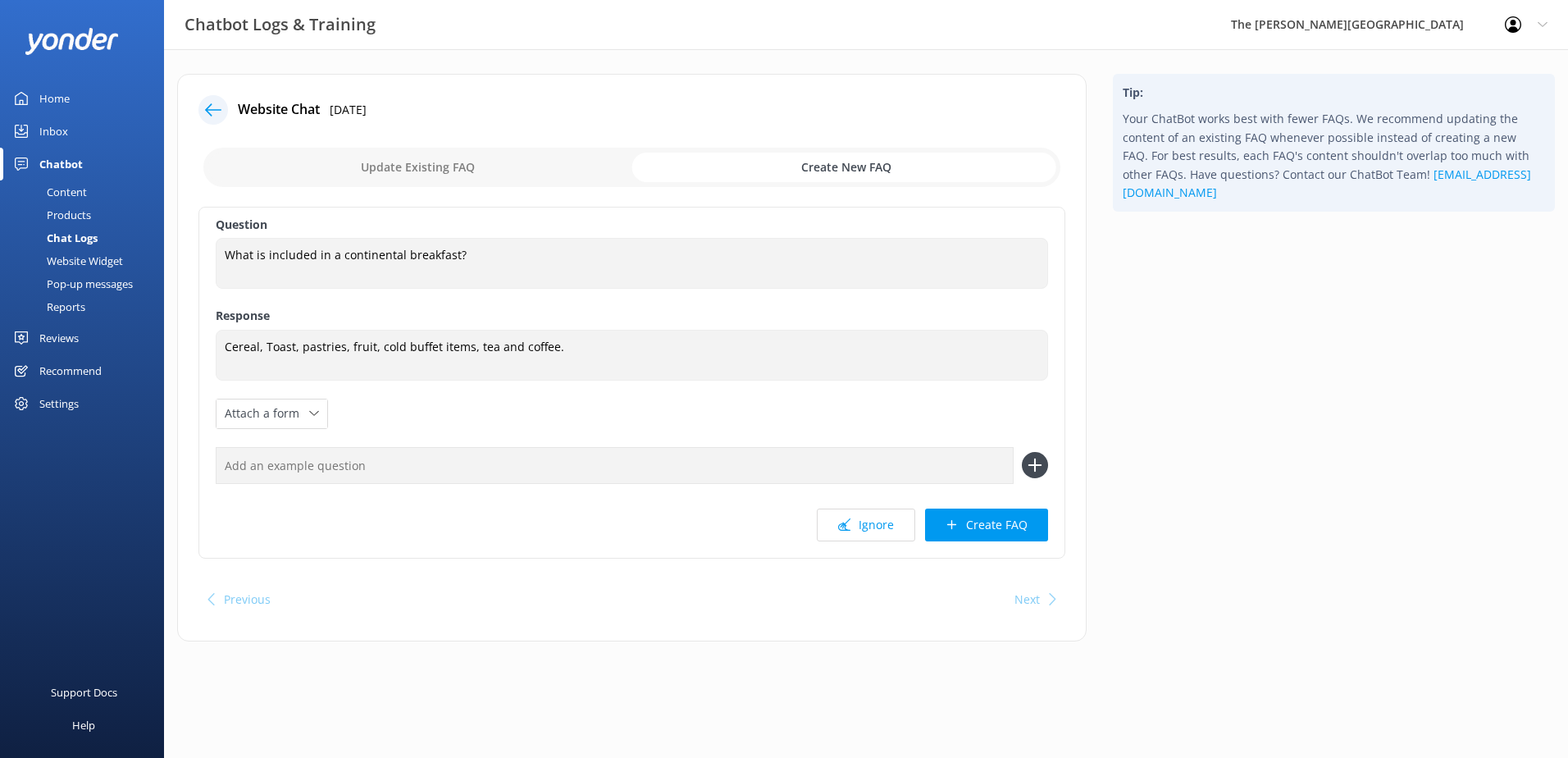
click at [982, 522] on button "Create FAQ" at bounding box center [986, 524] width 123 height 33
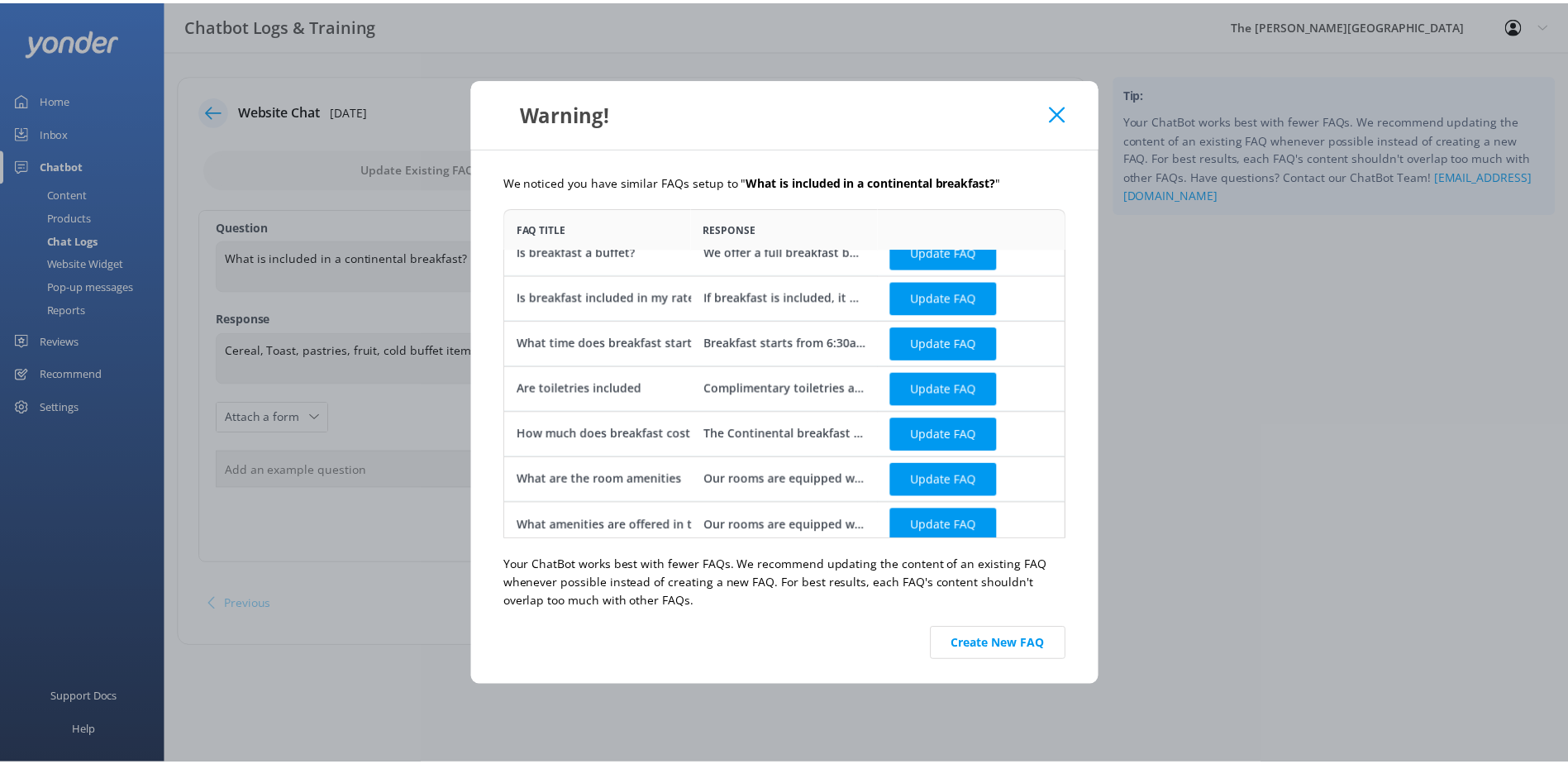
scroll to position [29, 0]
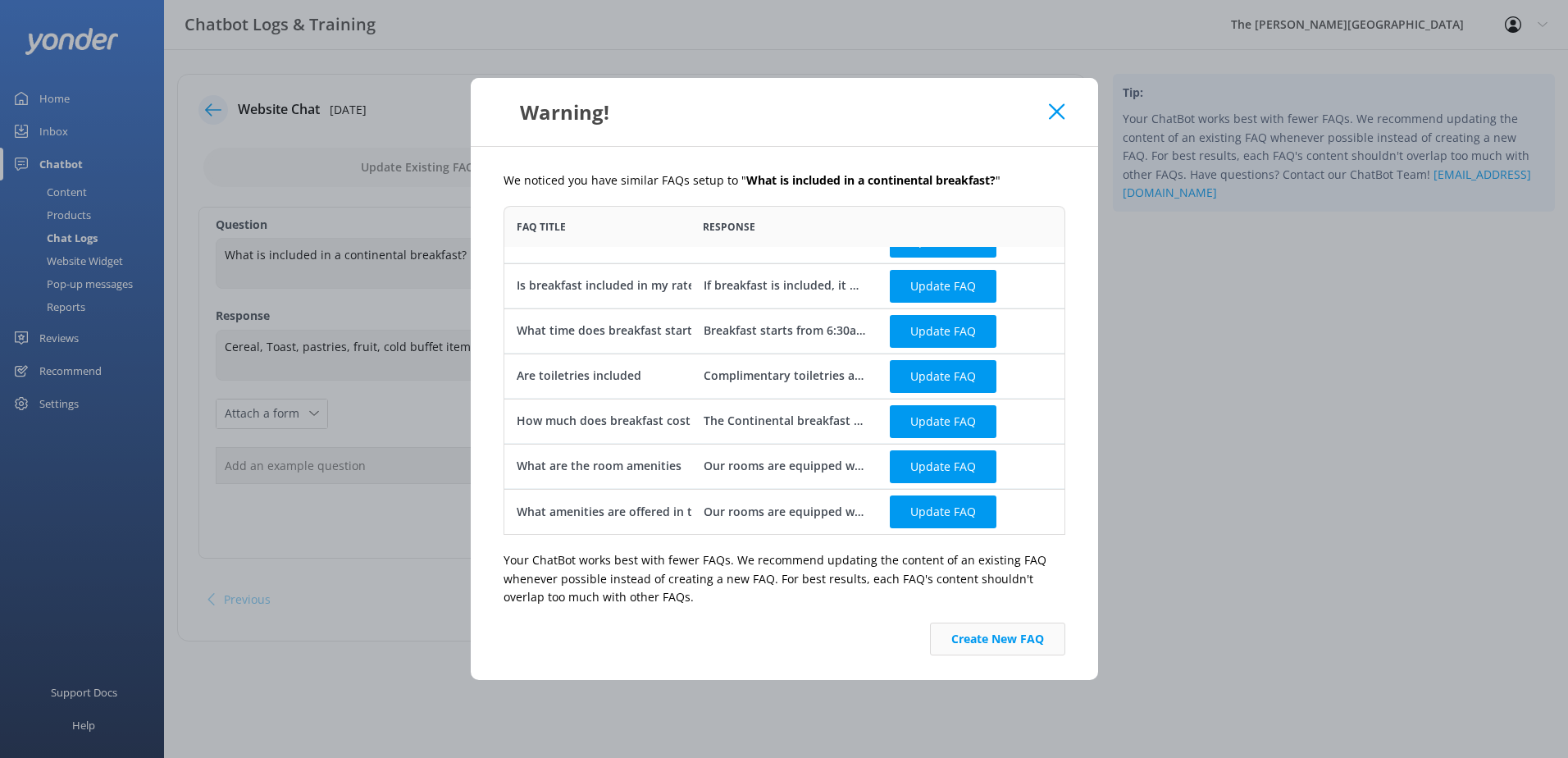
click at [991, 648] on button "Create New FAQ" at bounding box center [999, 638] width 136 height 33
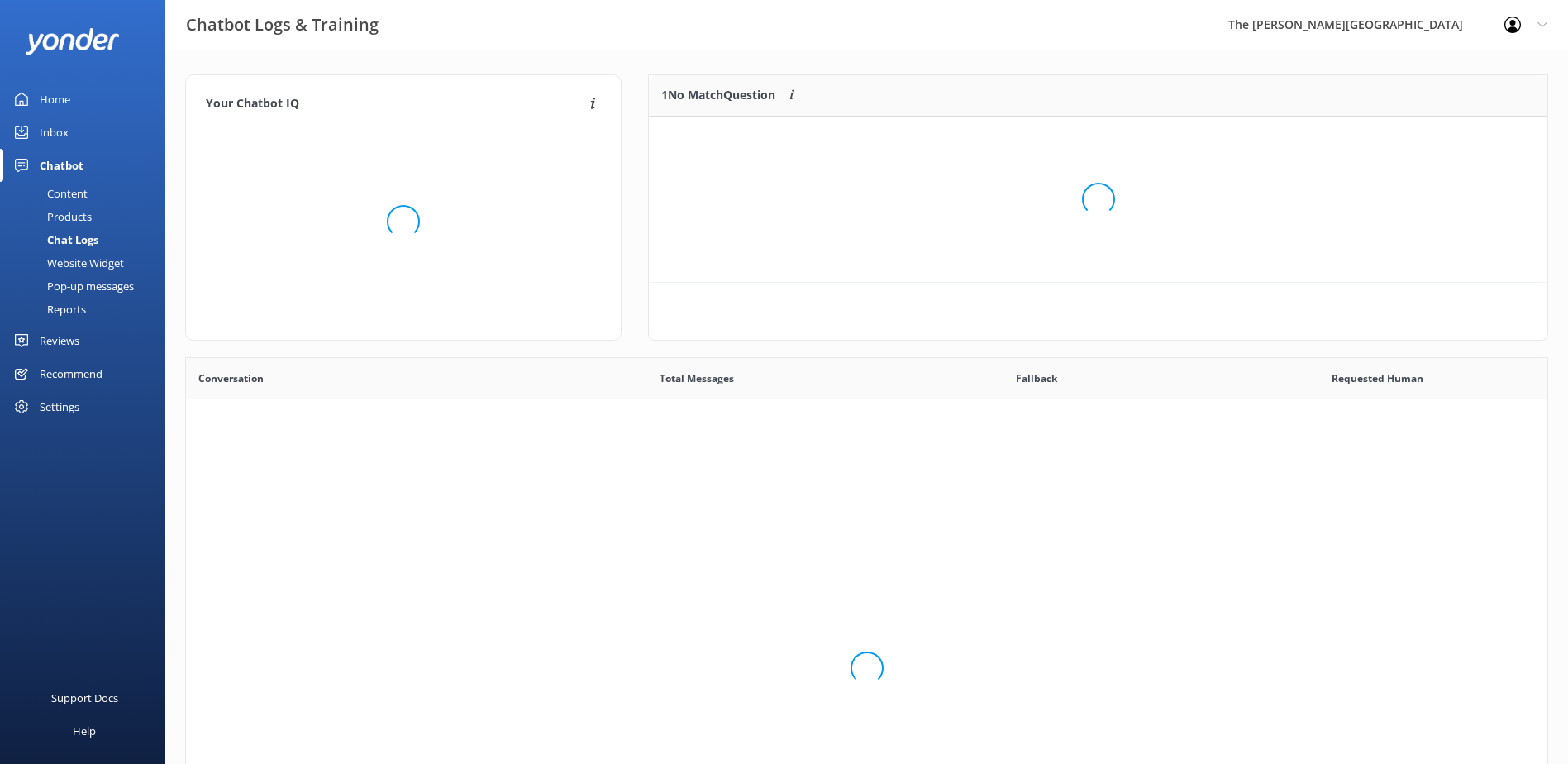
scroll to position [567, 1349]
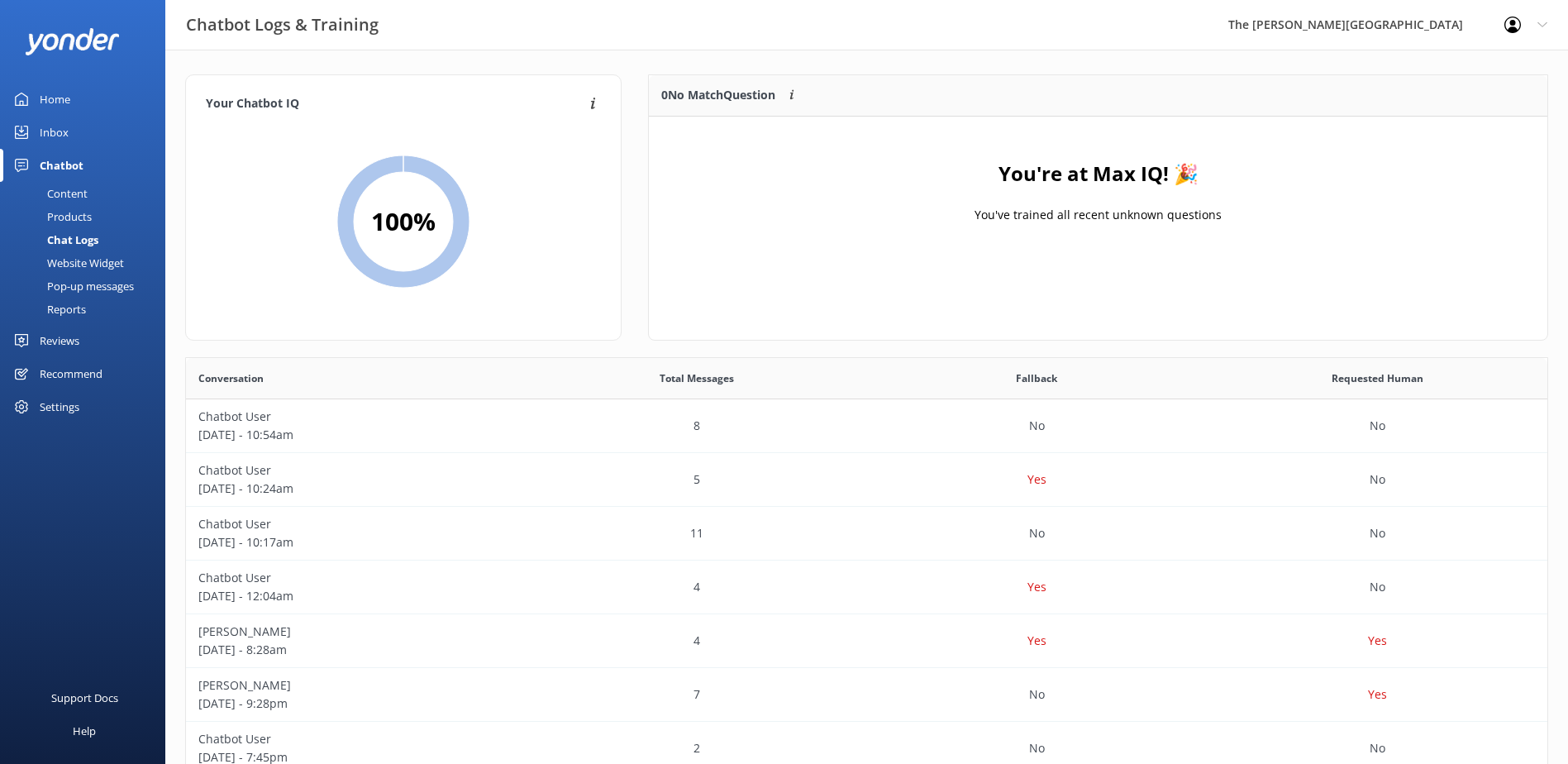
click at [73, 213] on div "Products" at bounding box center [50, 217] width 82 height 23
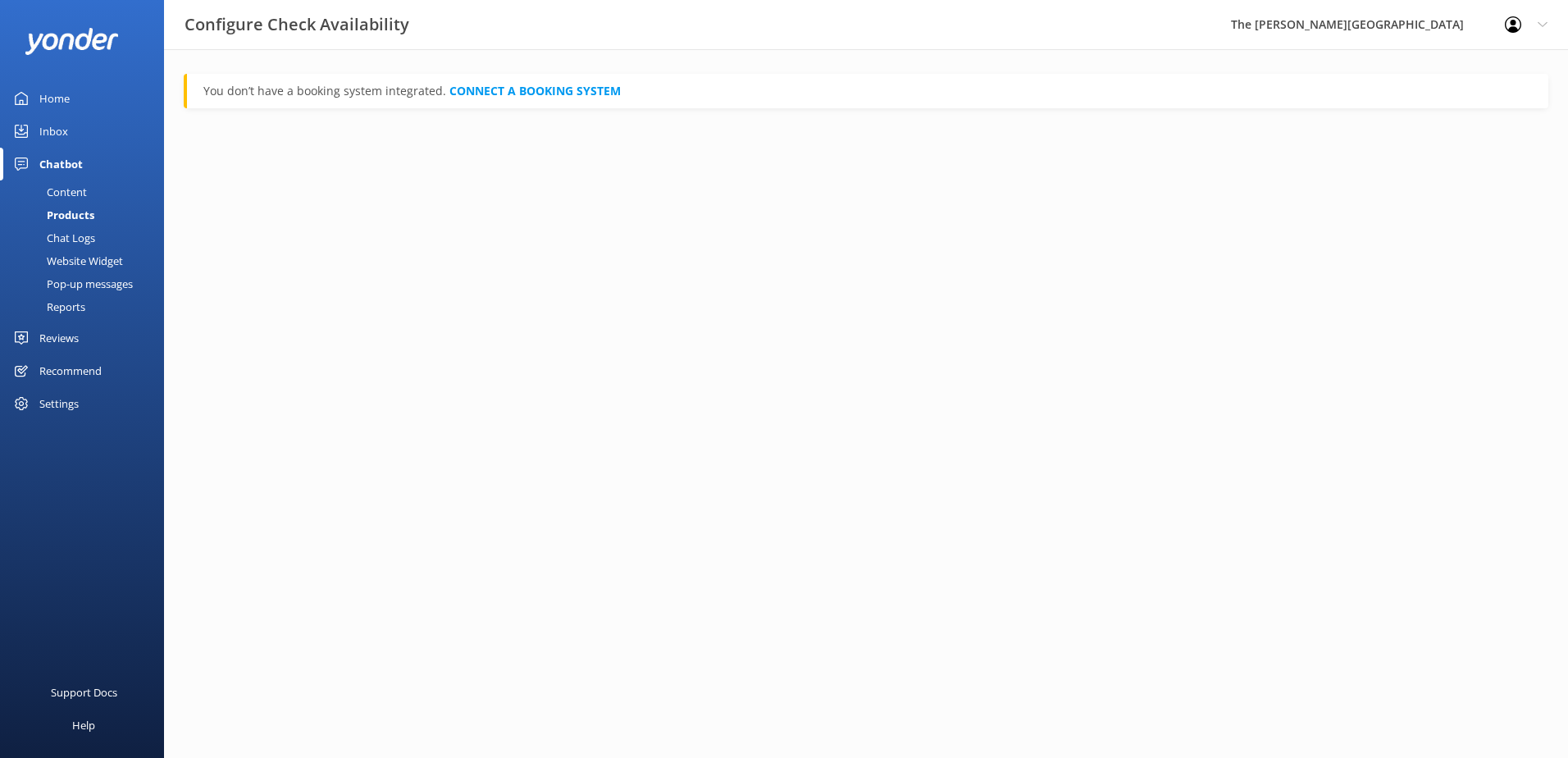
click at [82, 192] on div "Content" at bounding box center [48, 191] width 77 height 23
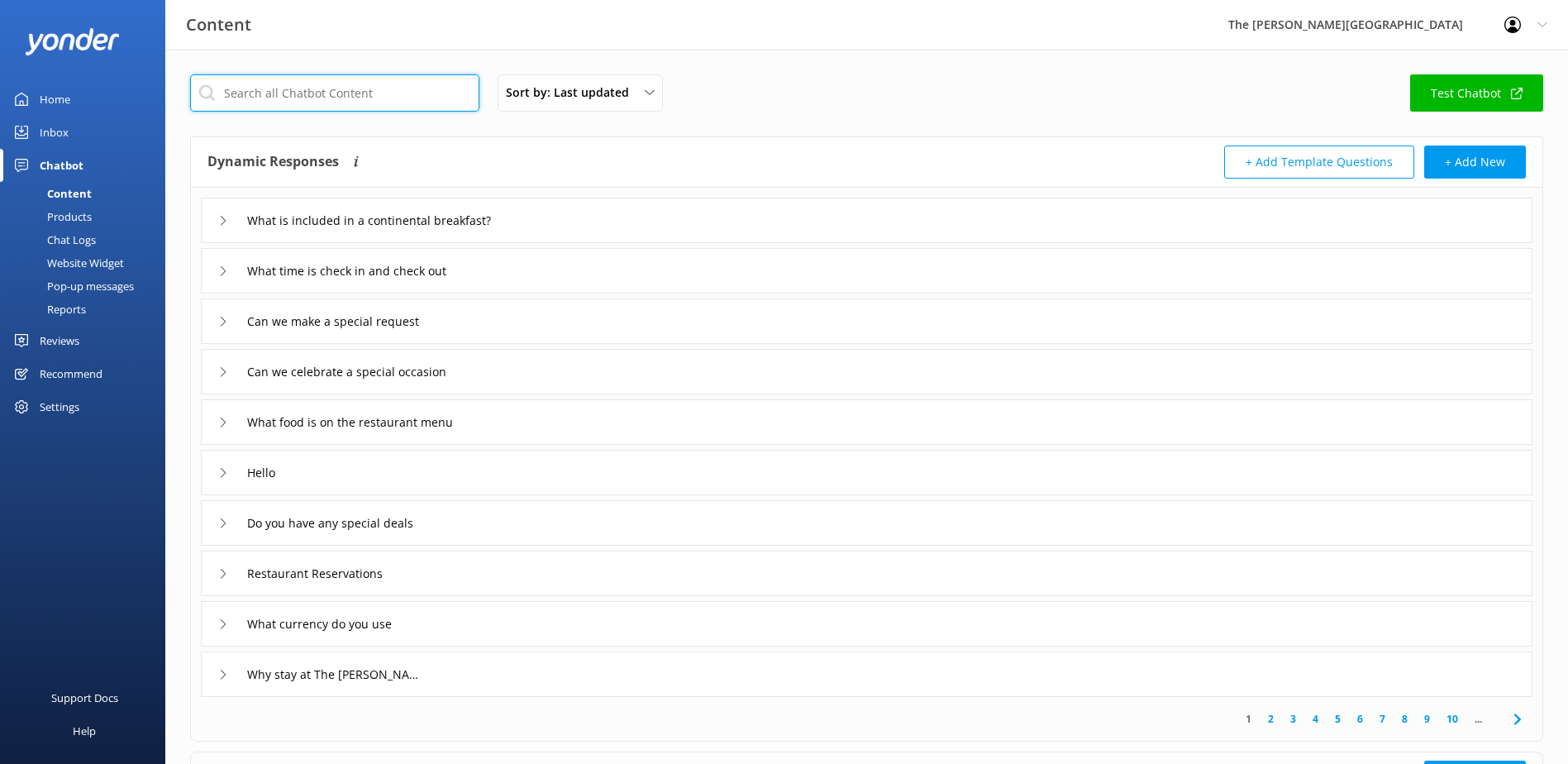
click at [326, 97] on input "text" at bounding box center [335, 92] width 289 height 37
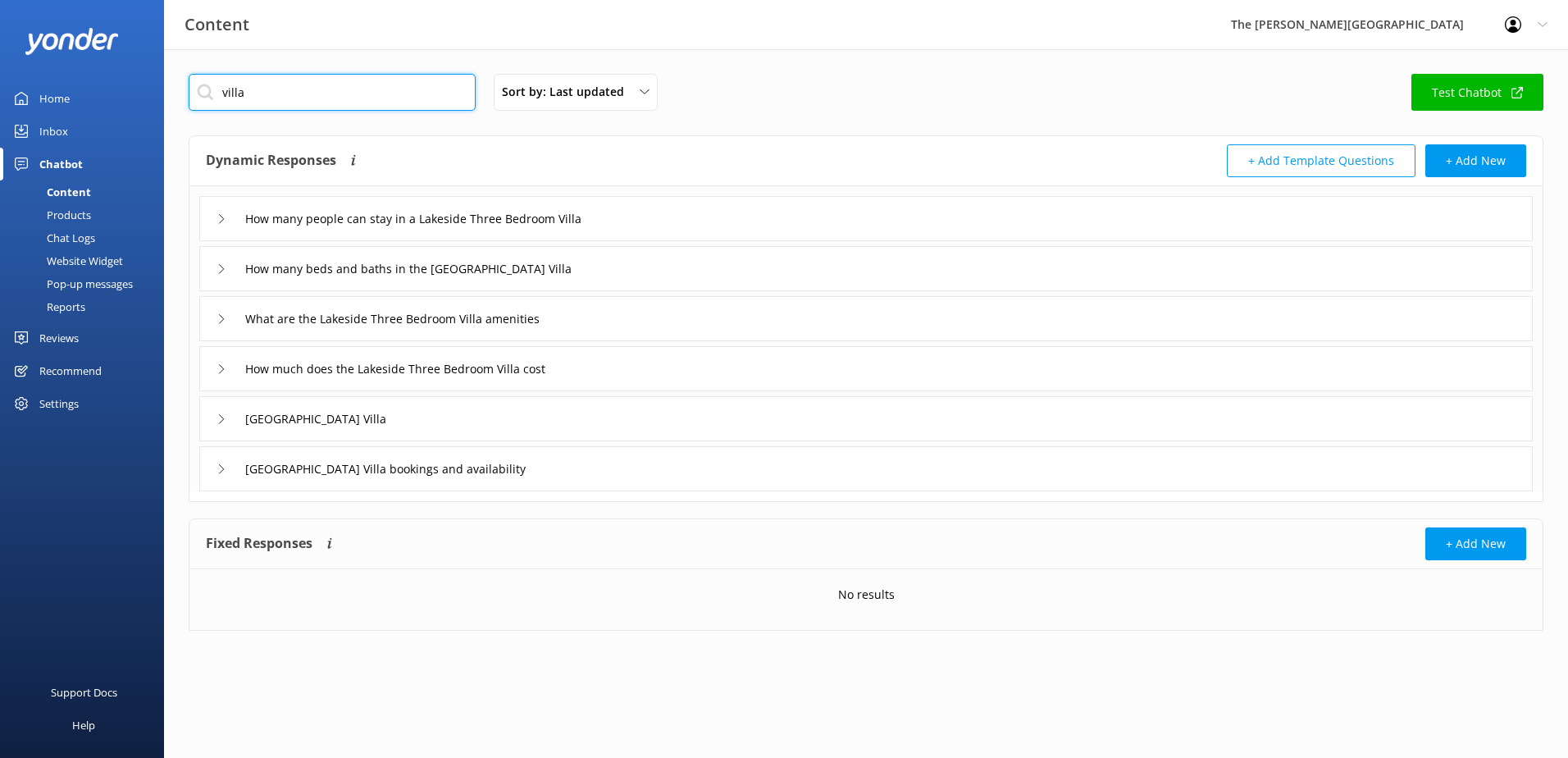
type input "villa"
click at [223, 218] on use at bounding box center [221, 219] width 5 height 9
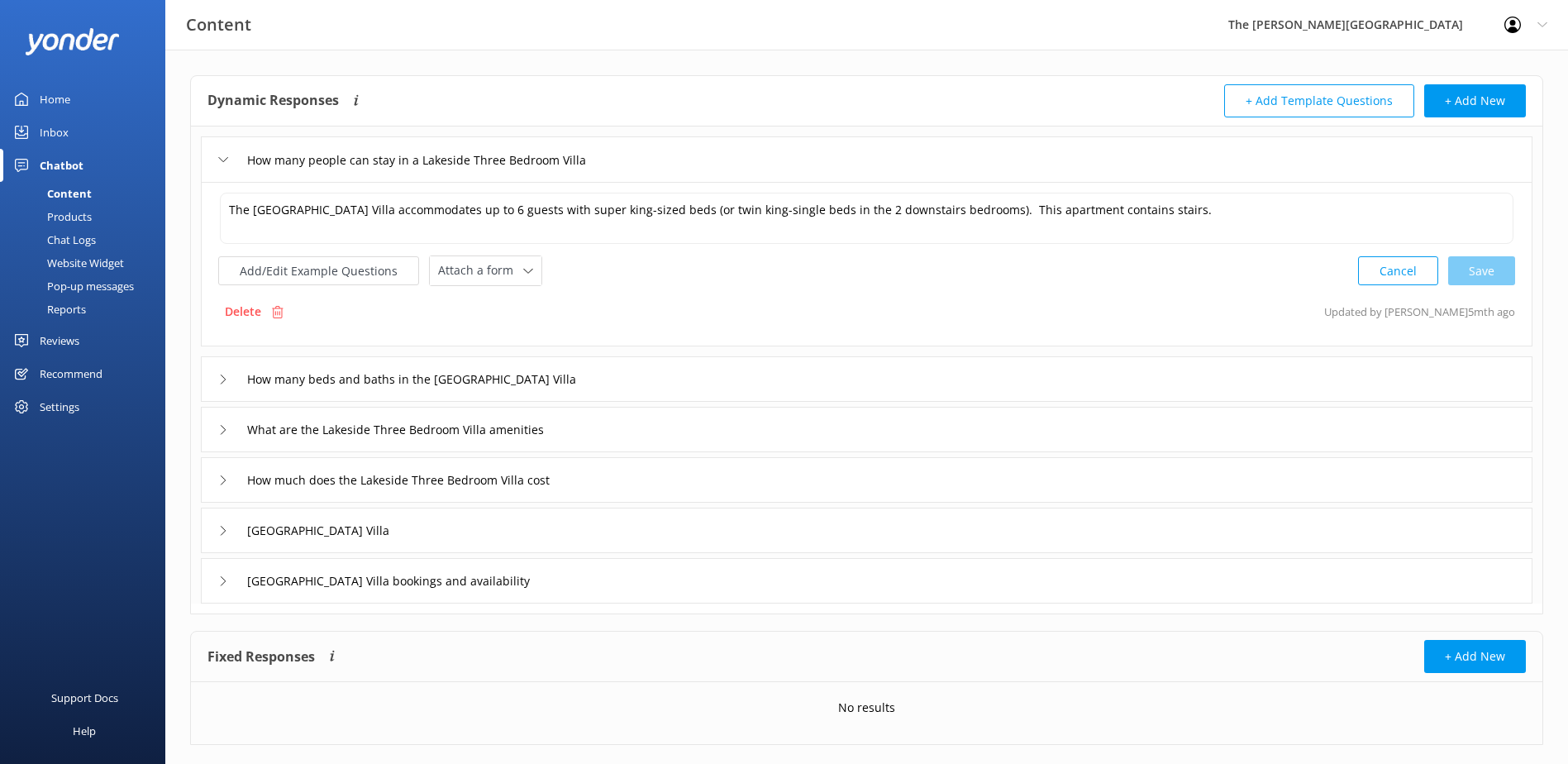
scroll to position [10, 0]
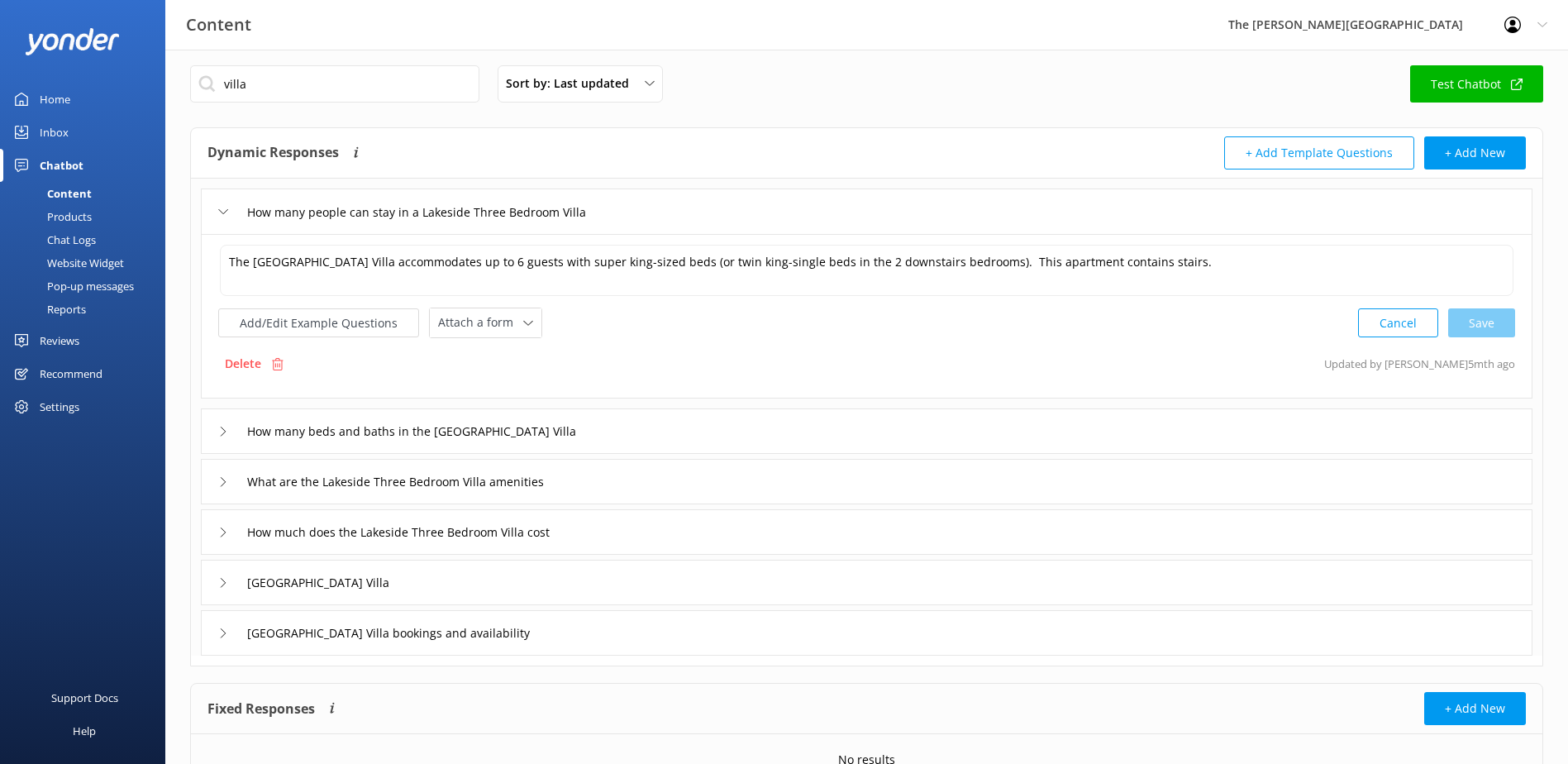
click at [220, 214] on icon at bounding box center [223, 211] width 10 height 10
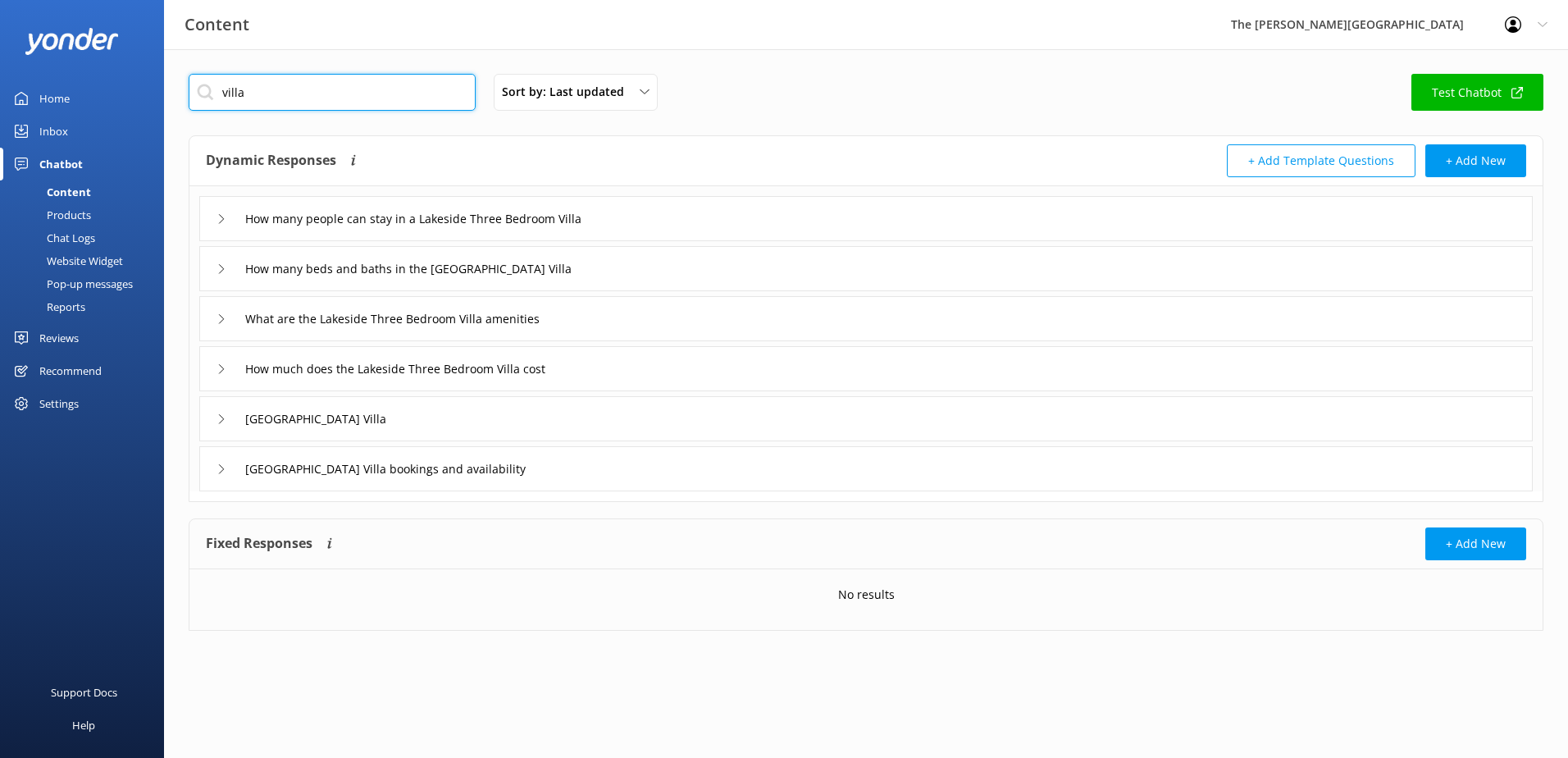
click at [0, 48] on html "Content The Rees Hotel Profile Settings Logout Home Inbox Chatbot Content Produ…" at bounding box center [784, 379] width 1568 height 758
type input "Lakeside villa"
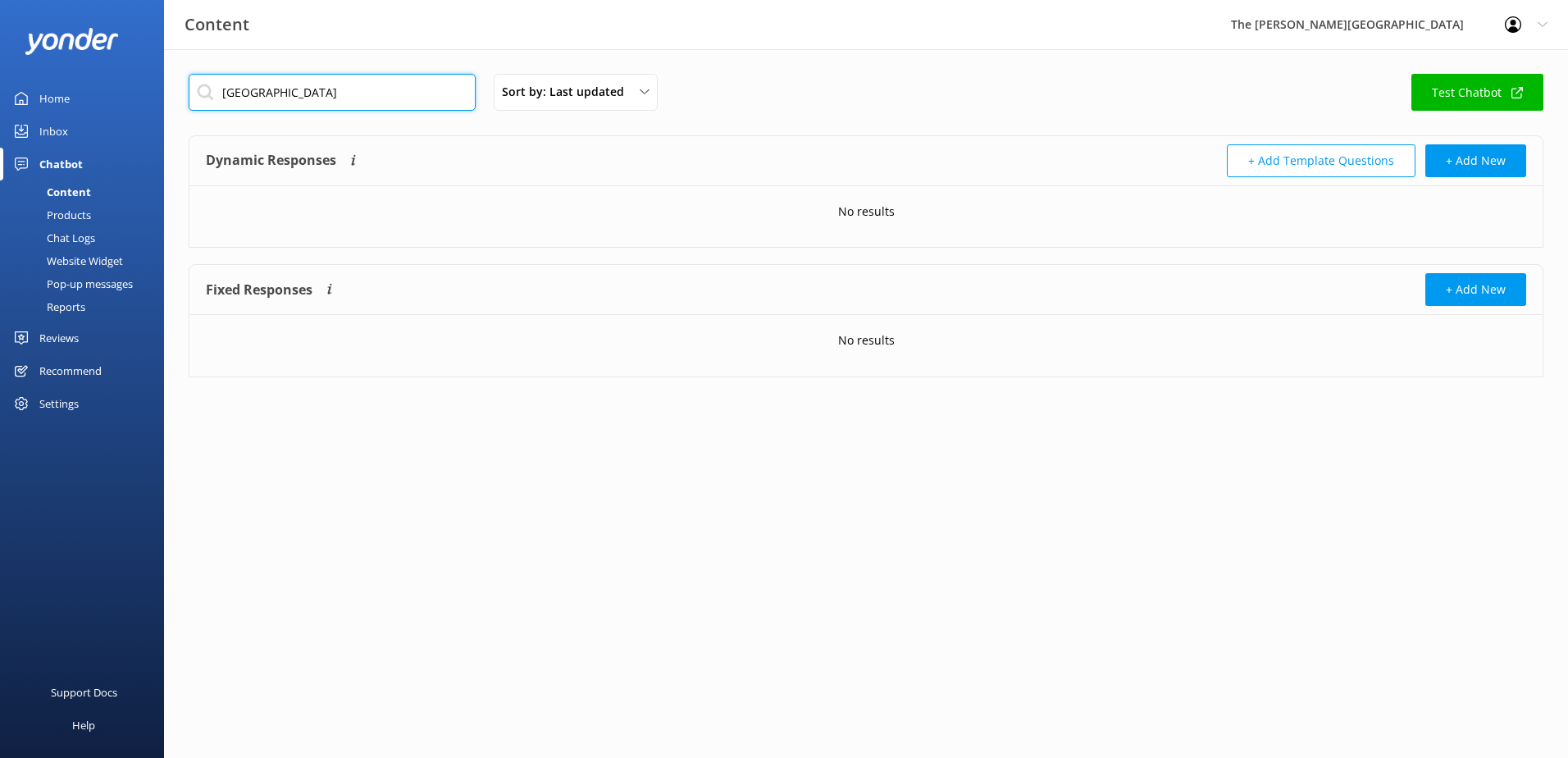
drag, startPoint x: 85, startPoint y: 91, endPoint x: 0, endPoint y: 39, distance: 99.6
click at [0, 39] on html "Content The Rees Hotel Profile Settings Logout Home Inbox Chatbot Content Produ…" at bounding box center [784, 379] width 1568 height 758
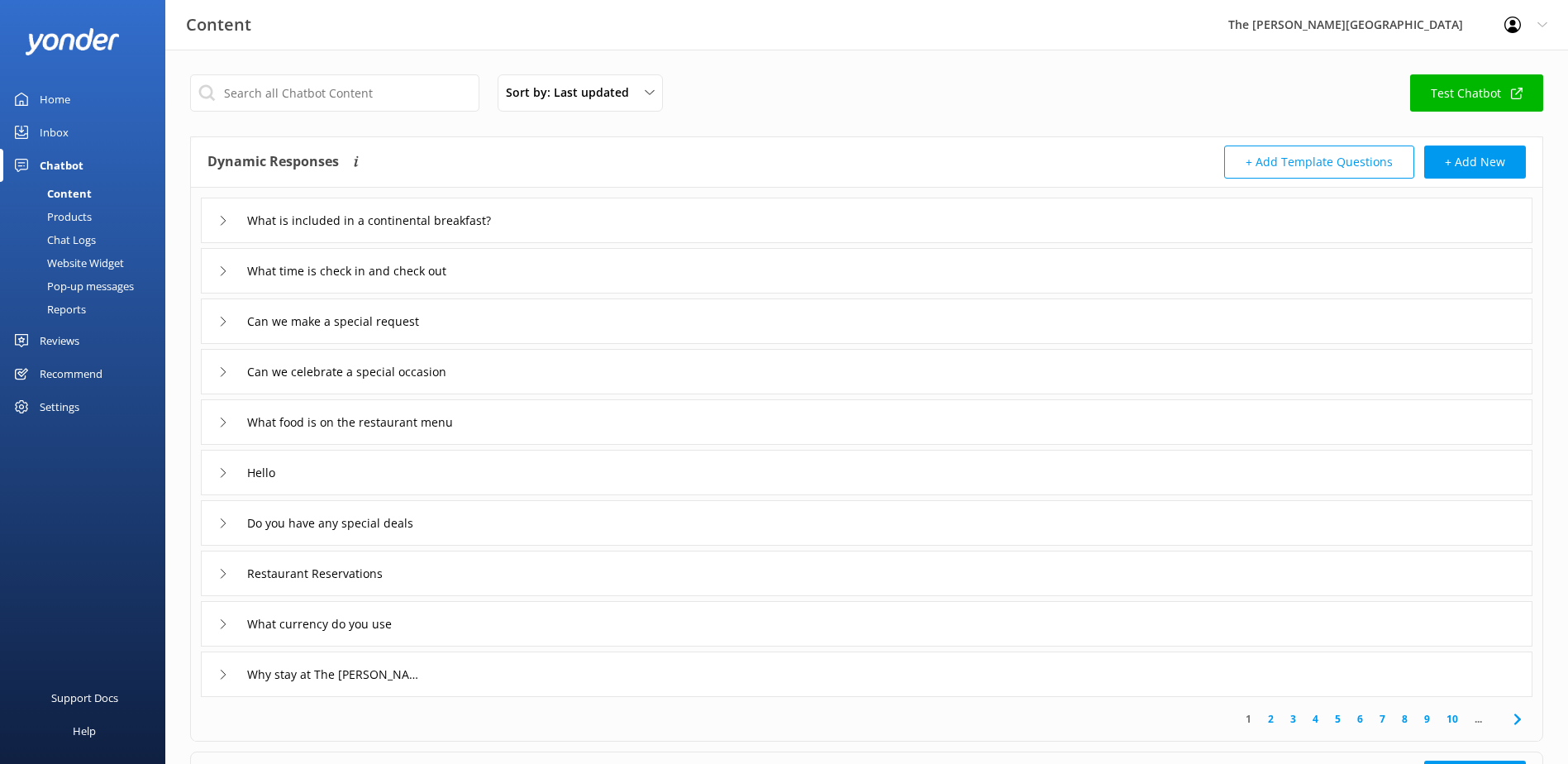
click at [63, 406] on div "Settings" at bounding box center [60, 407] width 40 height 33
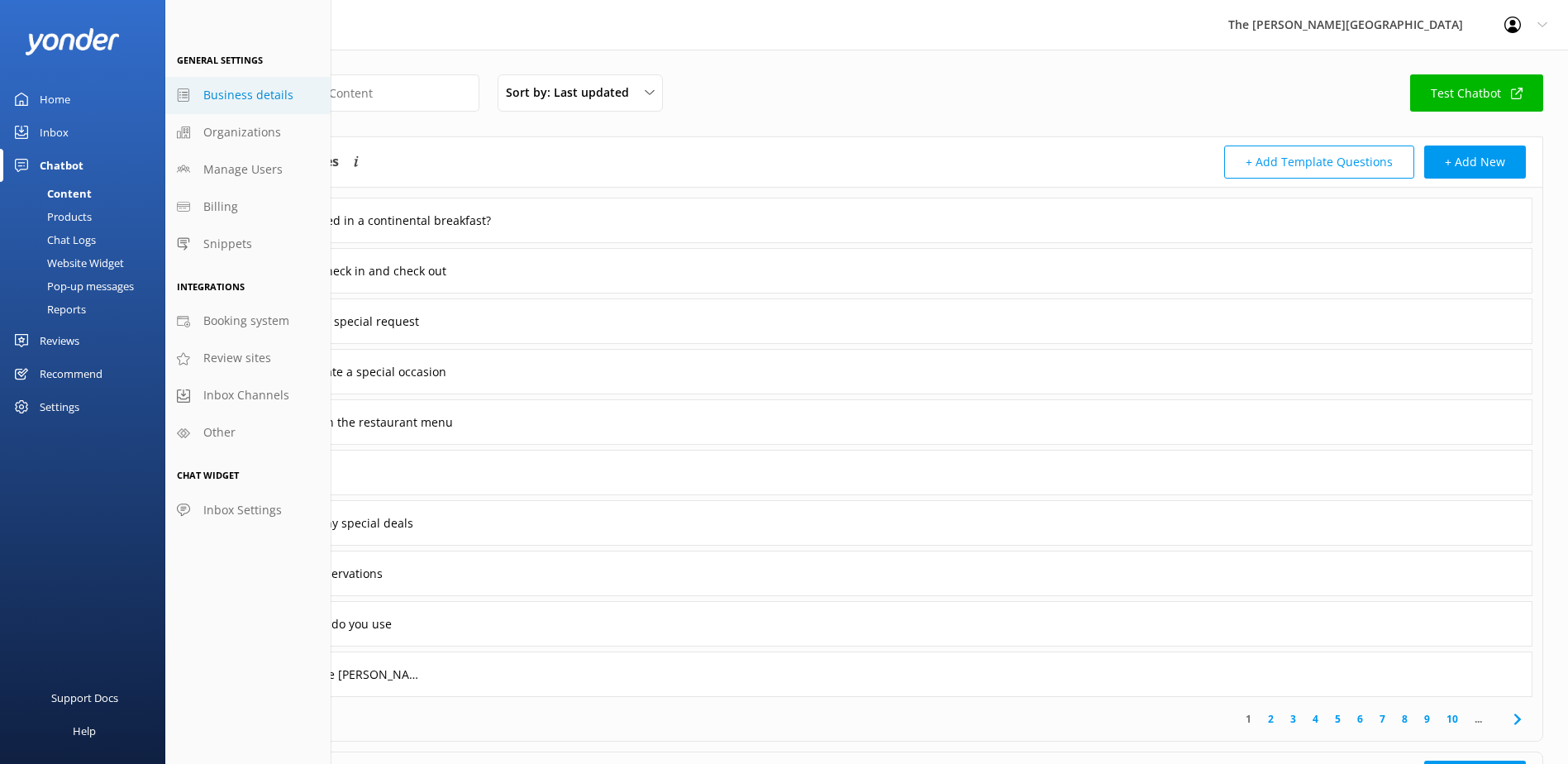
click at [228, 95] on span "Business details" at bounding box center [248, 94] width 90 height 18
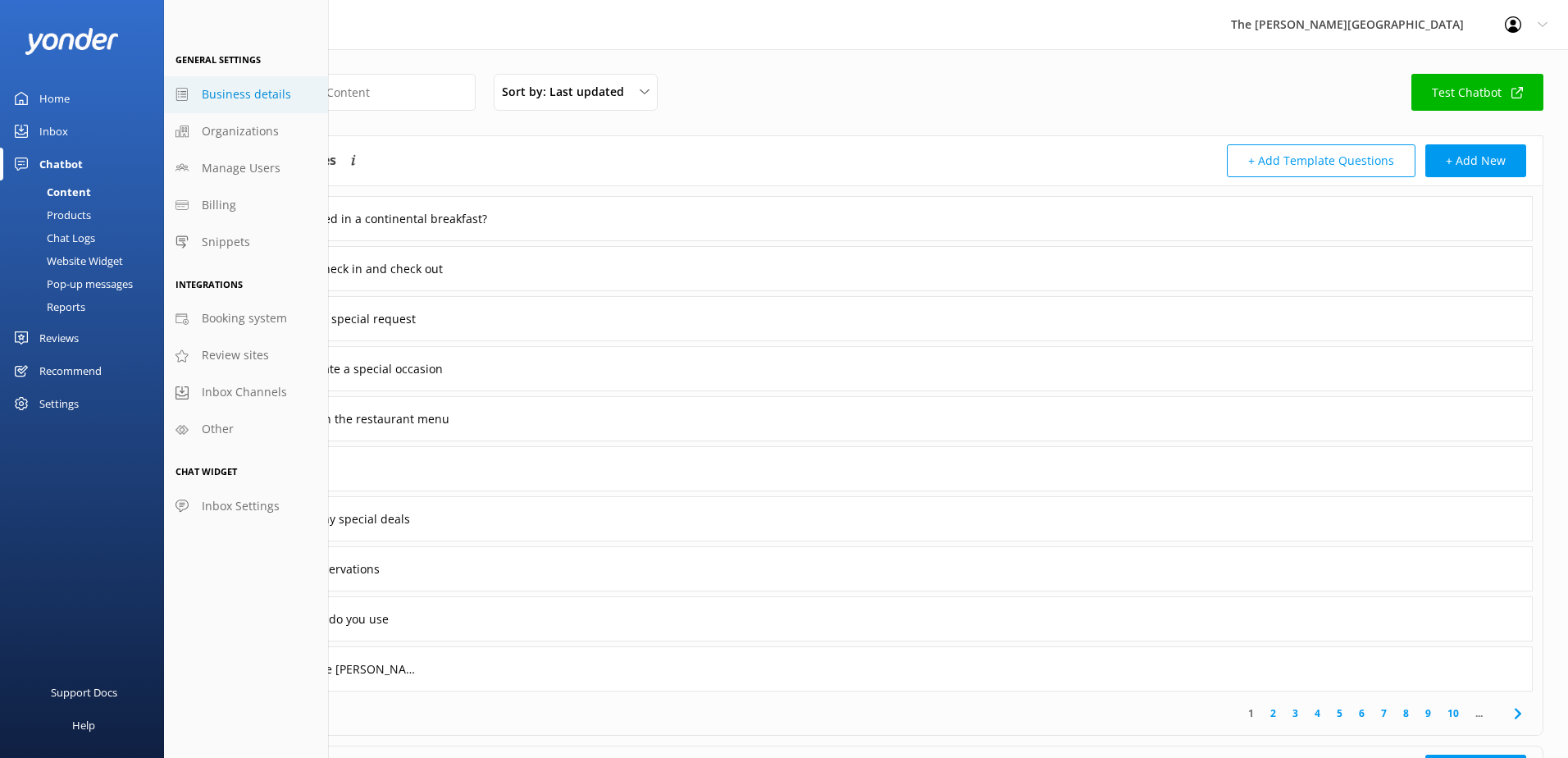
select select "Pacific/Auckland"
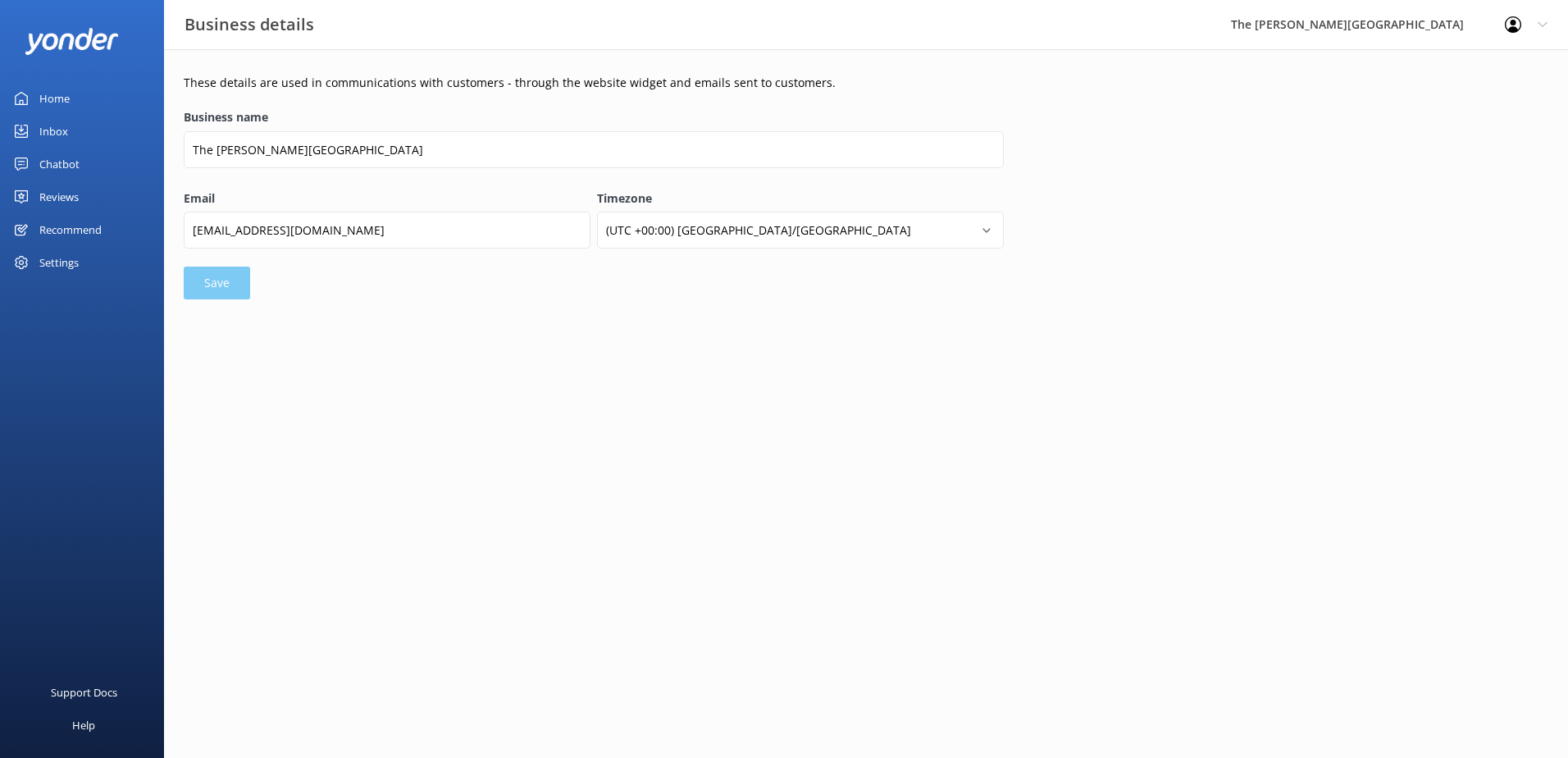
click at [66, 270] on div "Settings" at bounding box center [59, 262] width 40 height 33
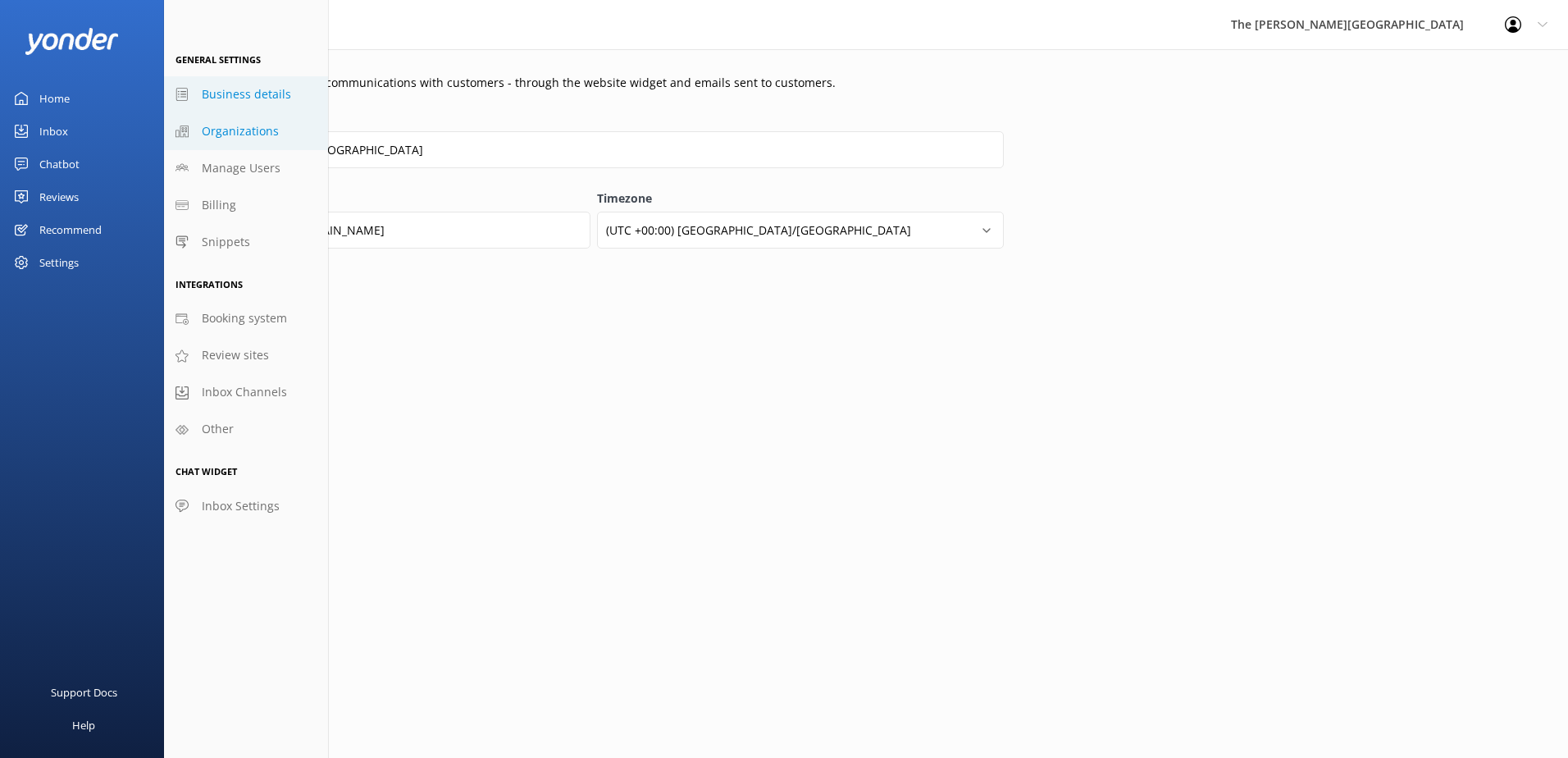
click at [265, 136] on span "Organizations" at bounding box center [240, 131] width 77 height 18
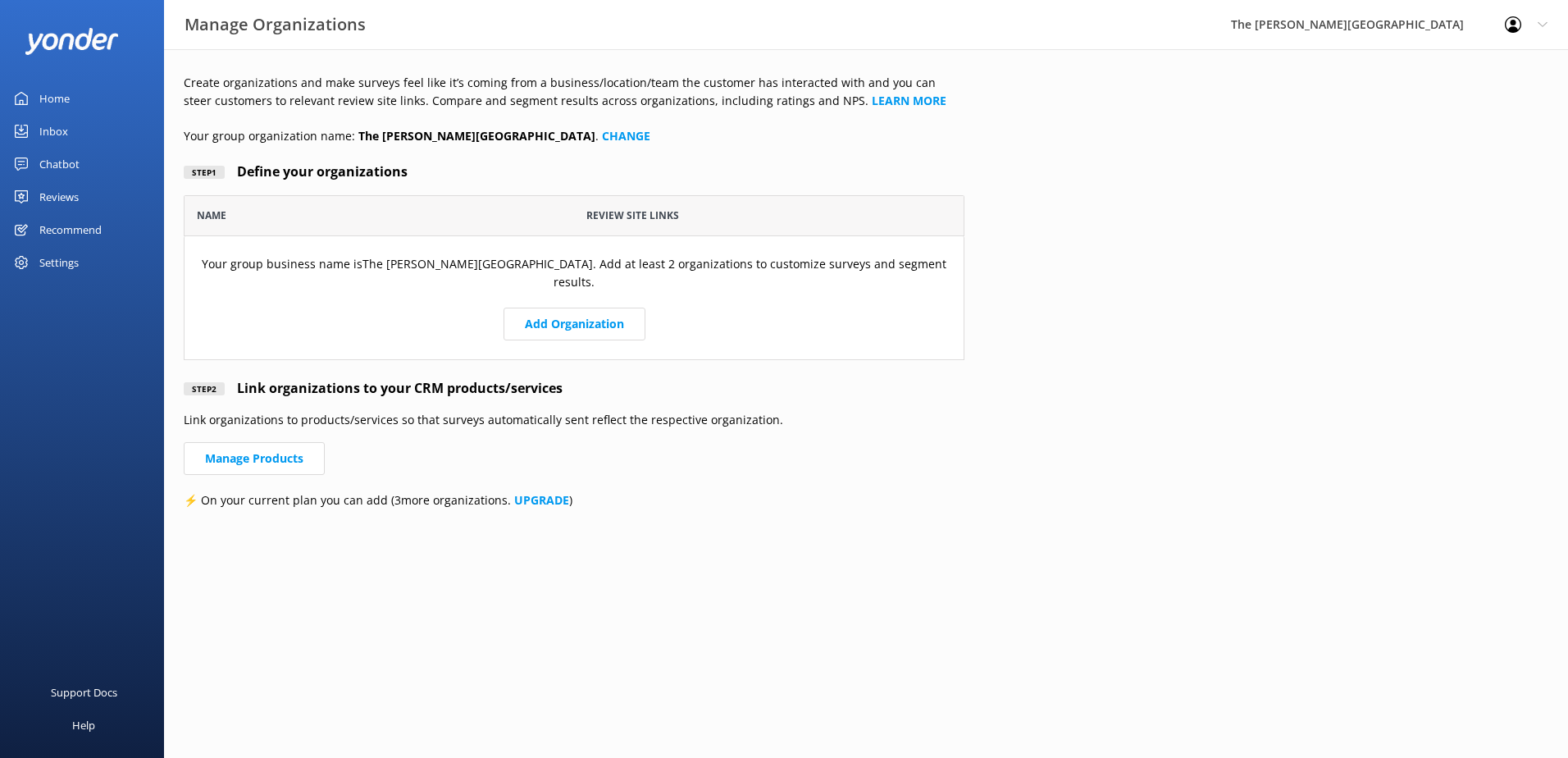
scroll to position [153, 768]
click at [243, 462] on link "Manage Products" at bounding box center [255, 458] width 141 height 33
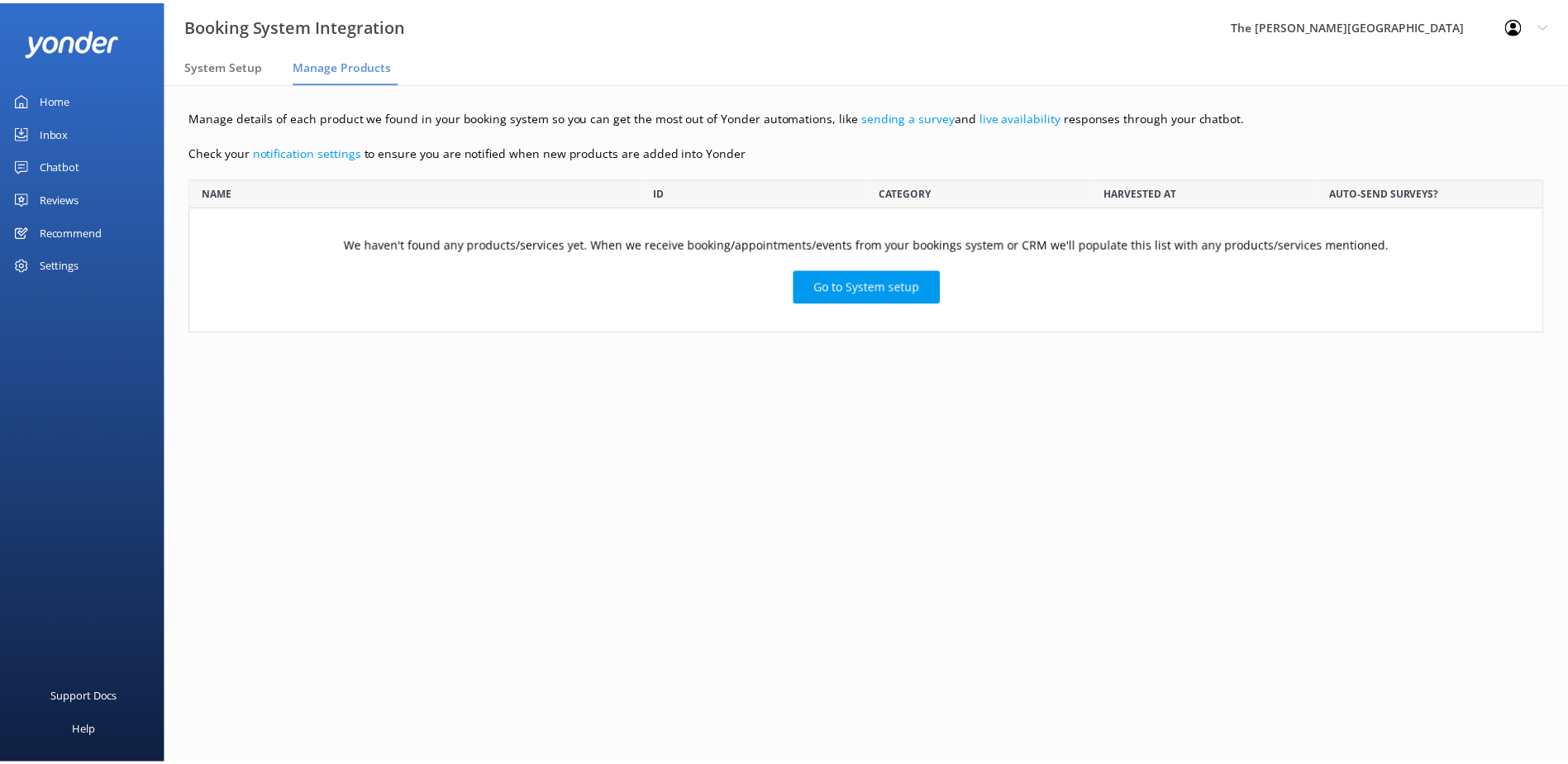
scroll to position [142, 1353]
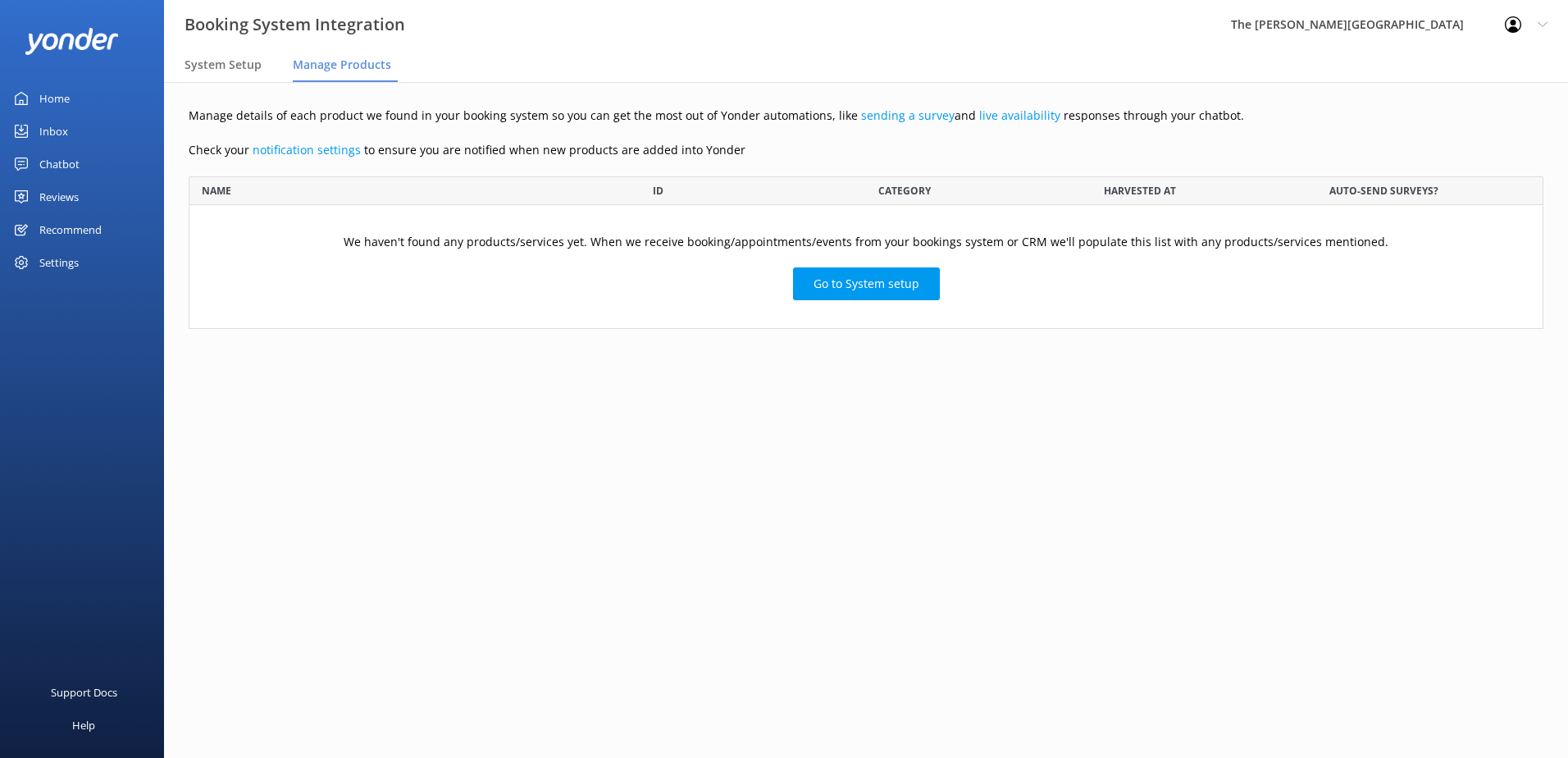
click at [73, 262] on div "Settings" at bounding box center [59, 262] width 40 height 33
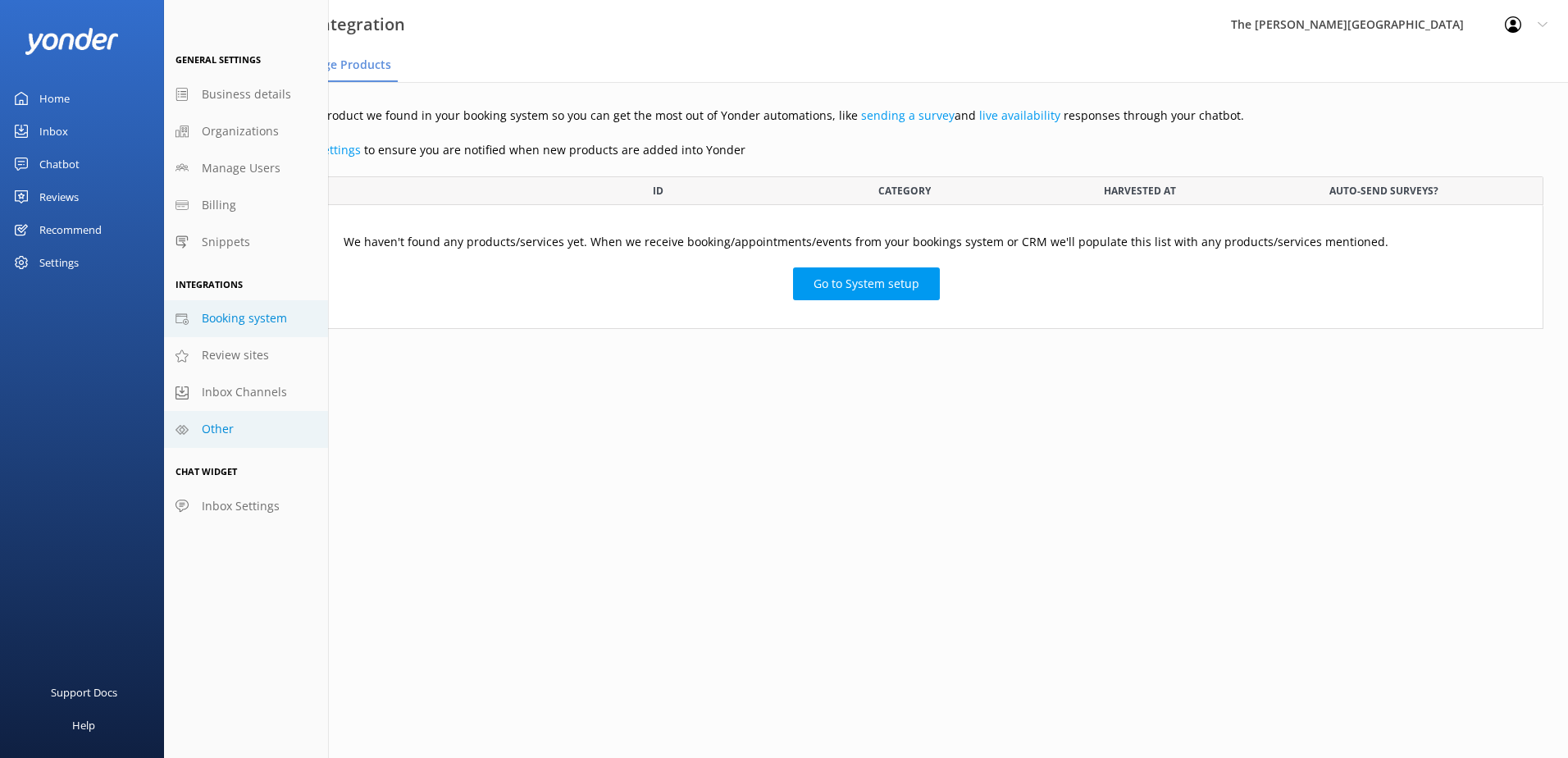
click at [239, 428] on link "Other" at bounding box center [246, 429] width 164 height 37
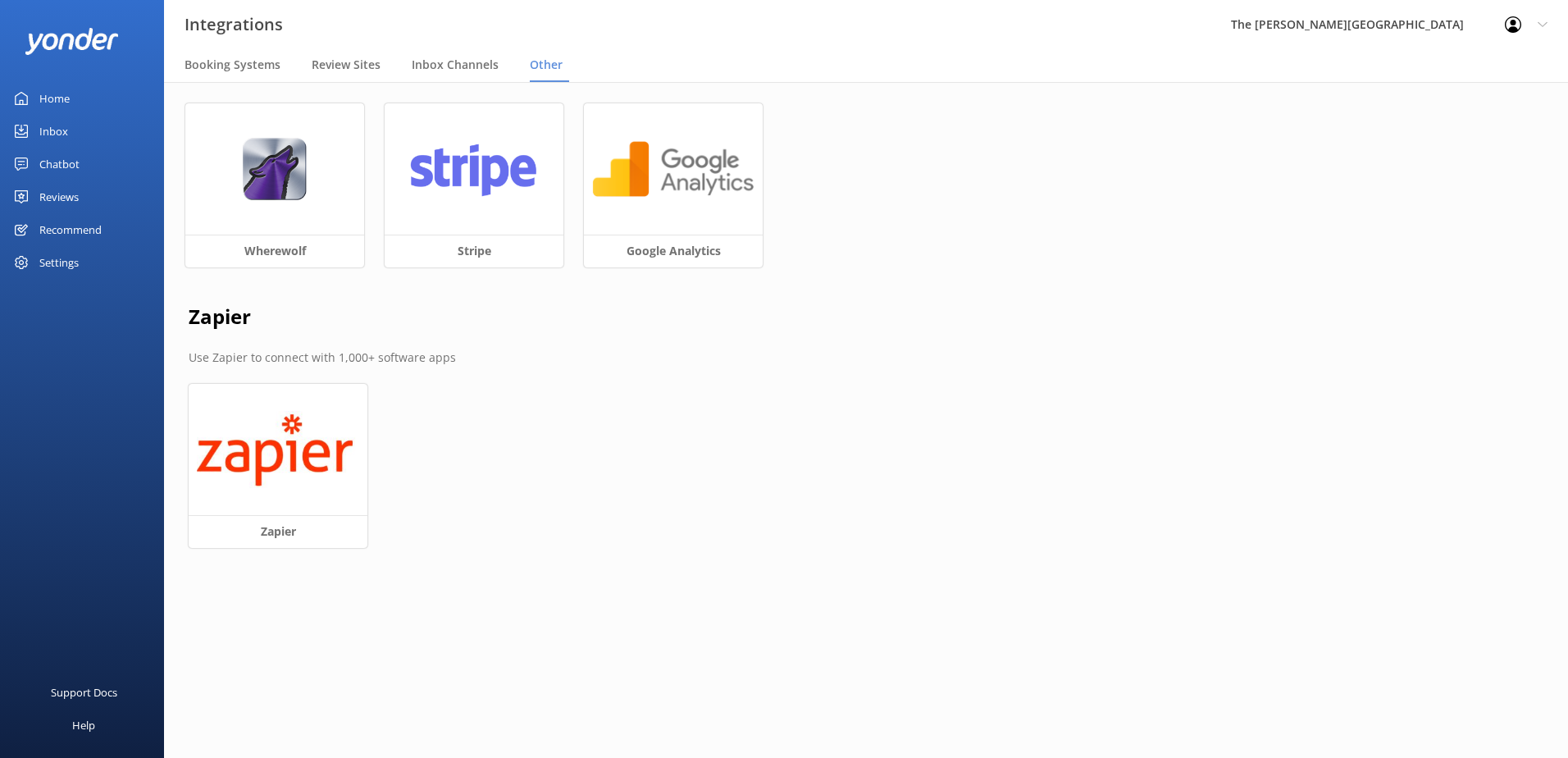
click at [56, 268] on div "Settings" at bounding box center [59, 262] width 40 height 33
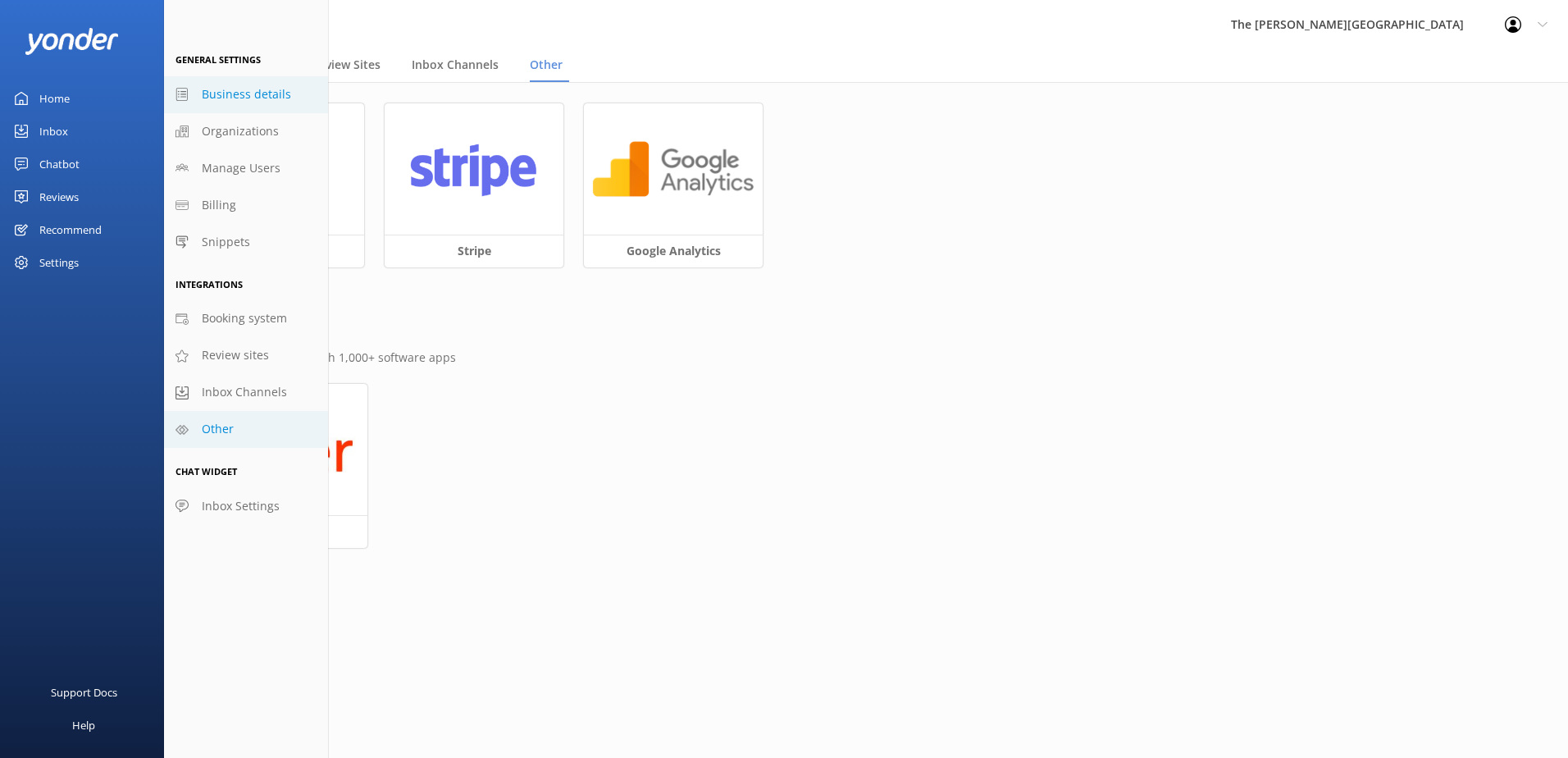
click at [281, 98] on span "Business details" at bounding box center [246, 93] width 90 height 18
select select "Pacific/Auckland"
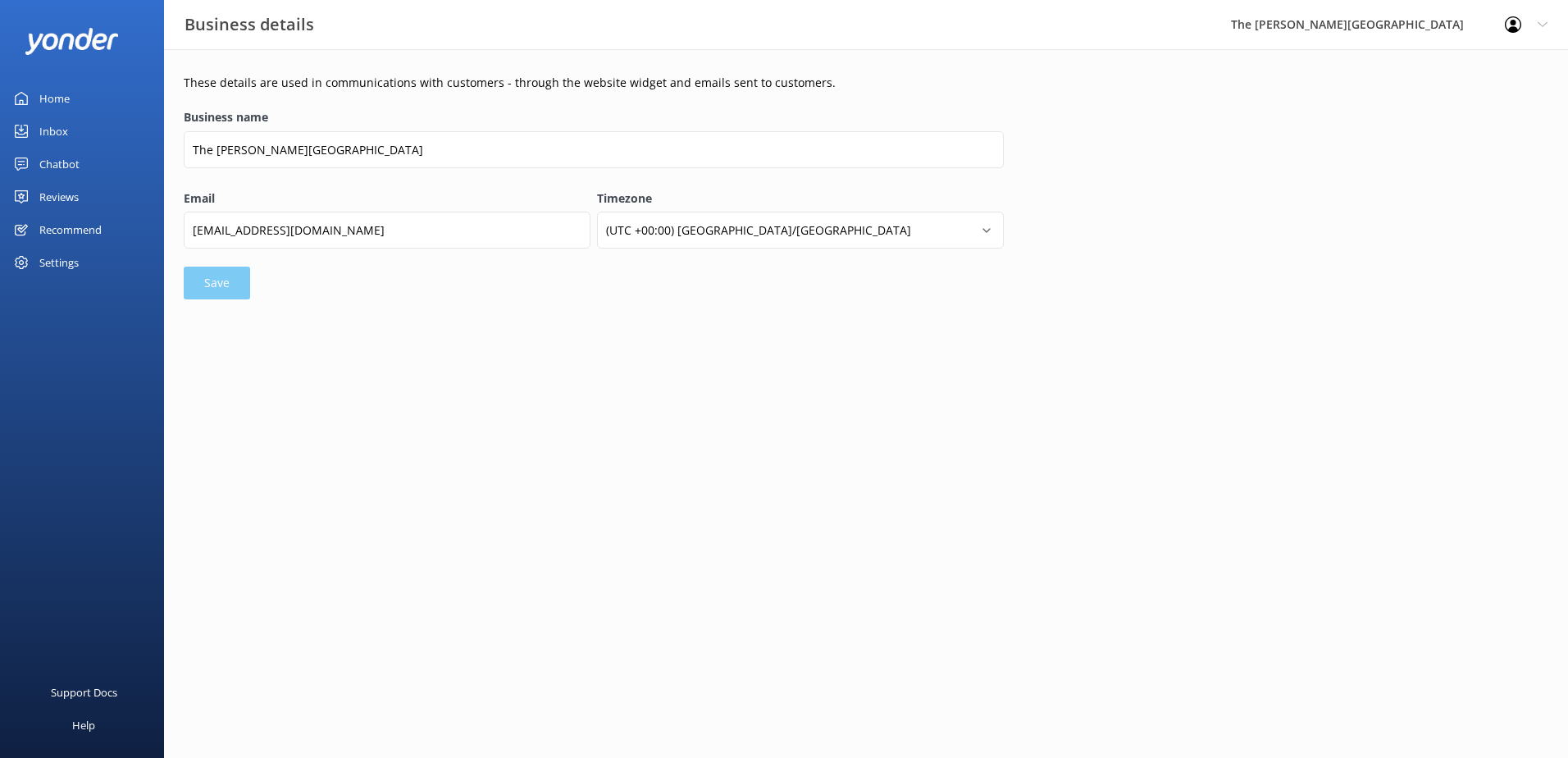
click at [63, 99] on div "Home" at bounding box center [55, 98] width 30 height 33
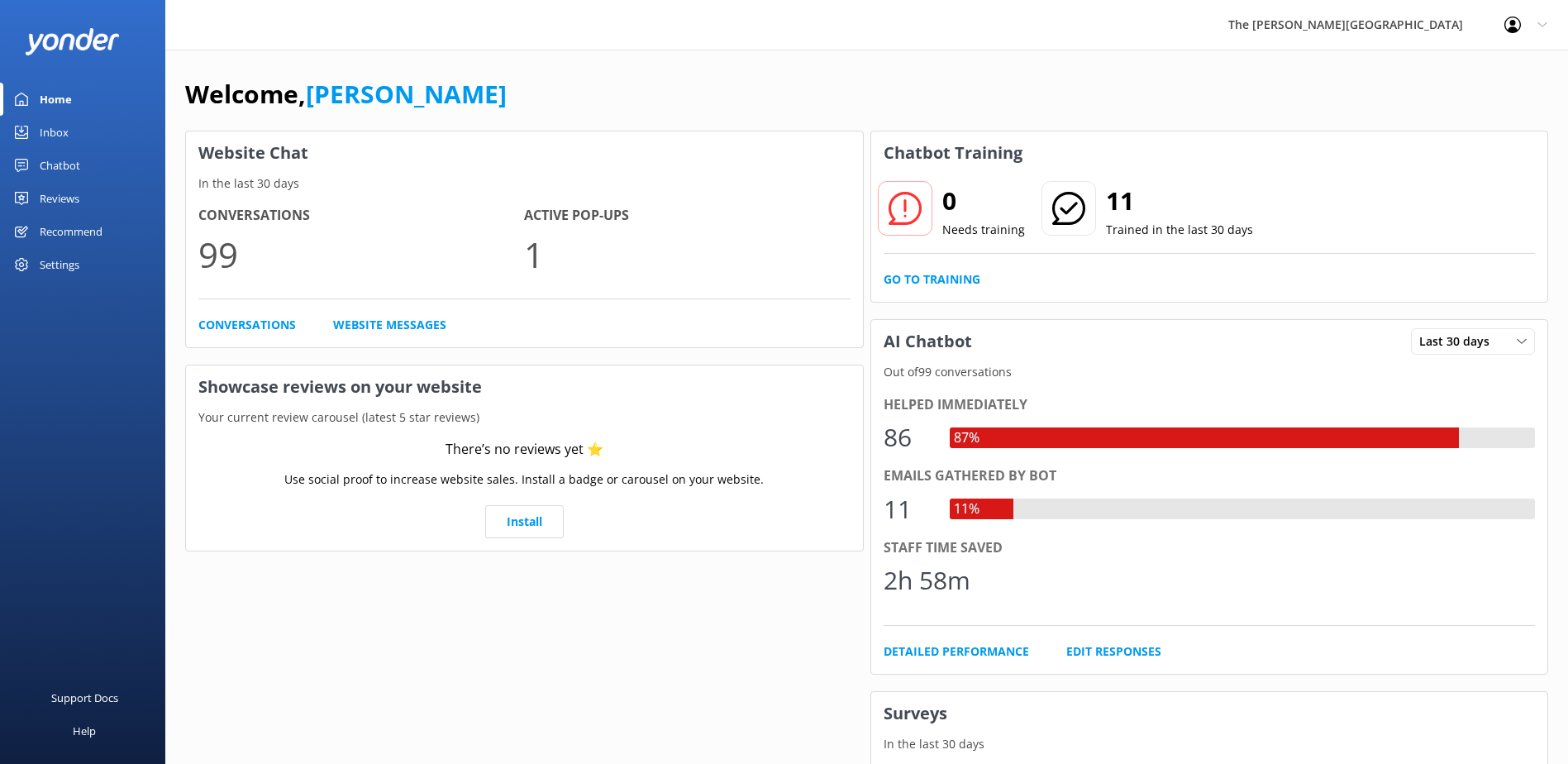
click at [53, 127] on div "Inbox" at bounding box center [54, 132] width 29 height 33
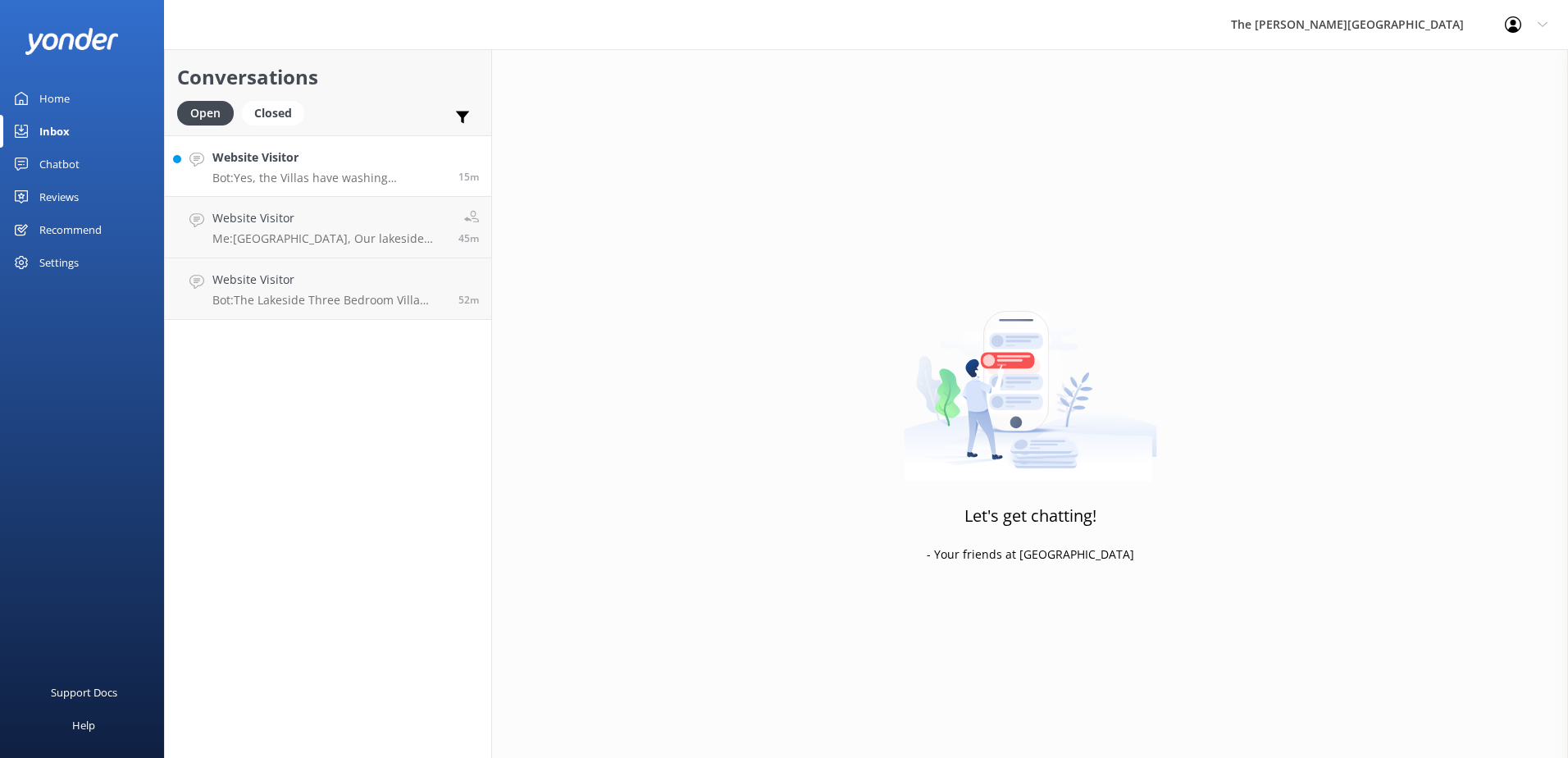
click at [314, 182] on p "Bot: Yes, the Villas have washing machines." at bounding box center [329, 178] width 234 height 15
